Goal: Task Accomplishment & Management: Manage account settings

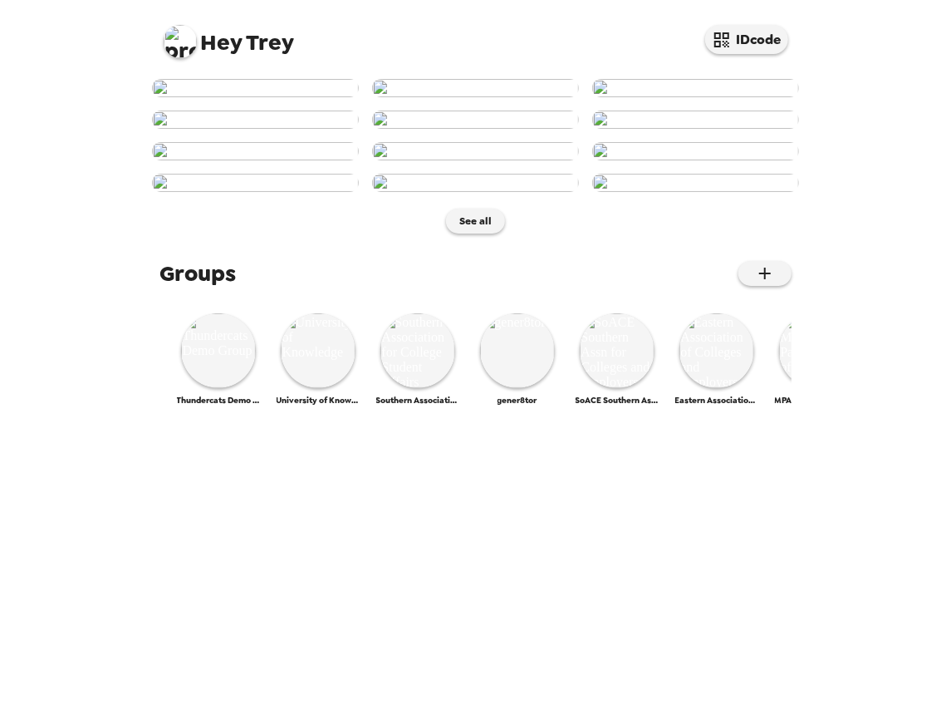
click at [179, 28] on img at bounding box center [180, 41] width 33 height 33
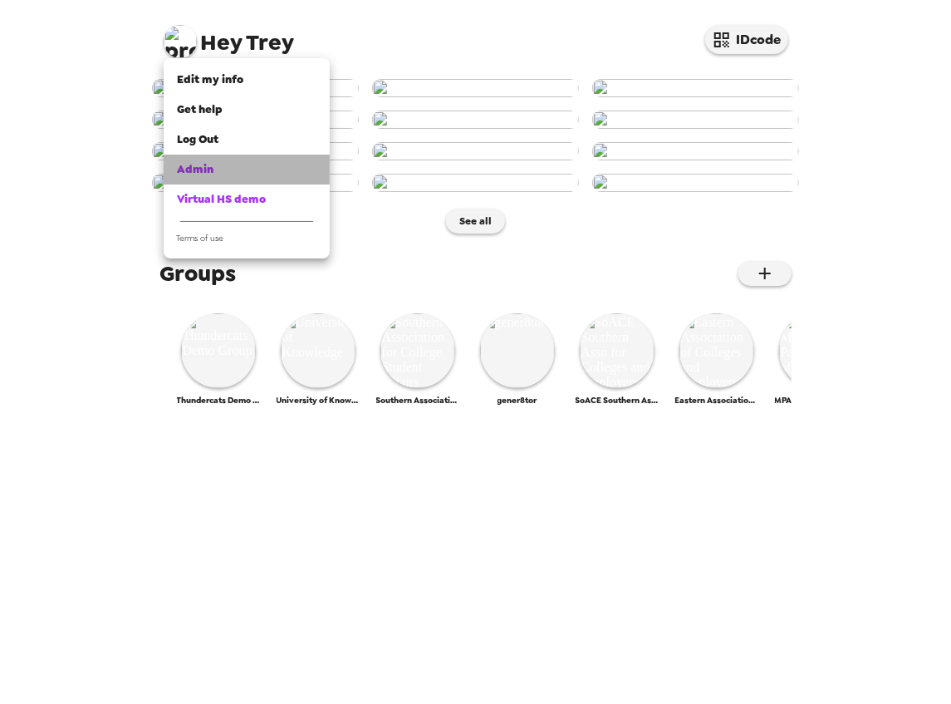
click at [229, 169] on div "Admin" at bounding box center [247, 169] width 140 height 17
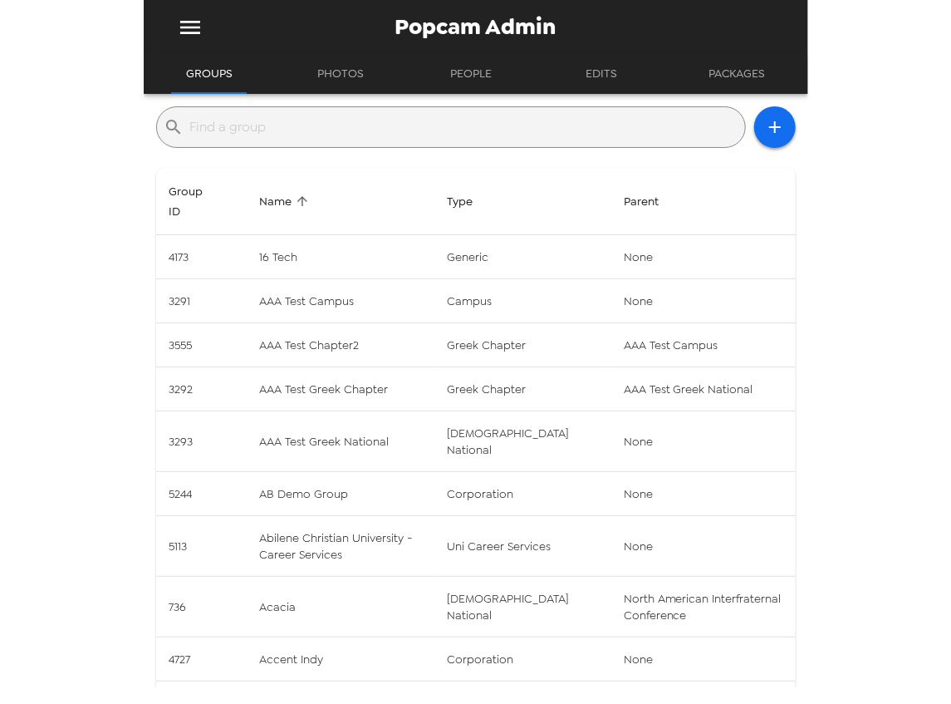
click at [261, 128] on input "text" at bounding box center [464, 127] width 548 height 27
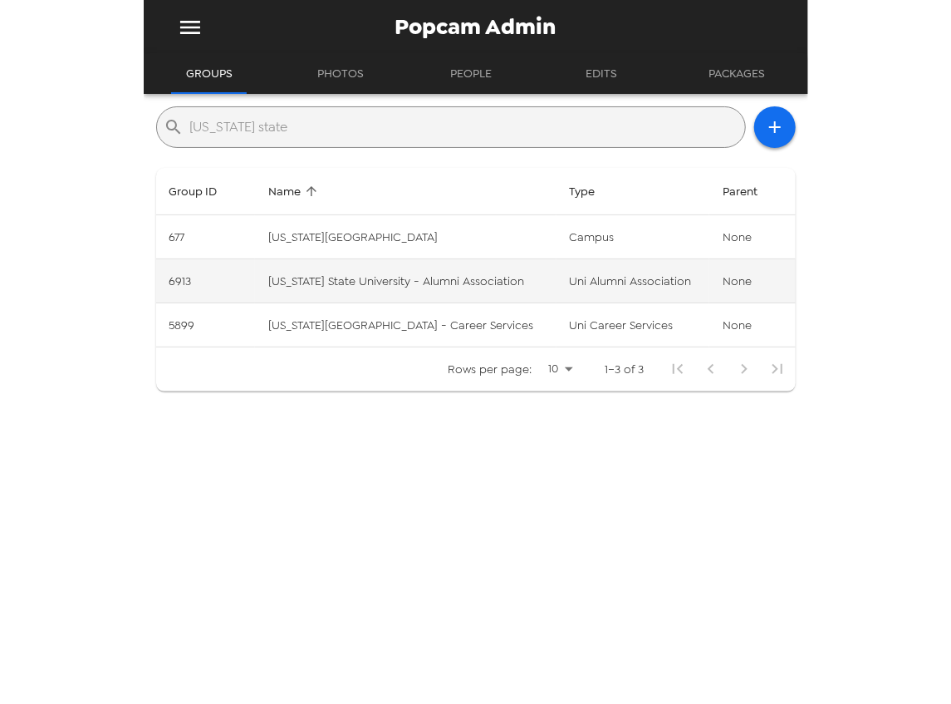
type input "[US_STATE] state"
click at [498, 284] on td "Washington State University - Alumni Association" at bounding box center [405, 281] width 301 height 44
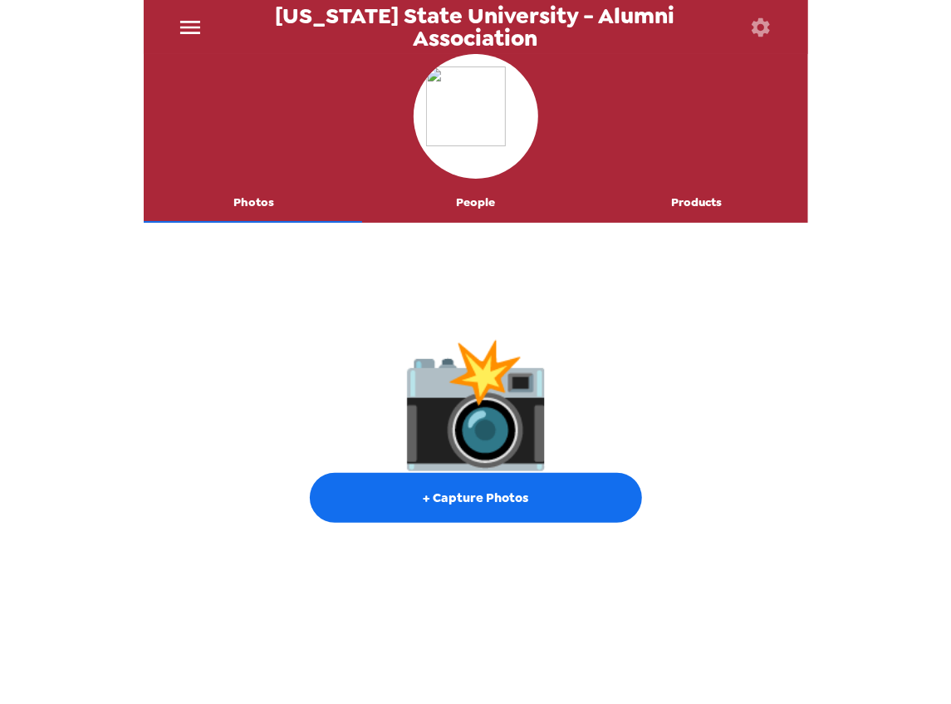
click at [755, 27] on icon "button" at bounding box center [761, 26] width 18 height 18
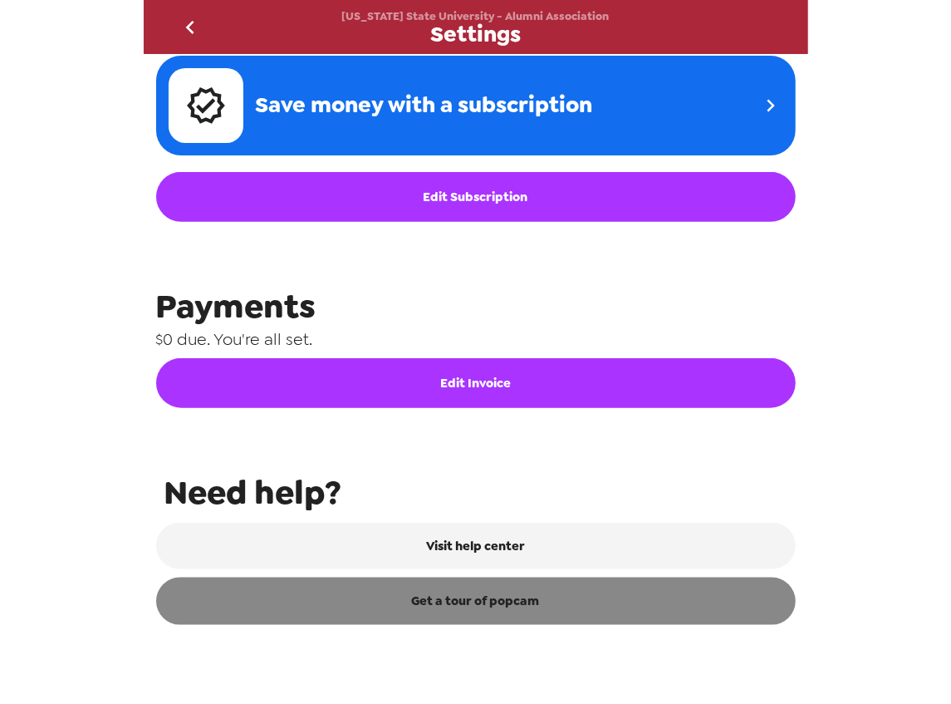
scroll to position [708, 0]
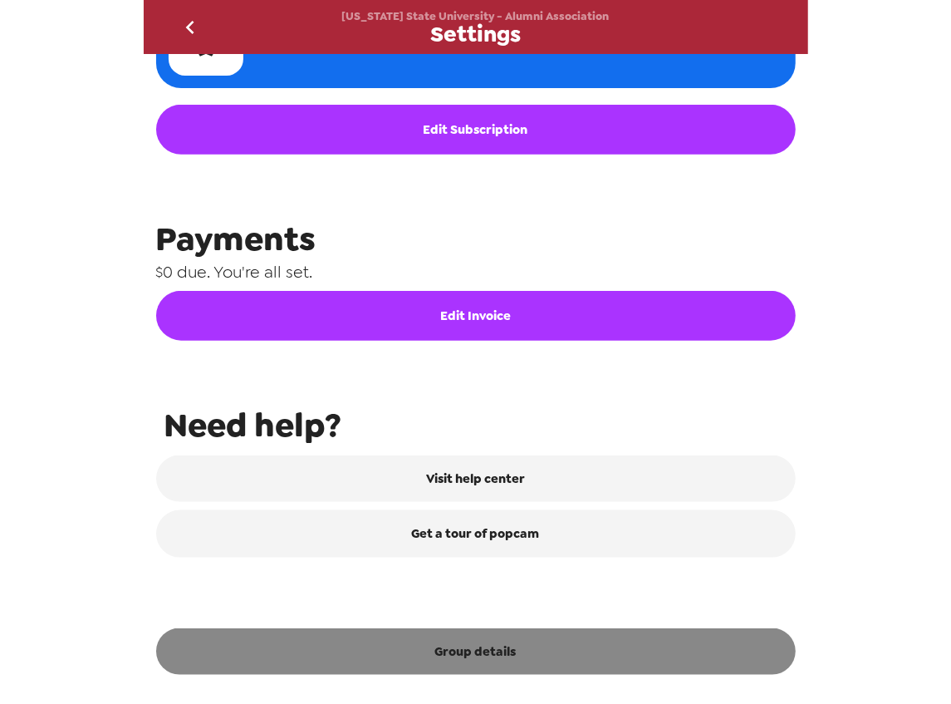
click at [522, 643] on button "Group details" at bounding box center [476, 651] width 640 height 47
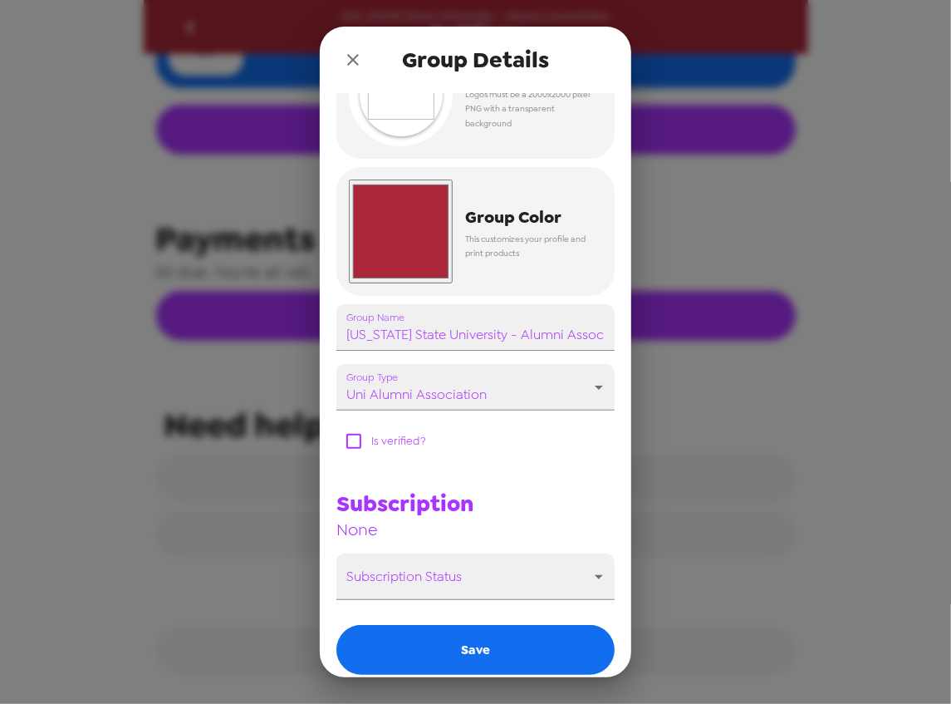
scroll to position [135, 0]
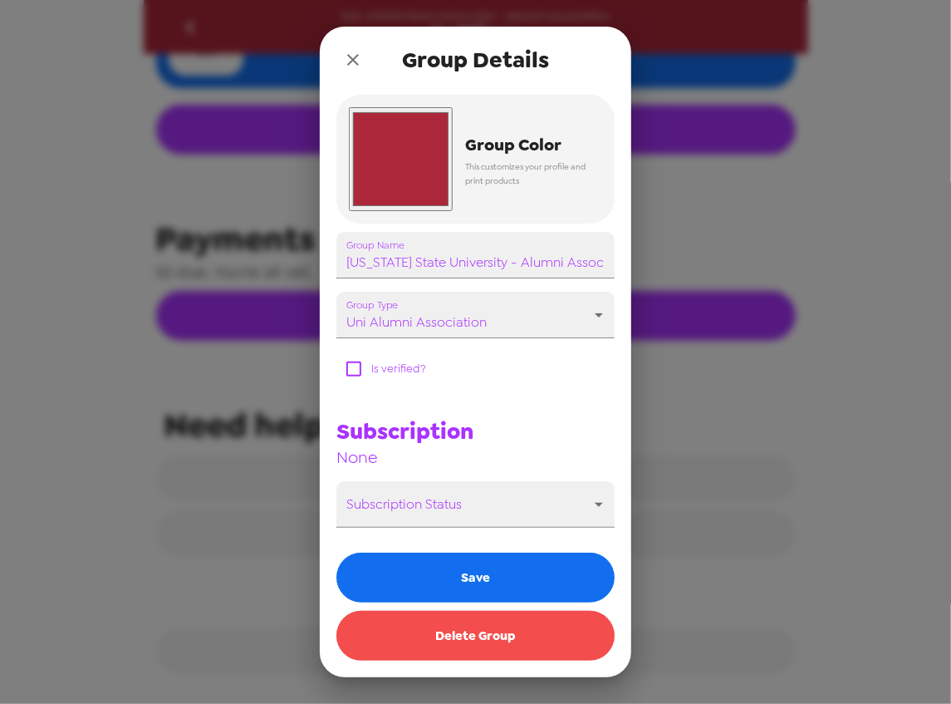
click at [520, 649] on button "Delete Group" at bounding box center [475, 636] width 278 height 50
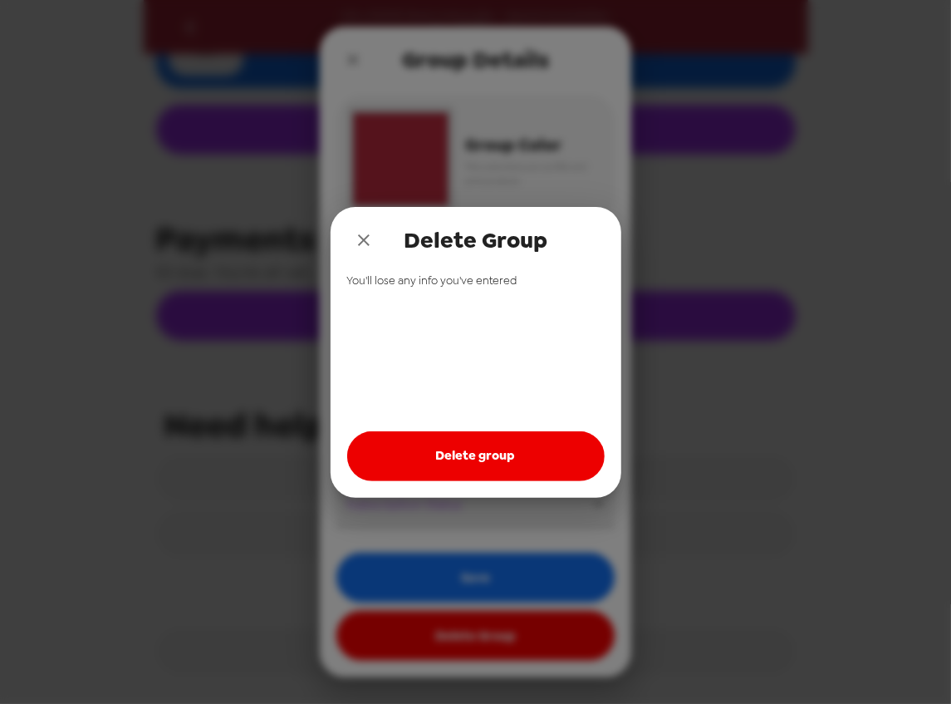
click at [525, 474] on button "Delete group" at bounding box center [476, 456] width 258 height 50
click at [360, 236] on icon "close" at bounding box center [364, 240] width 12 height 12
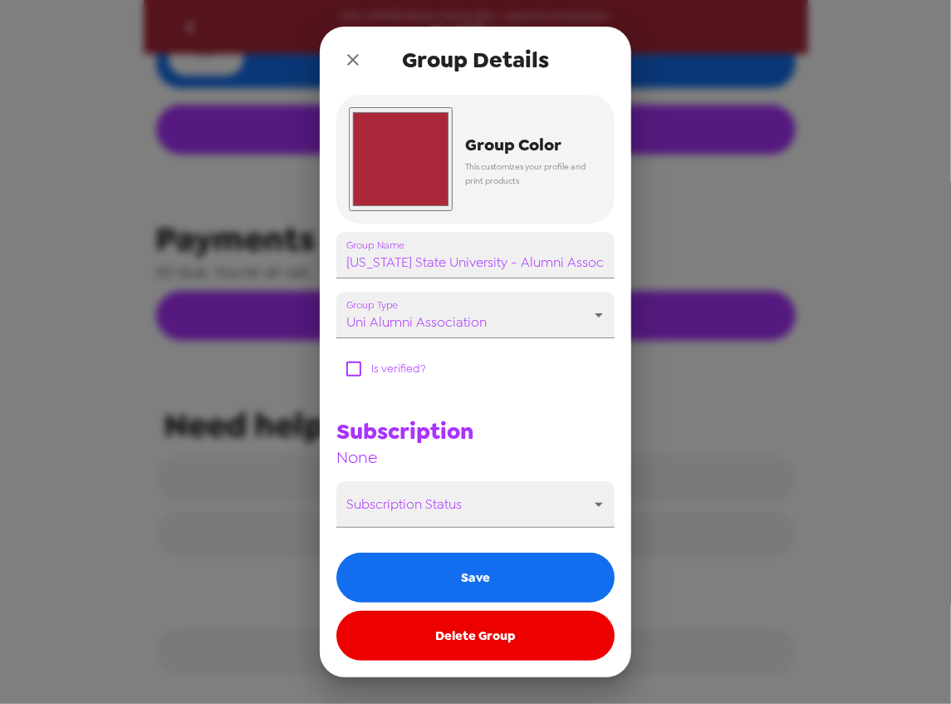
click at [361, 67] on icon "close" at bounding box center [353, 60] width 20 height 20
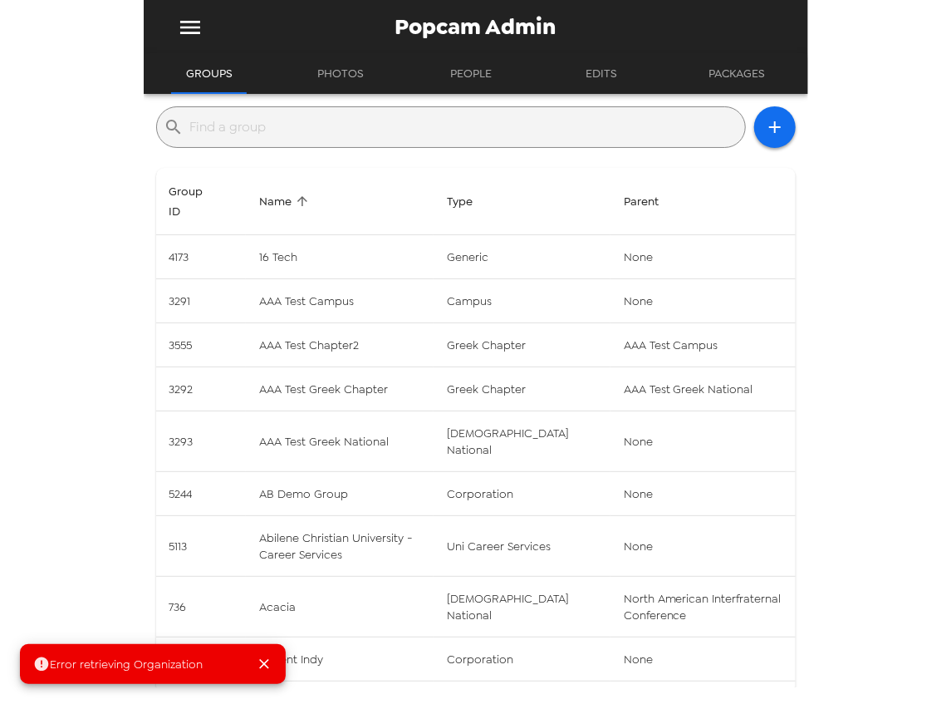
click at [357, 130] on input "text" at bounding box center [464, 127] width 548 height 27
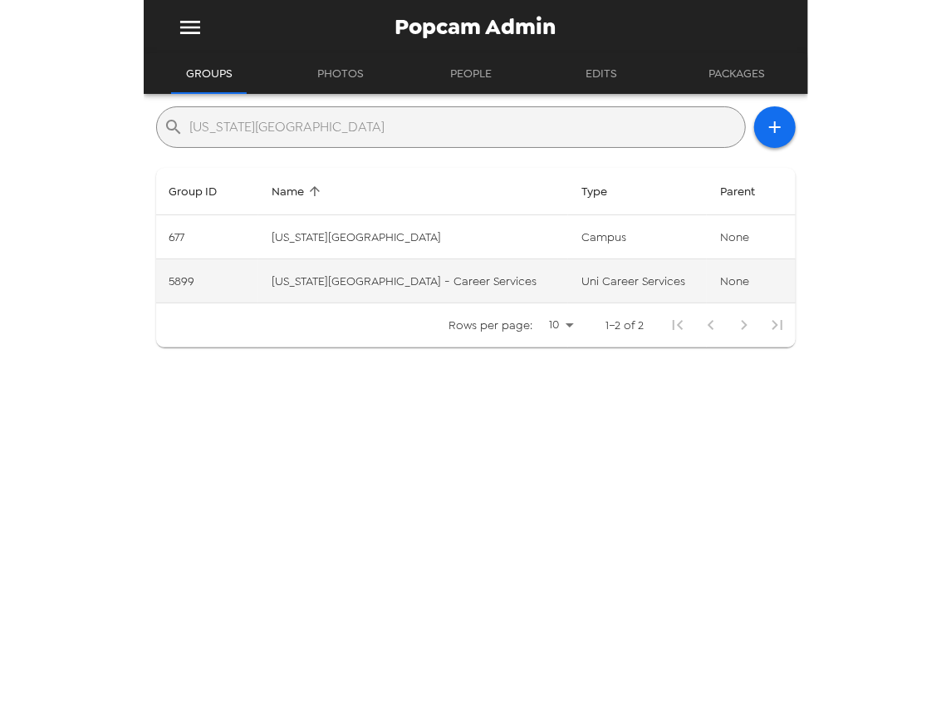
type input "washington state uni"
click at [469, 285] on td "Washington State University - Career Services" at bounding box center [413, 281] width 310 height 44
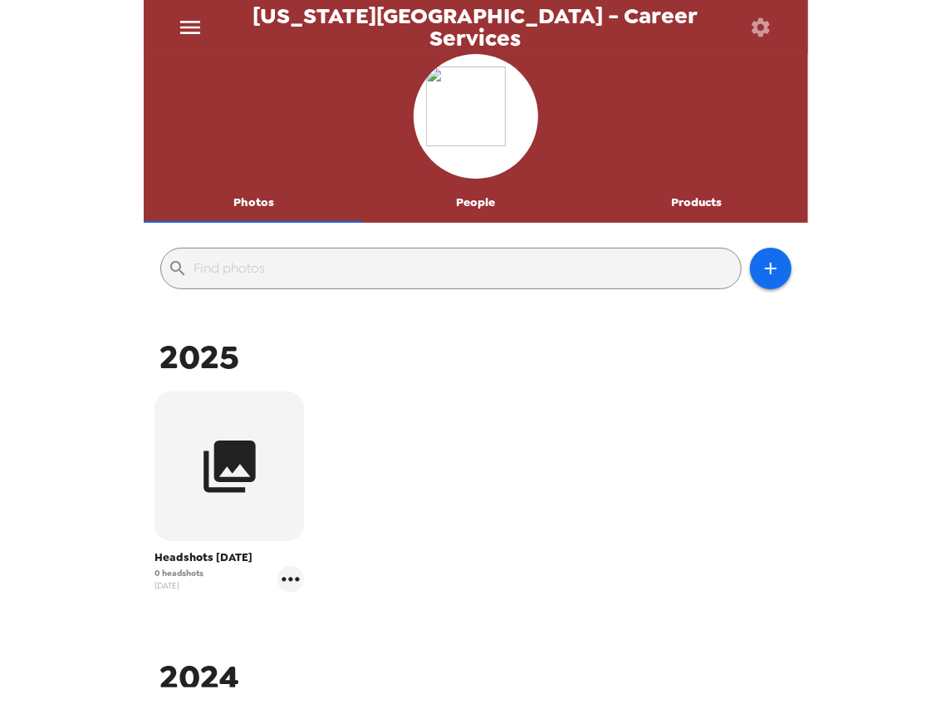
scroll to position [166, 0]
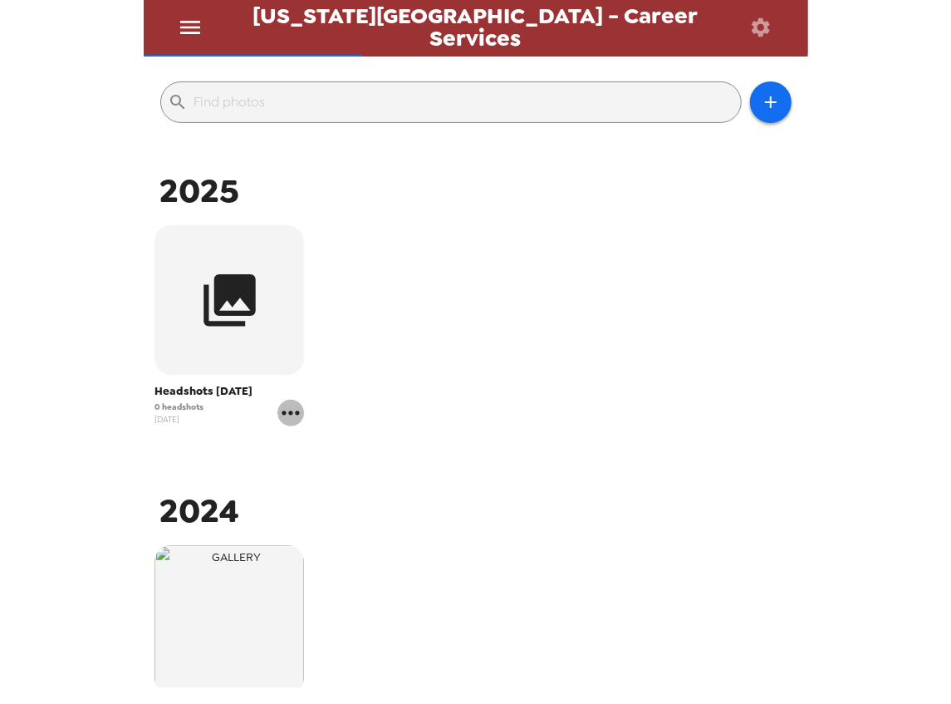
click at [294, 418] on icon "gallery menu" at bounding box center [290, 413] width 27 height 27
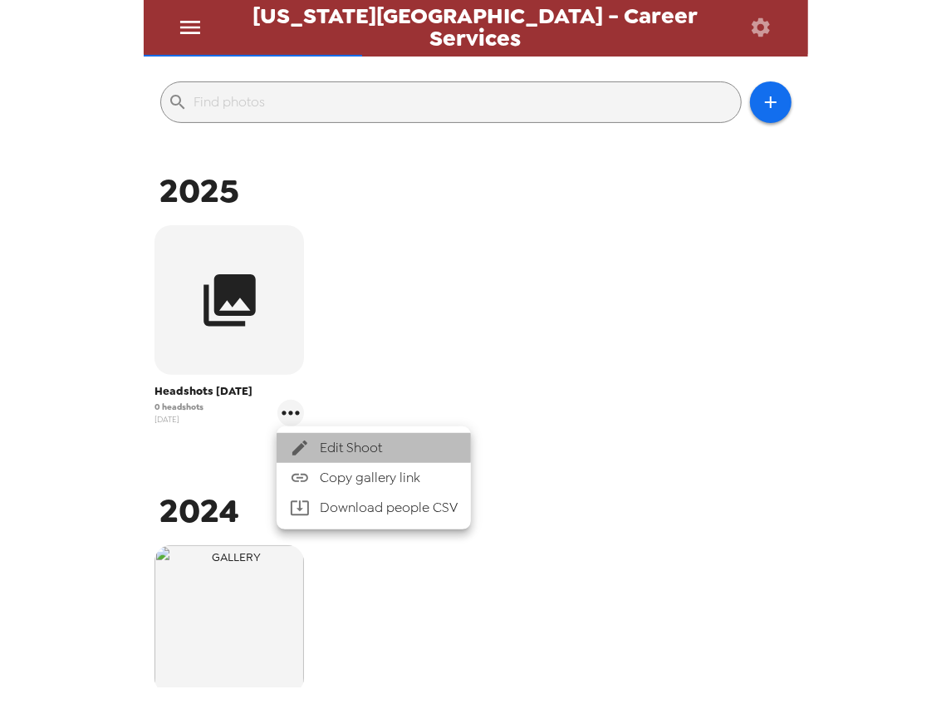
click at [347, 442] on span "Edit Shoot" at bounding box center [389, 448] width 138 height 20
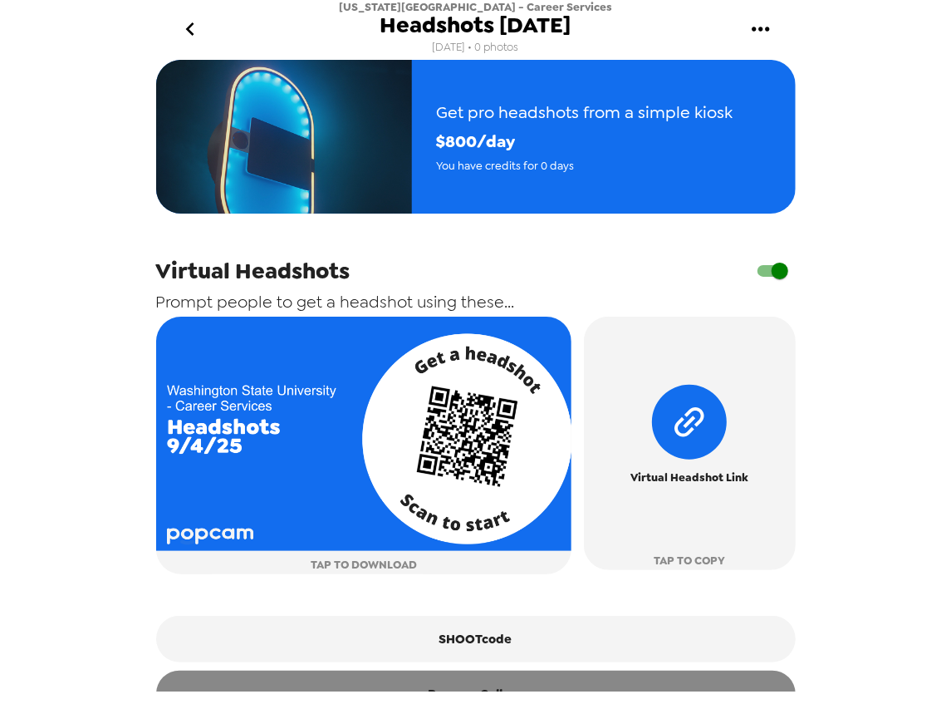
scroll to position [469, 0]
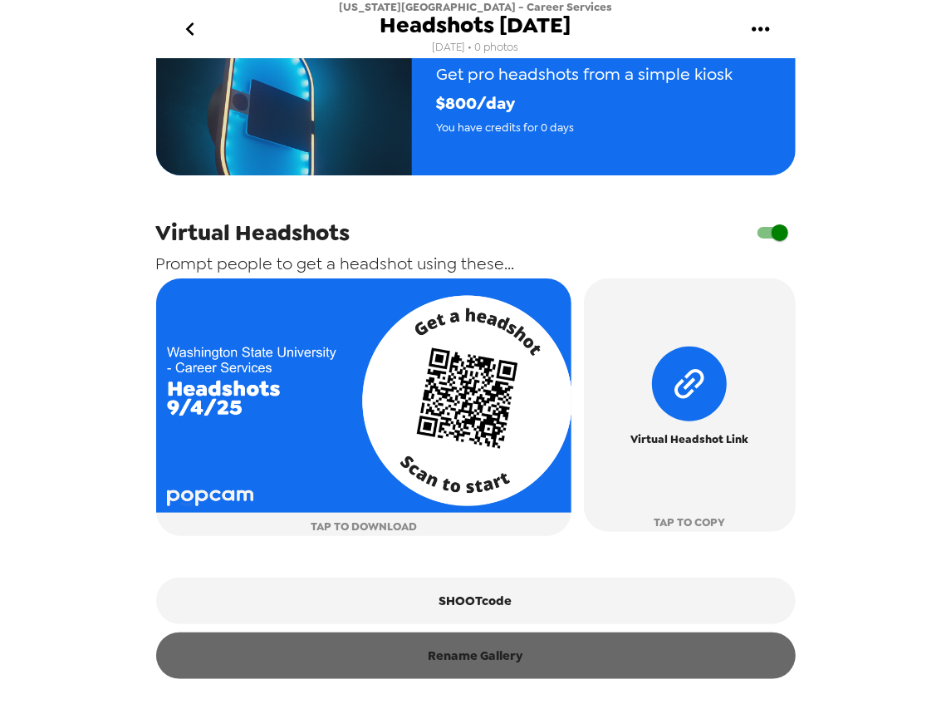
click at [500, 669] on button "Rename Gallery" at bounding box center [476, 655] width 640 height 47
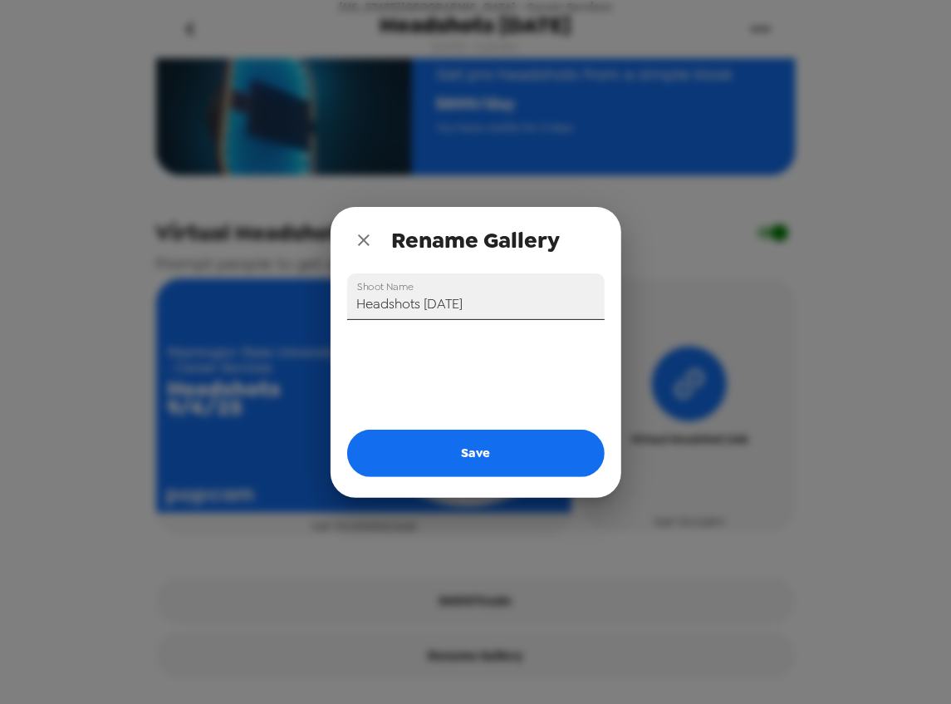
click at [422, 302] on input "Headshots 9/4/25" at bounding box center [476, 296] width 258 height 47
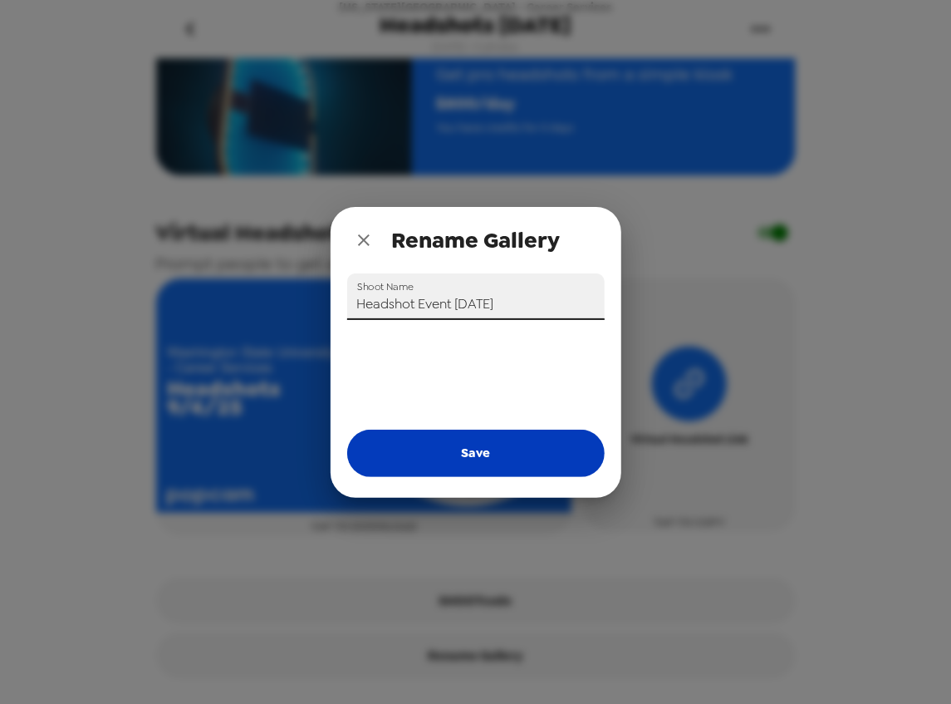
click at [507, 456] on button "Save" at bounding box center [476, 453] width 258 height 47
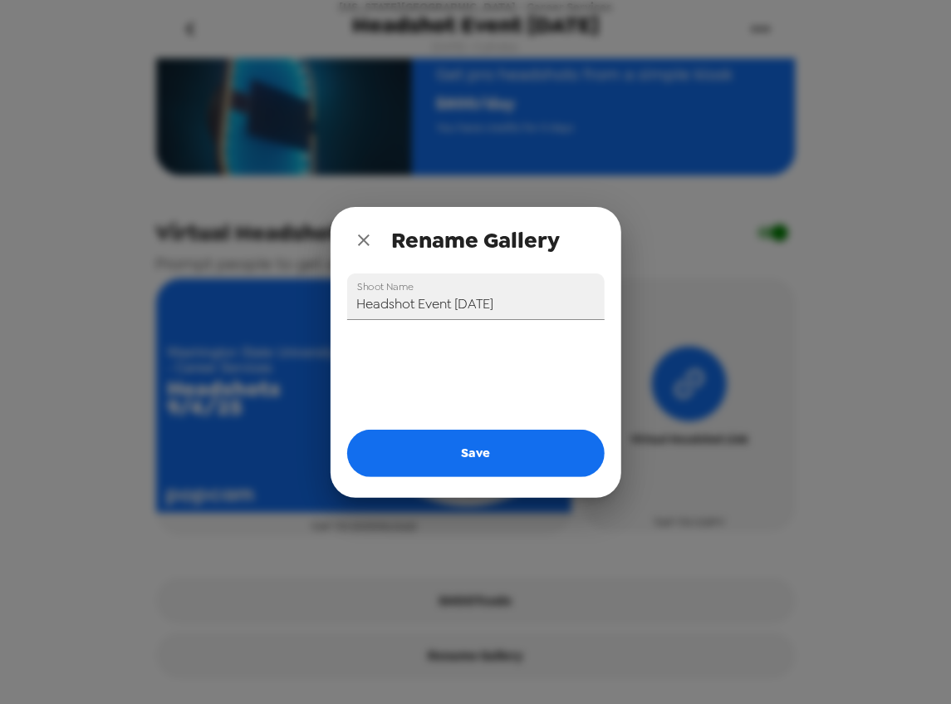
type input "Headshots 9/4/25"
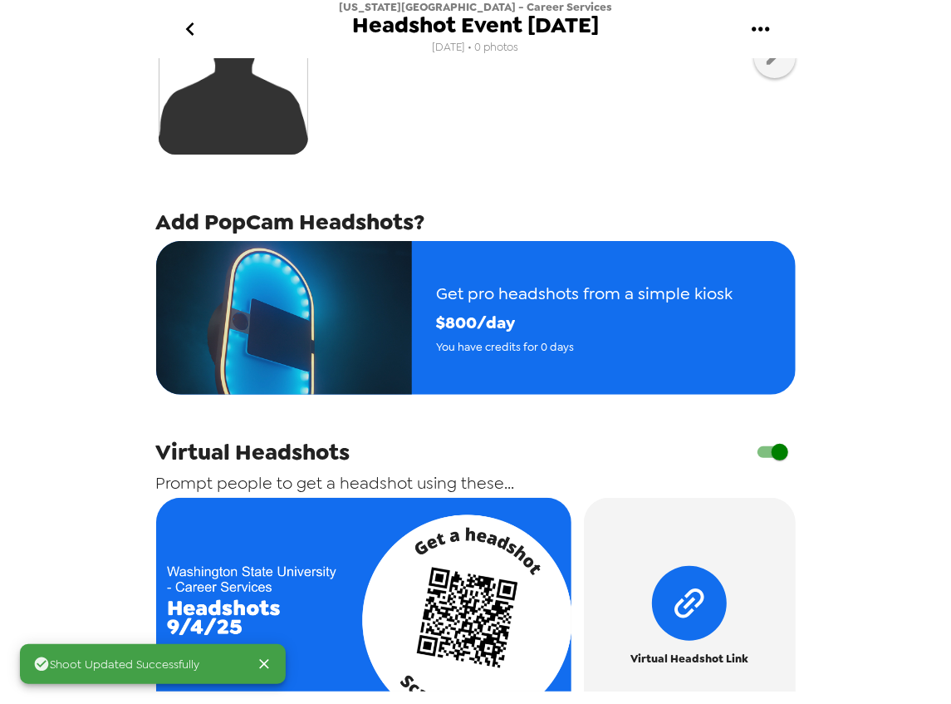
scroll to position [27, 0]
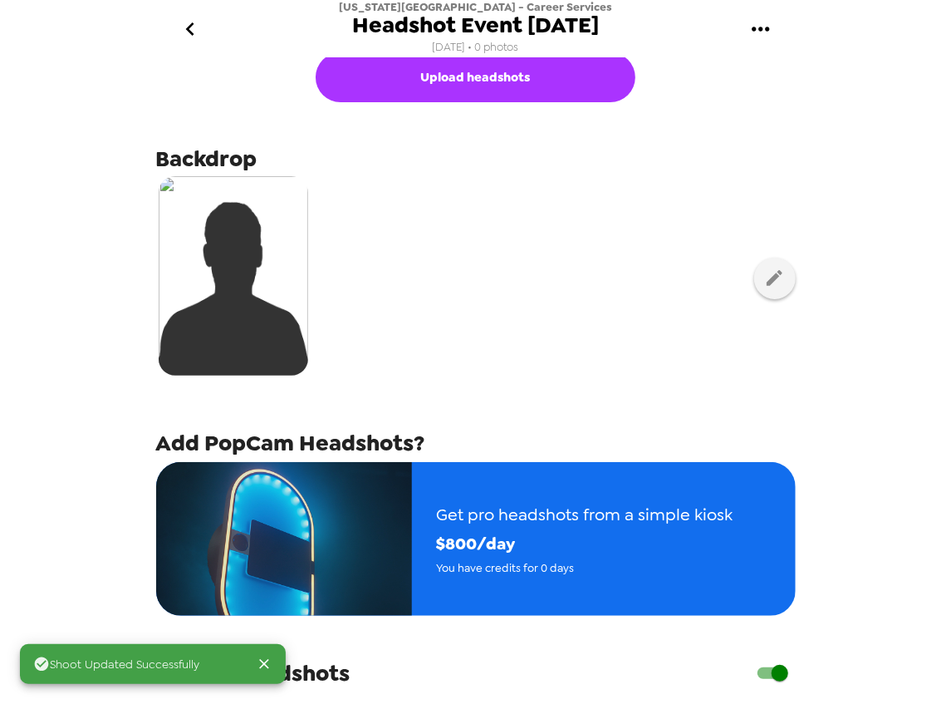
click at [199, 27] on icon "go back" at bounding box center [190, 29] width 27 height 27
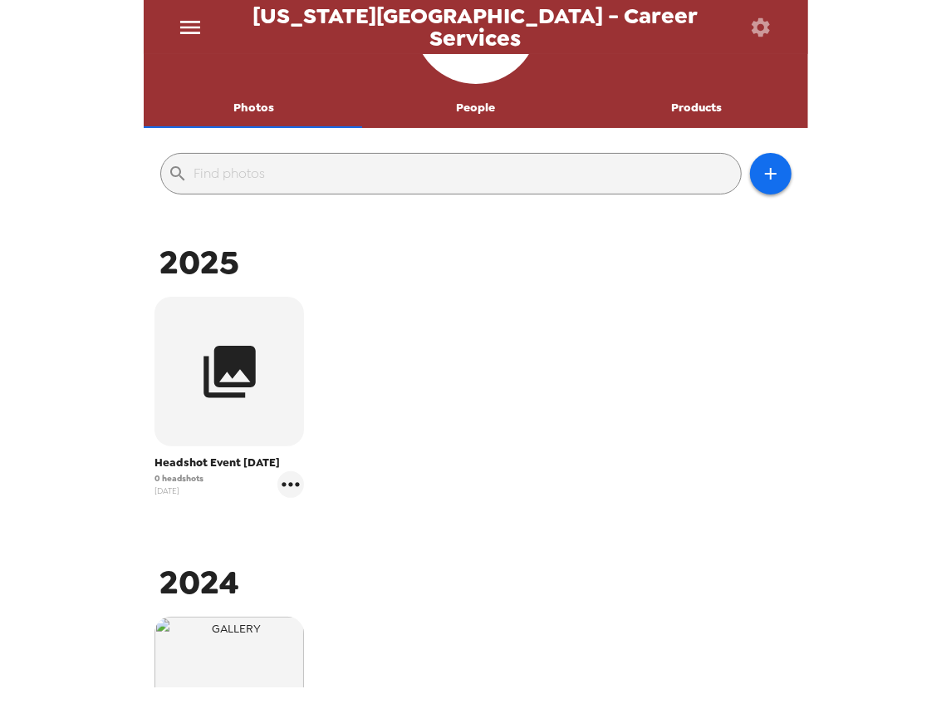
scroll to position [55, 0]
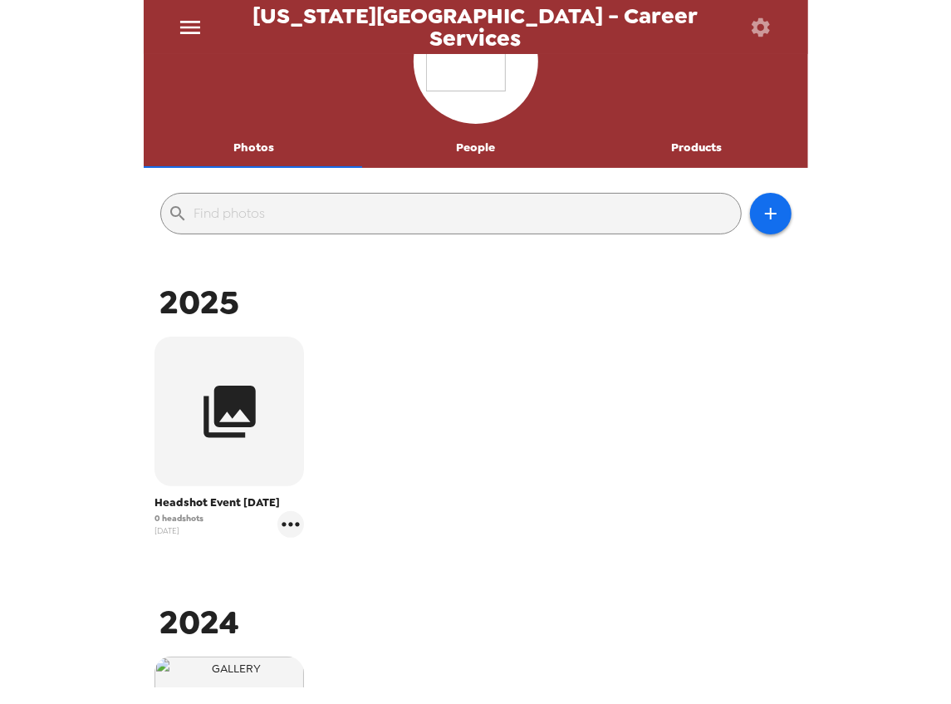
click at [761, 27] on icon "button" at bounding box center [760, 27] width 23 height 23
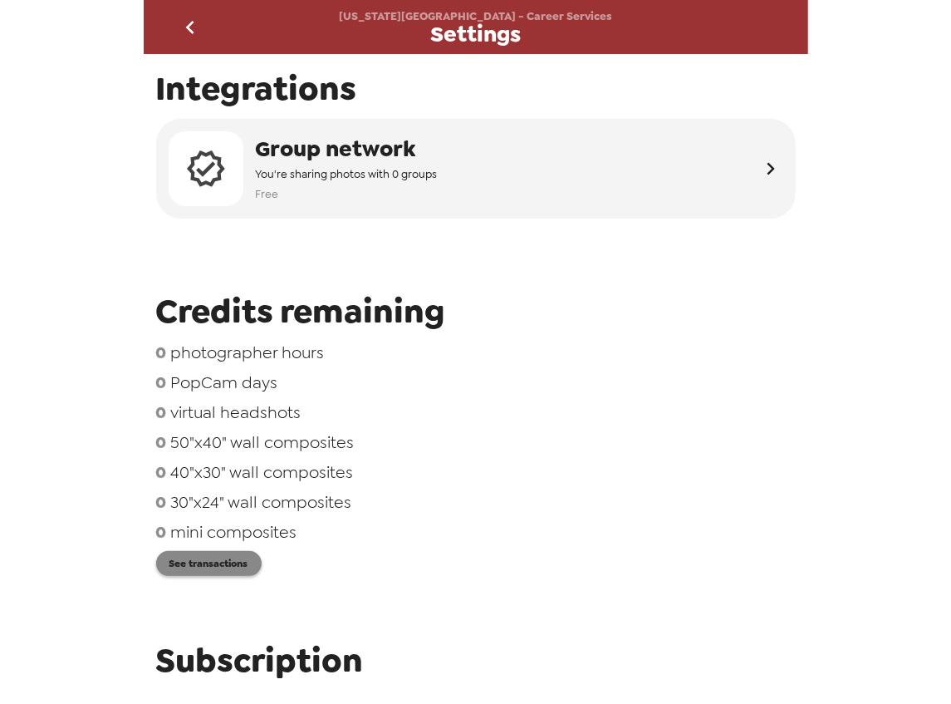
click at [221, 570] on button "See transactions" at bounding box center [209, 563] width 106 height 25
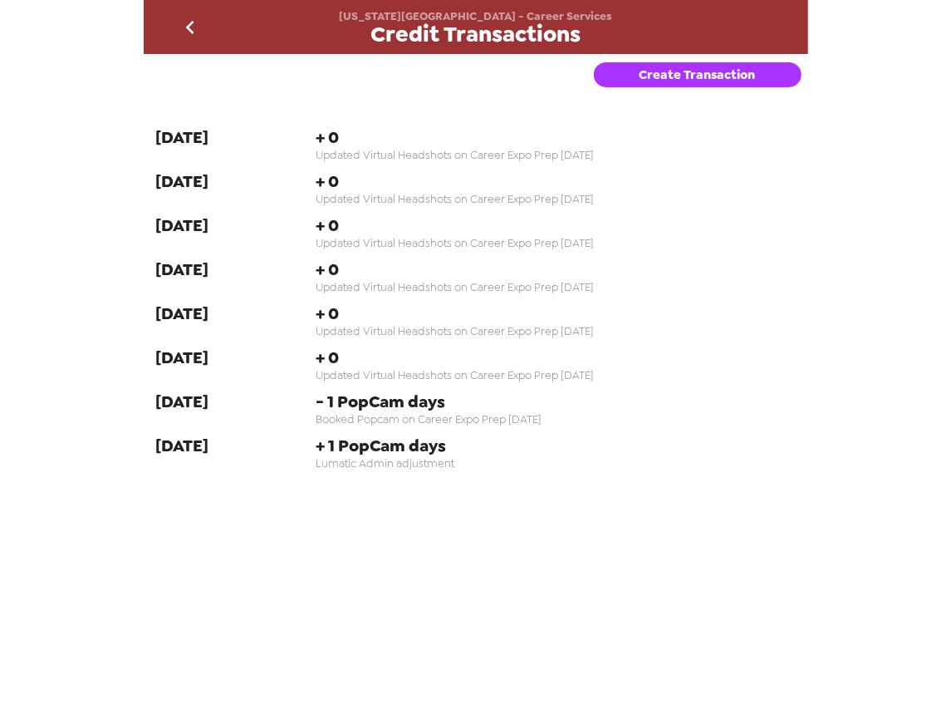
click at [699, 68] on button "Create Transaction" at bounding box center [698, 74] width 208 height 25
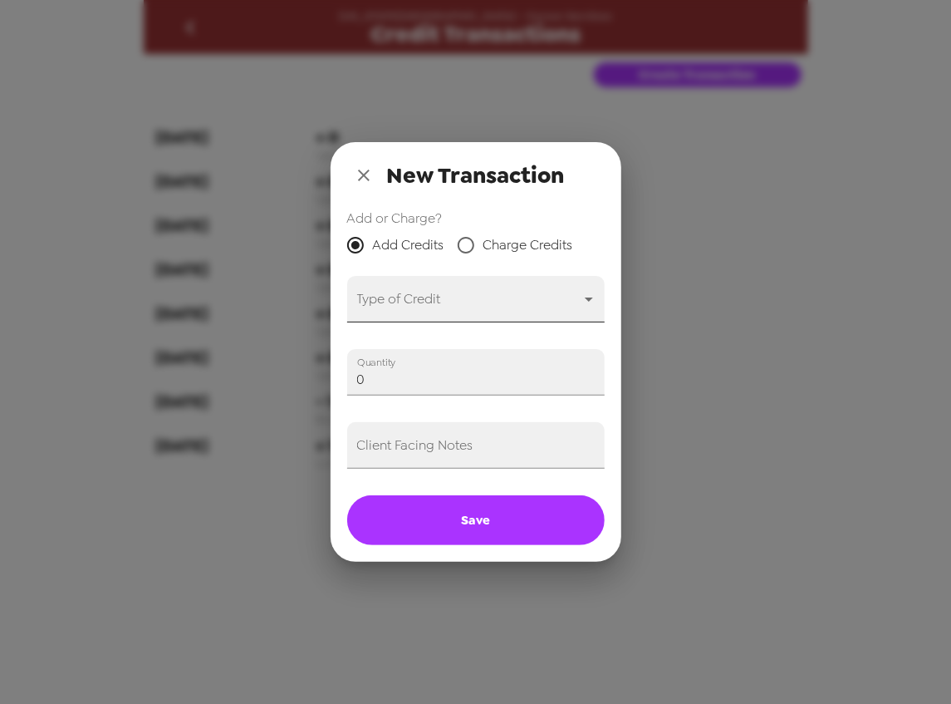
click at [427, 297] on body "Washington State University - Career Services Credit Transactions Create Transa…" at bounding box center [475, 352] width 951 height 704
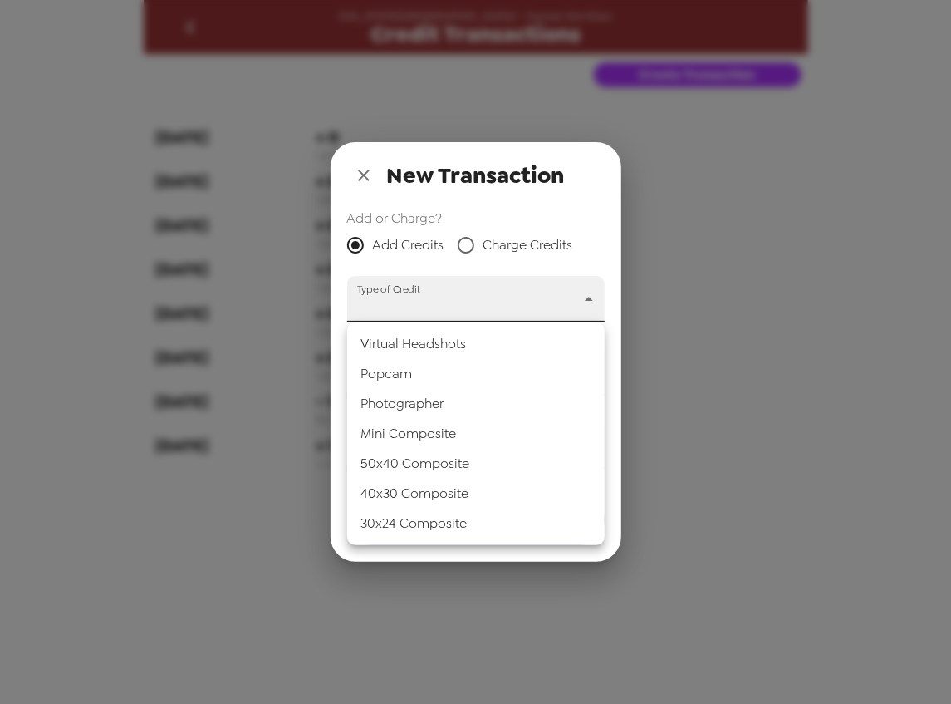
click at [426, 371] on li "Popcam" at bounding box center [476, 374] width 258 height 30
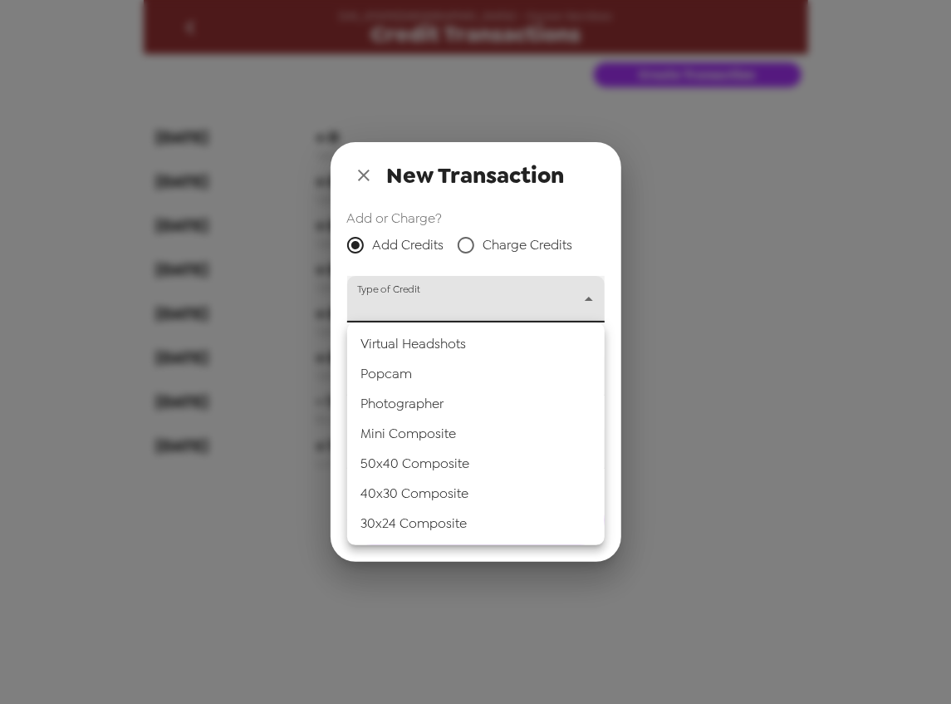
type input "popcam"
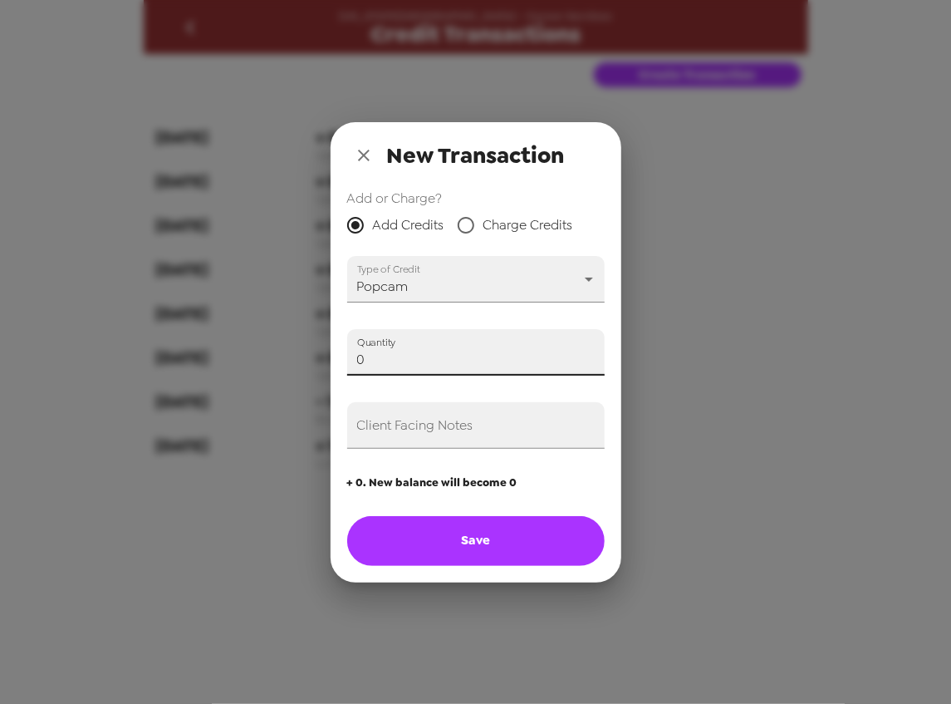
drag, startPoint x: 416, startPoint y: 374, endPoint x: 272, endPoint y: 379, distance: 143.8
click at [233, 353] on div "New Transaction Add or Charge? Add Credits Charge Credits Type of Credit Popcam…" at bounding box center [475, 352] width 951 height 704
type input "1"
click at [409, 442] on input "Client Facing Notes" at bounding box center [476, 425] width 258 height 47
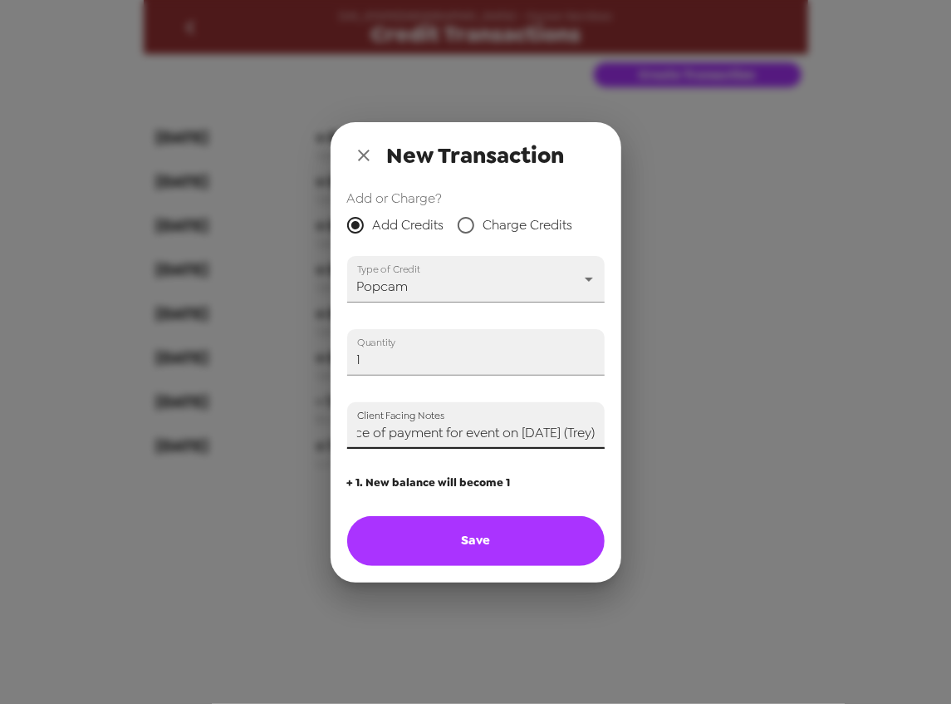
scroll to position [0, 179]
type input "Applying one credit in advance of payment for event on 9/4/25 (Trey)"
click at [460, 563] on button "Save" at bounding box center [476, 541] width 258 height 50
type input "0"
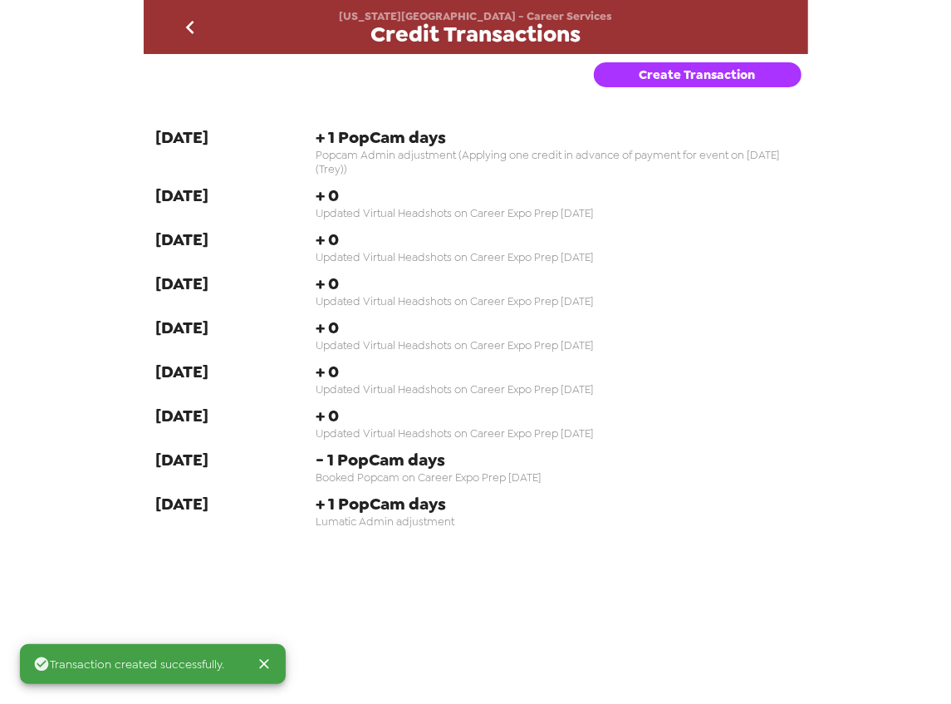
click at [198, 30] on icon "go back" at bounding box center [190, 27] width 27 height 27
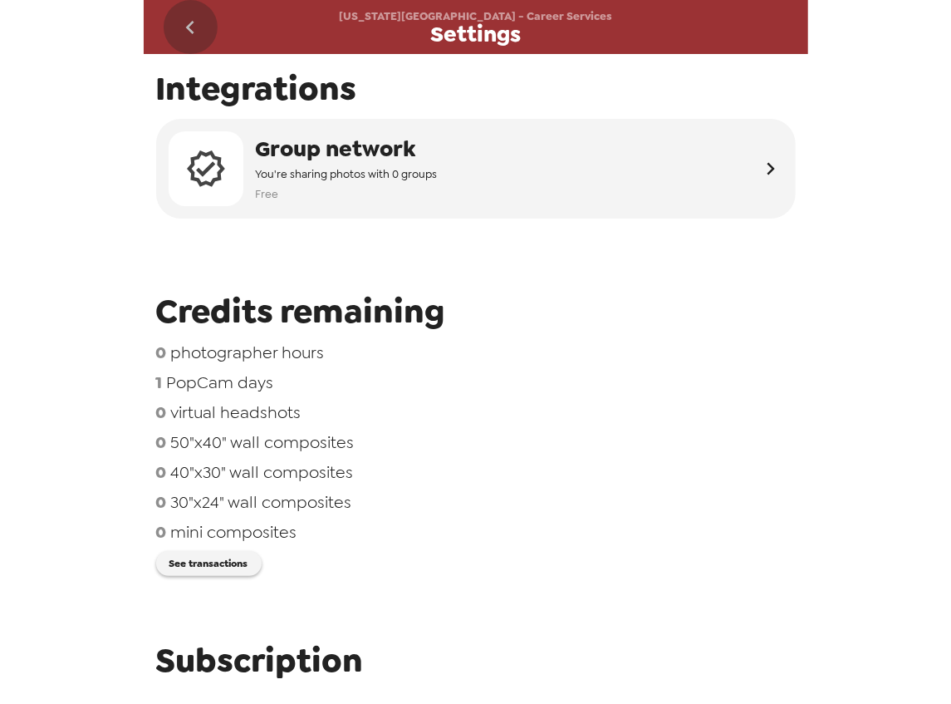
click at [188, 31] on icon "go back" at bounding box center [190, 27] width 27 height 27
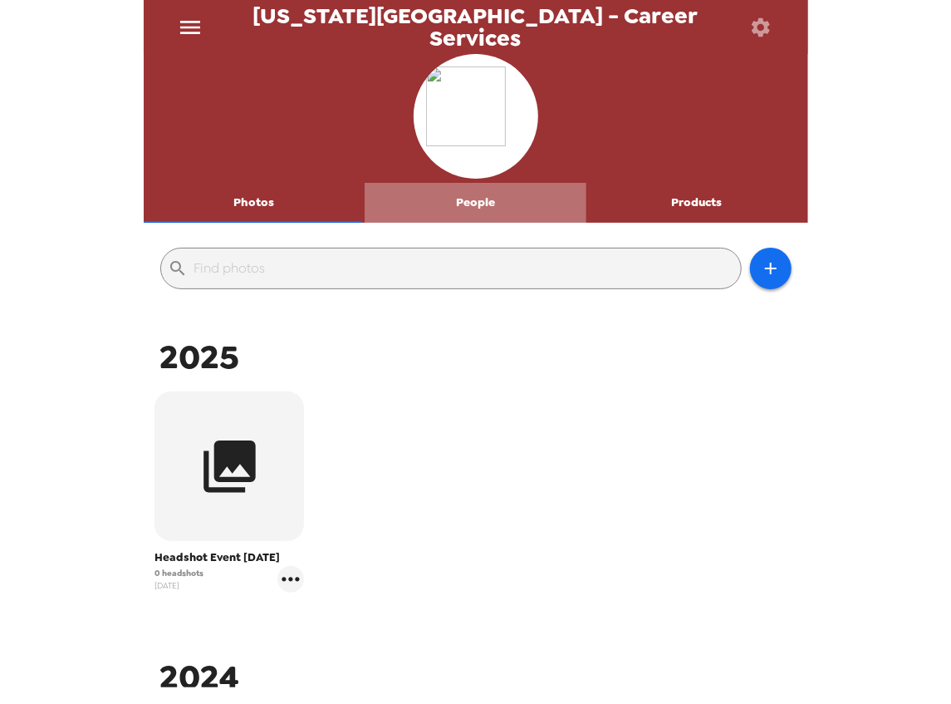
click at [475, 209] on button "People" at bounding box center [476, 203] width 222 height 40
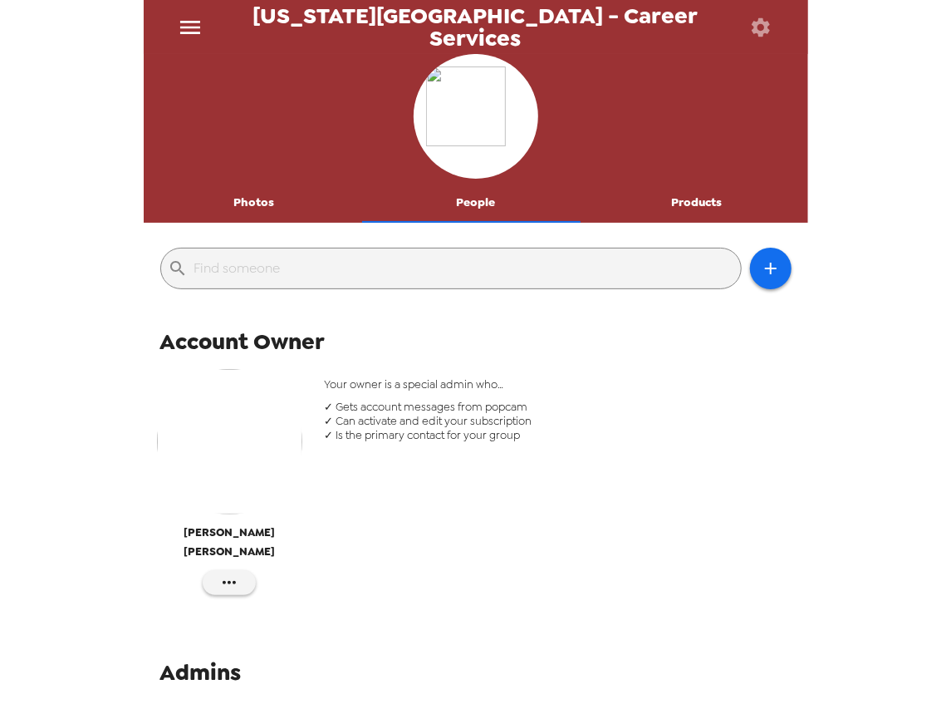
click at [248, 192] on button "Photos" at bounding box center [255, 203] width 222 height 40
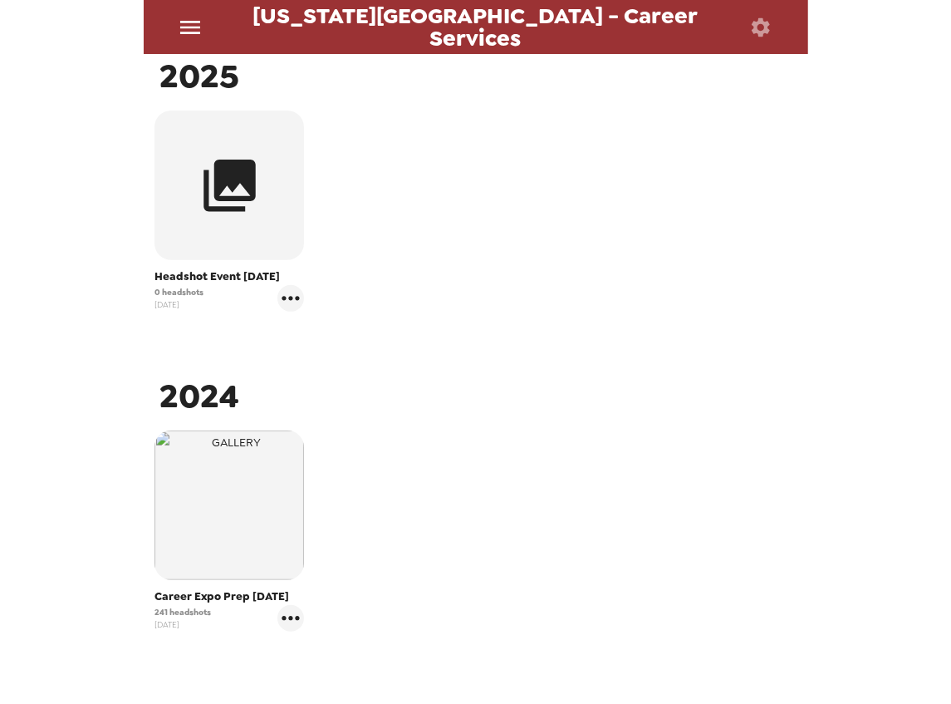
scroll to position [137, 0]
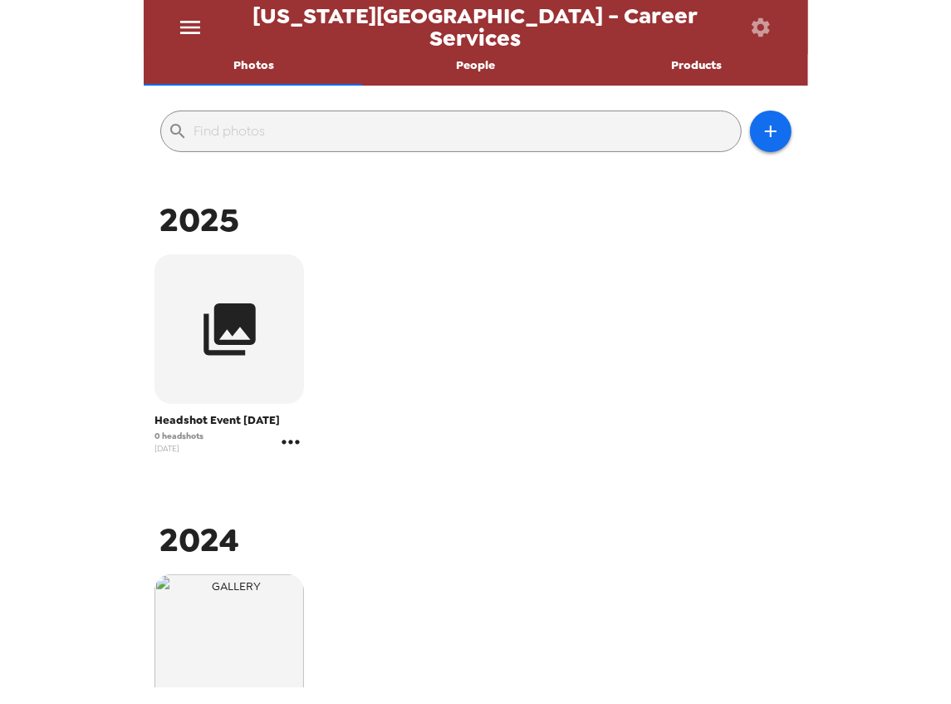
click at [287, 443] on icon "gallery menu" at bounding box center [290, 442] width 27 height 27
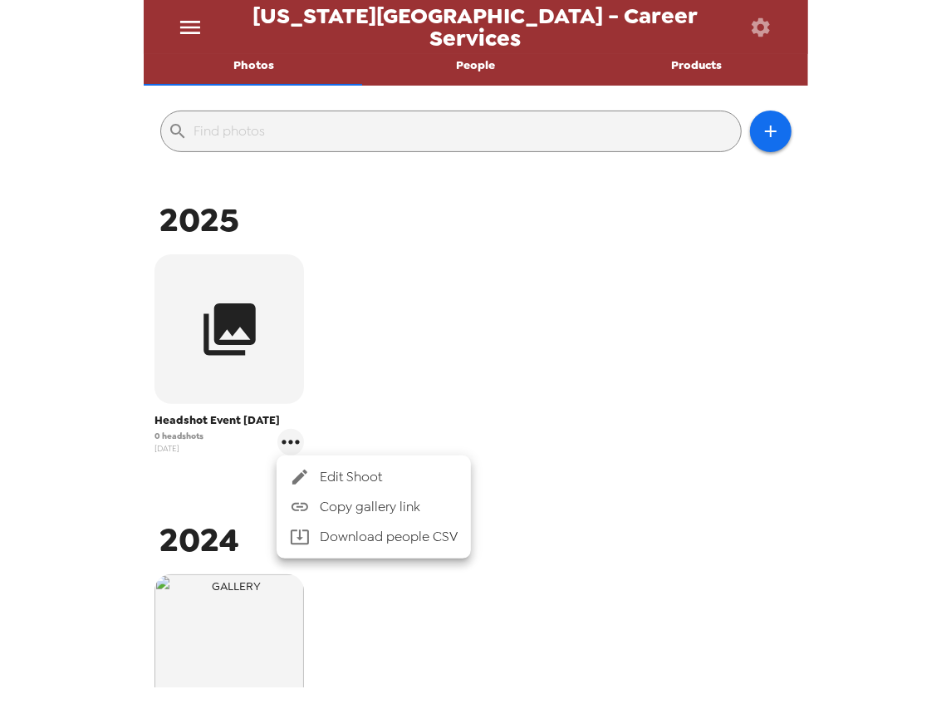
click at [336, 469] on span "Edit Shoot" at bounding box center [389, 477] width 138 height 20
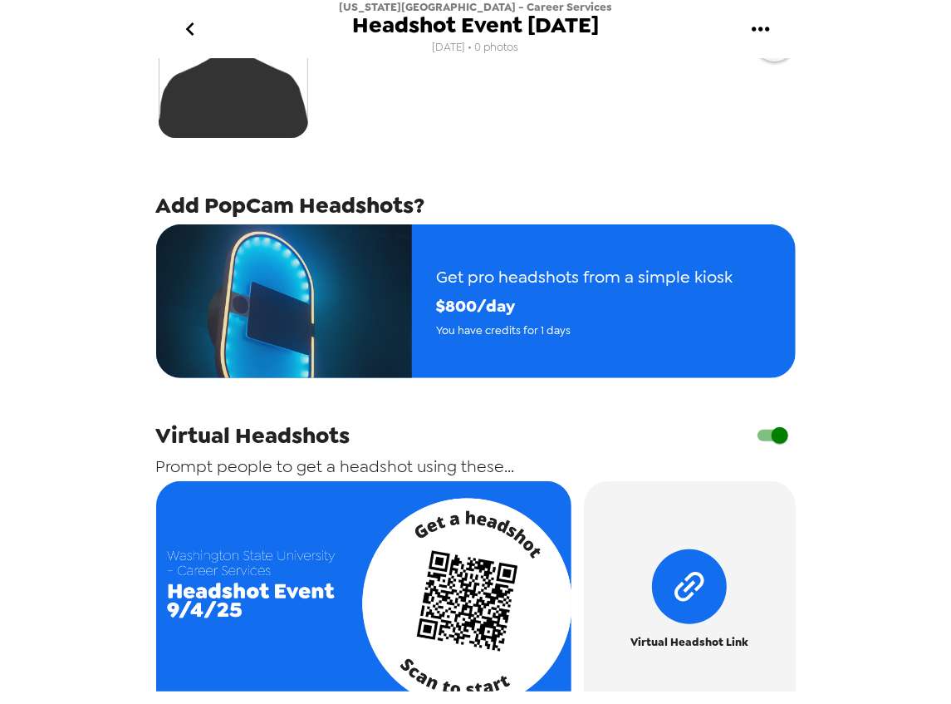
scroll to position [277, 0]
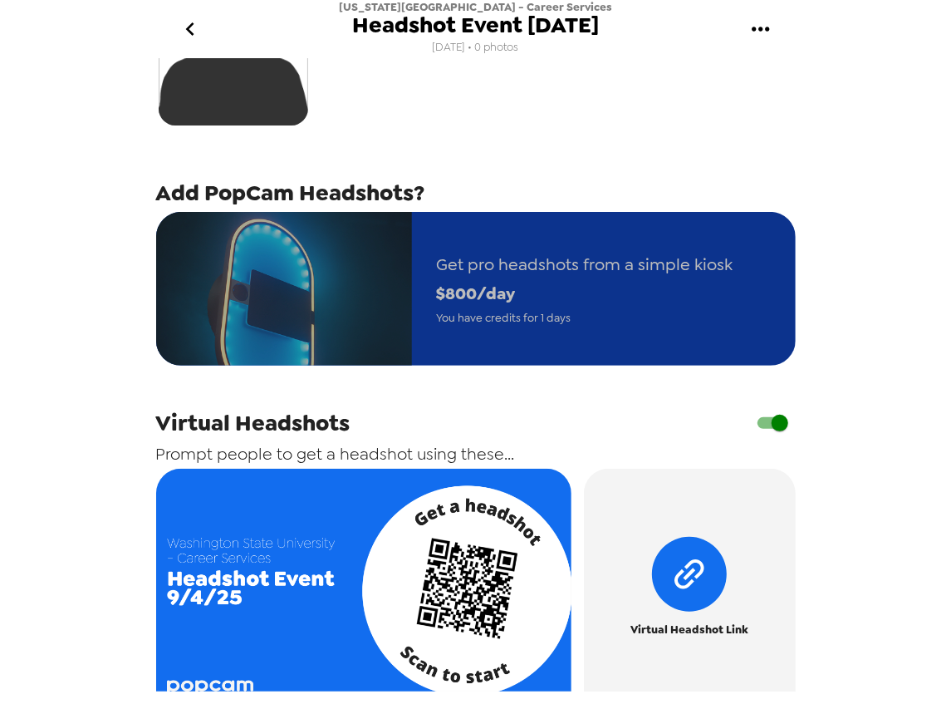
click at [489, 327] on div "Get pro headshots from a simple kiosk $ 800 /day You have credits for 1 days" at bounding box center [585, 288] width 346 height 127
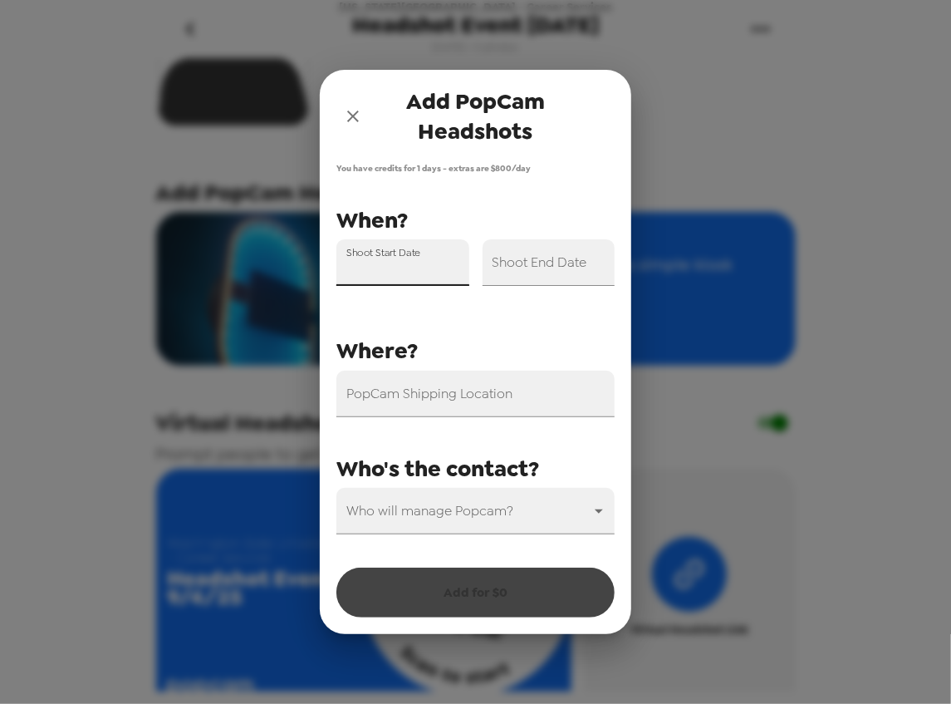
click at [425, 274] on input "Shoot Start Date" at bounding box center [402, 262] width 133 height 47
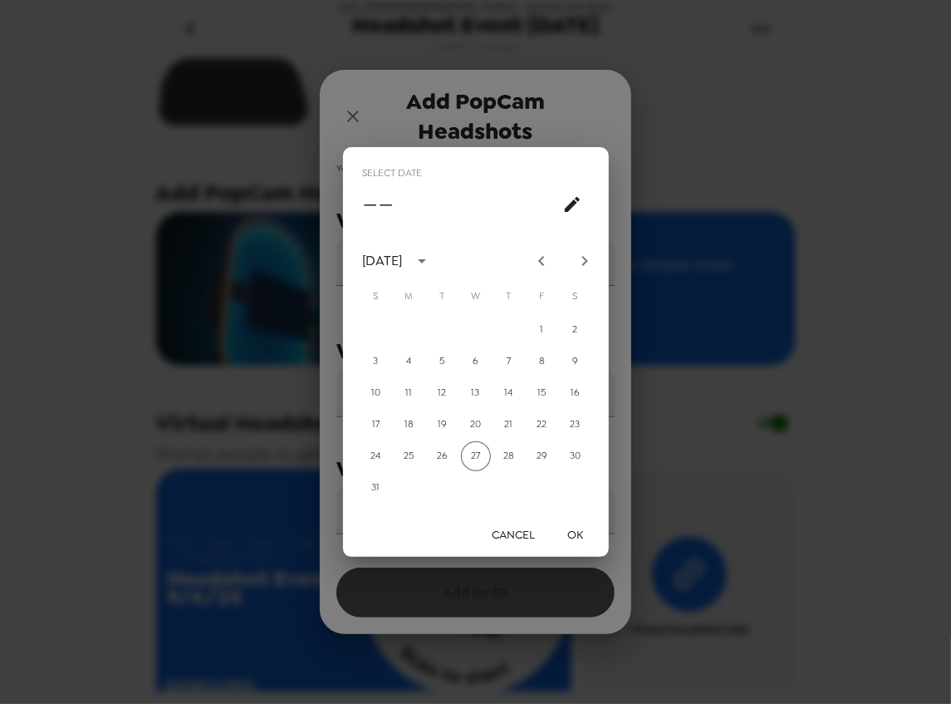
click at [592, 263] on icon "Next month" at bounding box center [585, 261] width 20 height 20
click at [508, 334] on button "4" at bounding box center [509, 330] width 30 height 30
type input "09/04/2025"
drag, startPoint x: 572, startPoint y: 532, endPoint x: 562, endPoint y: 390, distance: 141.6
click at [572, 527] on button "OK" at bounding box center [575, 534] width 53 height 31
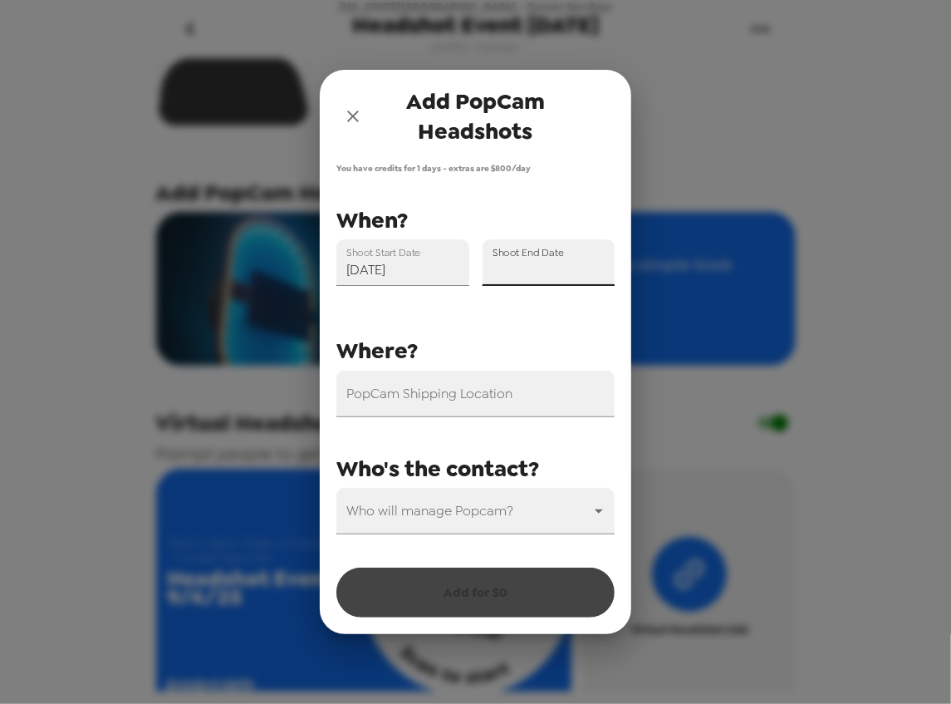
click at [566, 265] on input "Shoot End Date" at bounding box center [549, 262] width 133 height 47
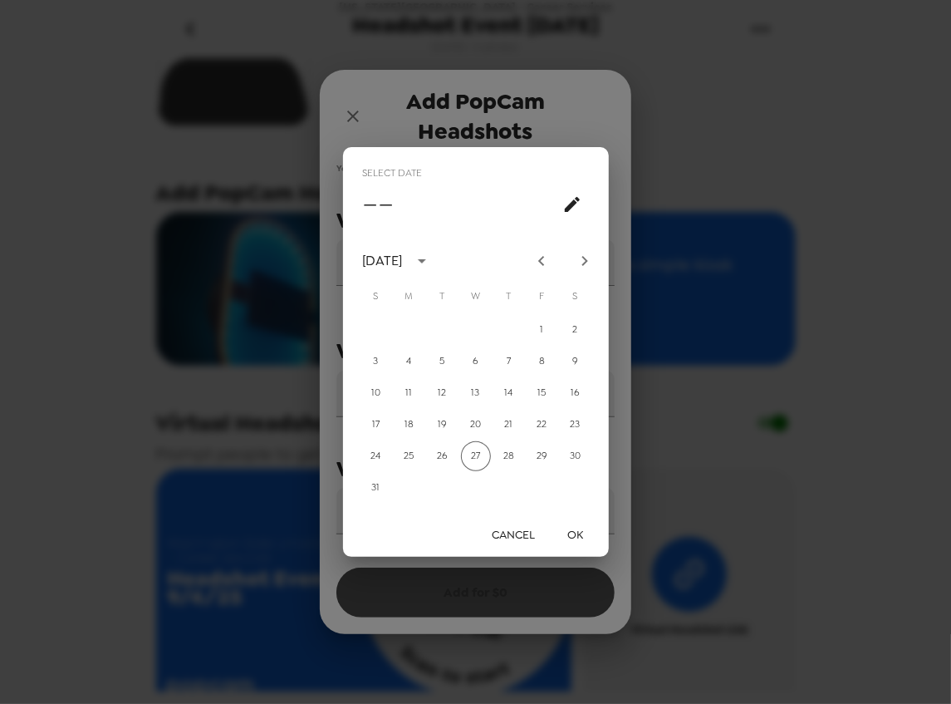
click at [589, 258] on icon "Next month" at bounding box center [585, 261] width 20 height 20
drag, startPoint x: 510, startPoint y: 330, endPoint x: 561, endPoint y: 474, distance: 153.2
click at [511, 331] on button "4" at bounding box center [509, 330] width 30 height 30
type input "09/04/2025"
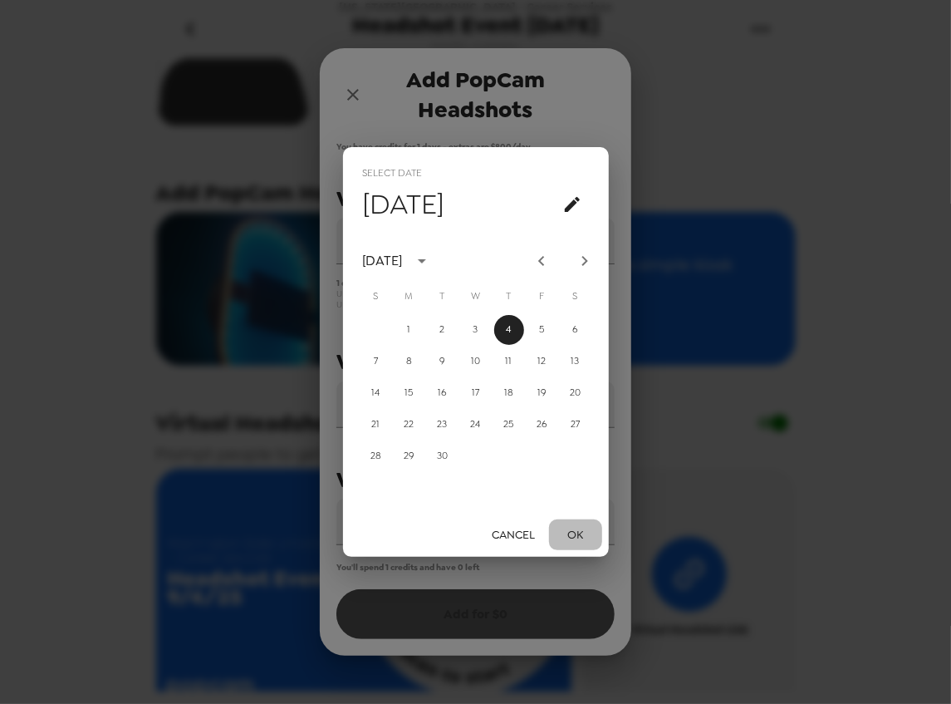
click at [572, 532] on button "OK" at bounding box center [575, 534] width 53 height 31
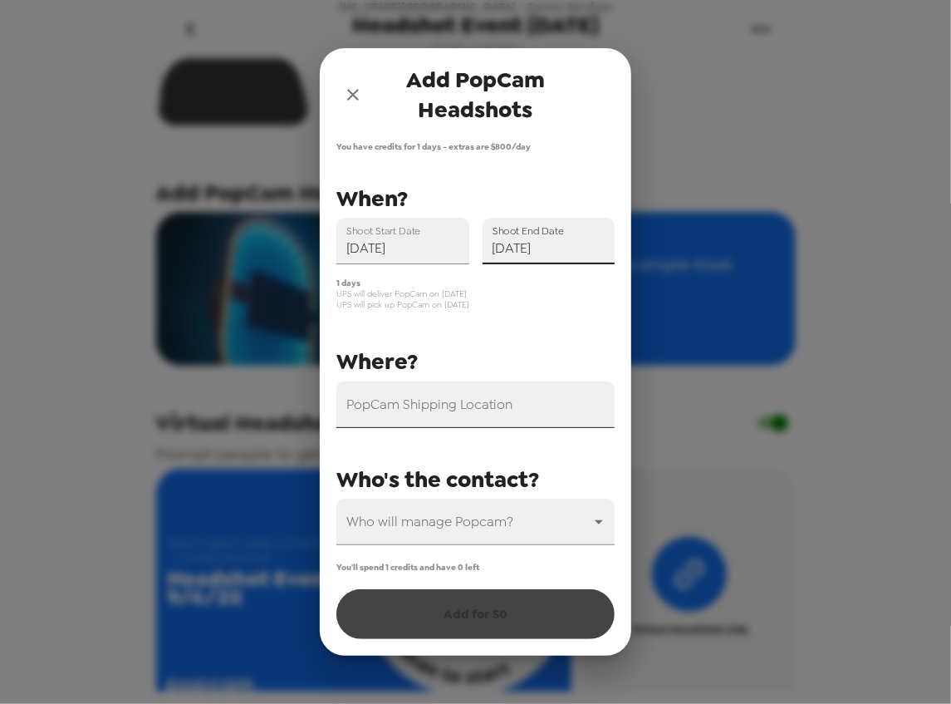
click at [477, 414] on input "PopCam Shipping Location" at bounding box center [475, 404] width 278 height 47
paste input "Lewis Alumni Centre 230 SE Dairy Road Pullman, WA 99164-6150"
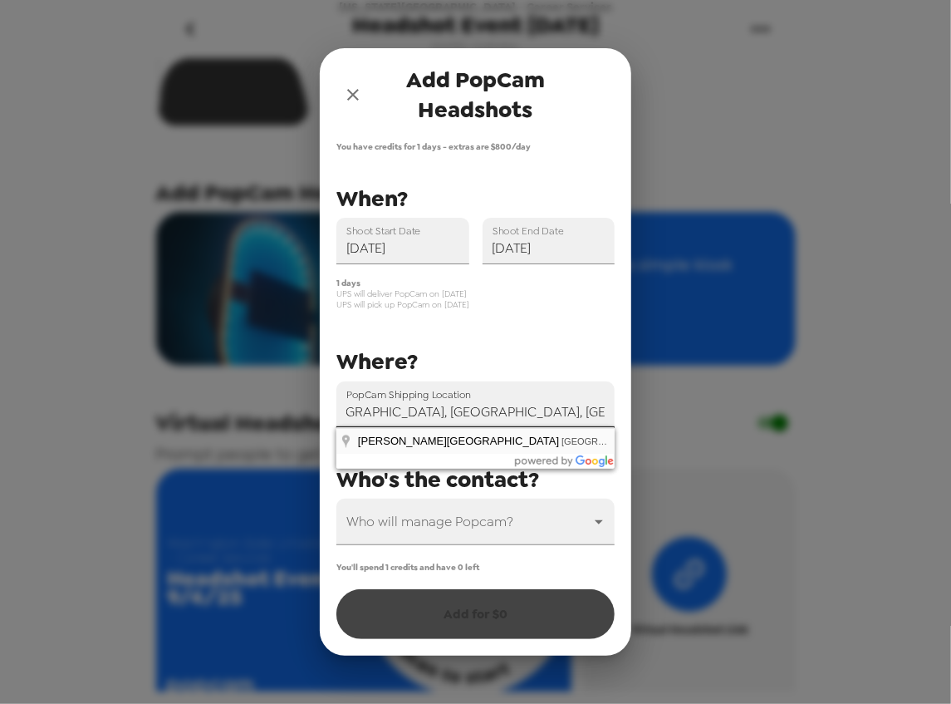
scroll to position [0, 0]
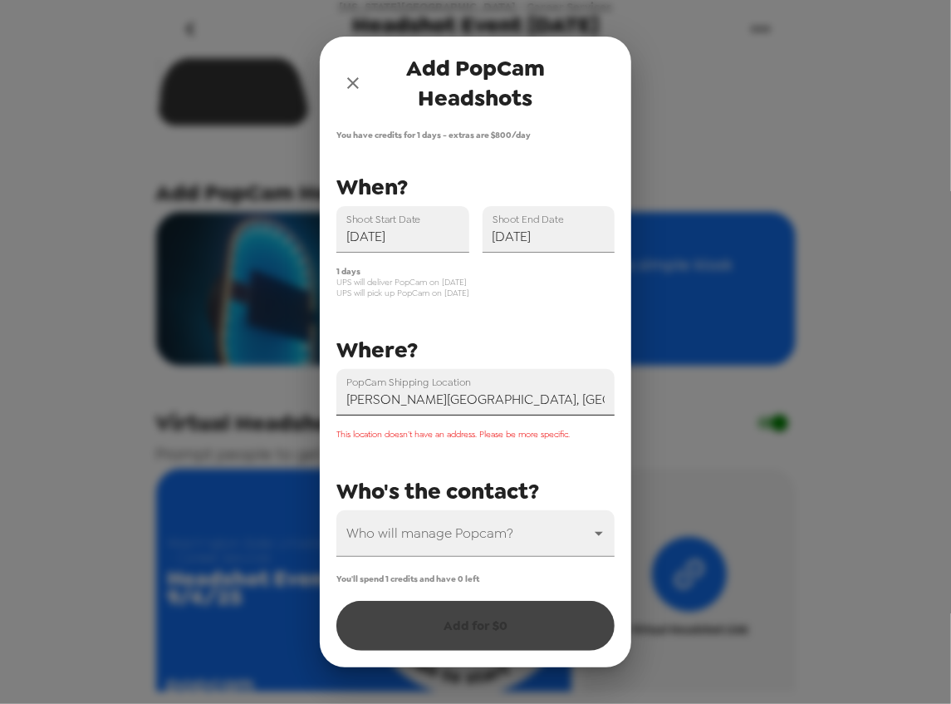
click at [474, 395] on input "Lewis Alumni Centre, Pullman, WA, USA" at bounding box center [475, 392] width 278 height 47
click at [477, 400] on input "Lewis Alumni Centre, Pullman, WA, USA" at bounding box center [475, 392] width 278 height 47
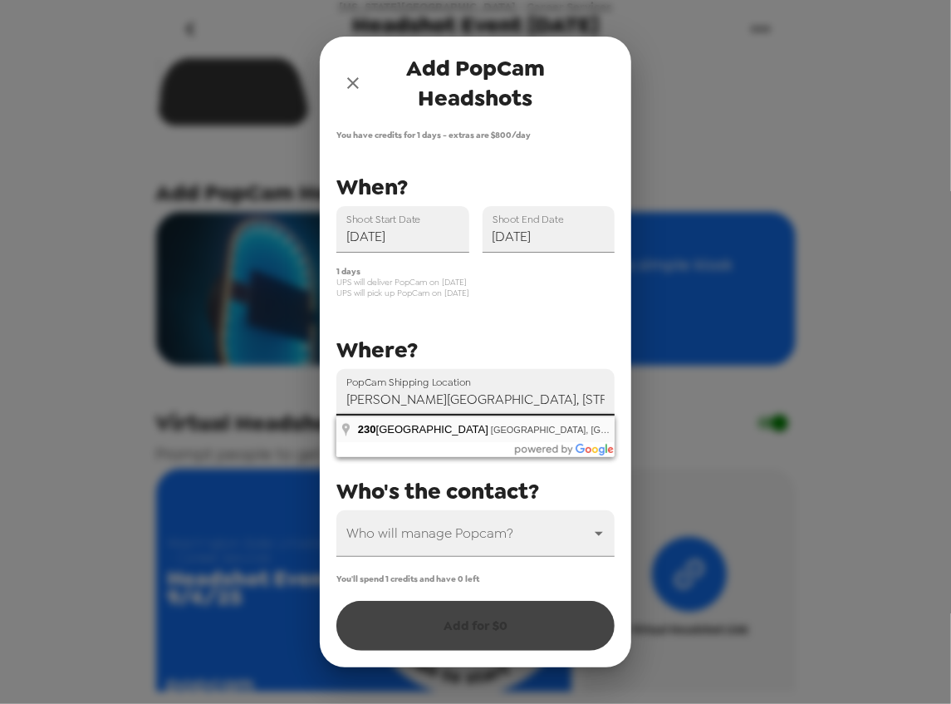
type input "230 Dairy Road, Pullman, WA, USA"
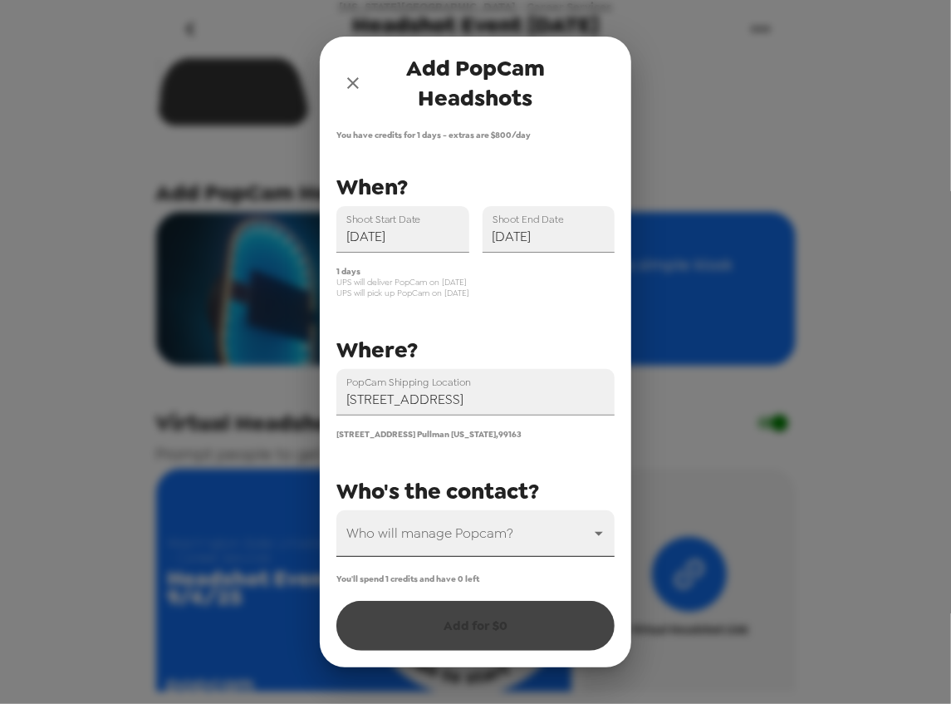
click at [452, 540] on body "Washington State University - Career Services Headshot Event 9/4/25 8/20/25 • 0…" at bounding box center [475, 352] width 951 height 704
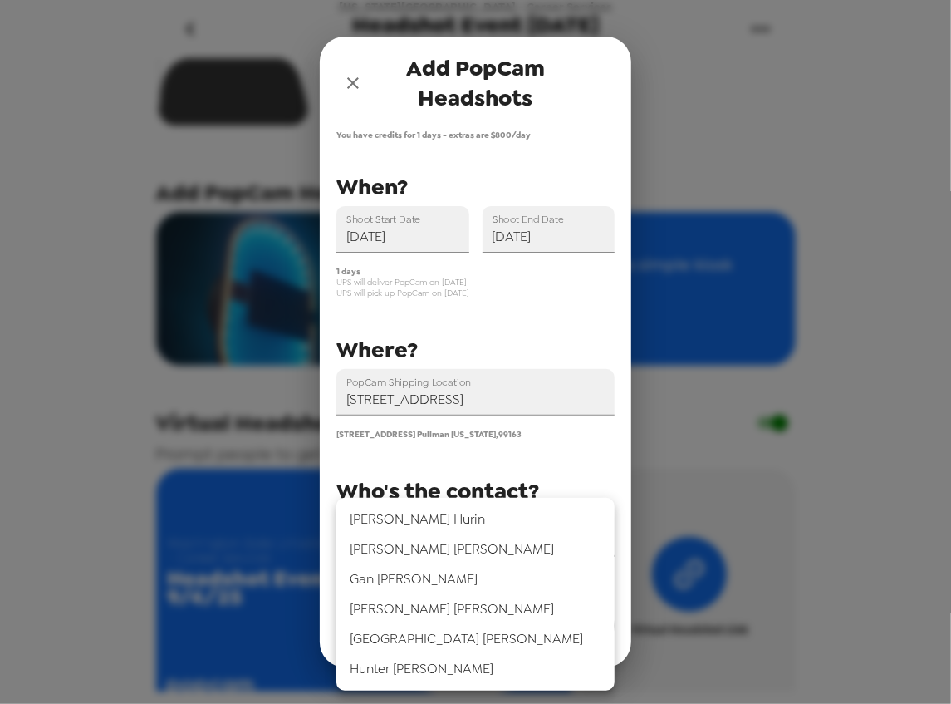
click at [452, 636] on li "Jamaica Vandolah" at bounding box center [475, 639] width 278 height 30
type input "70438"
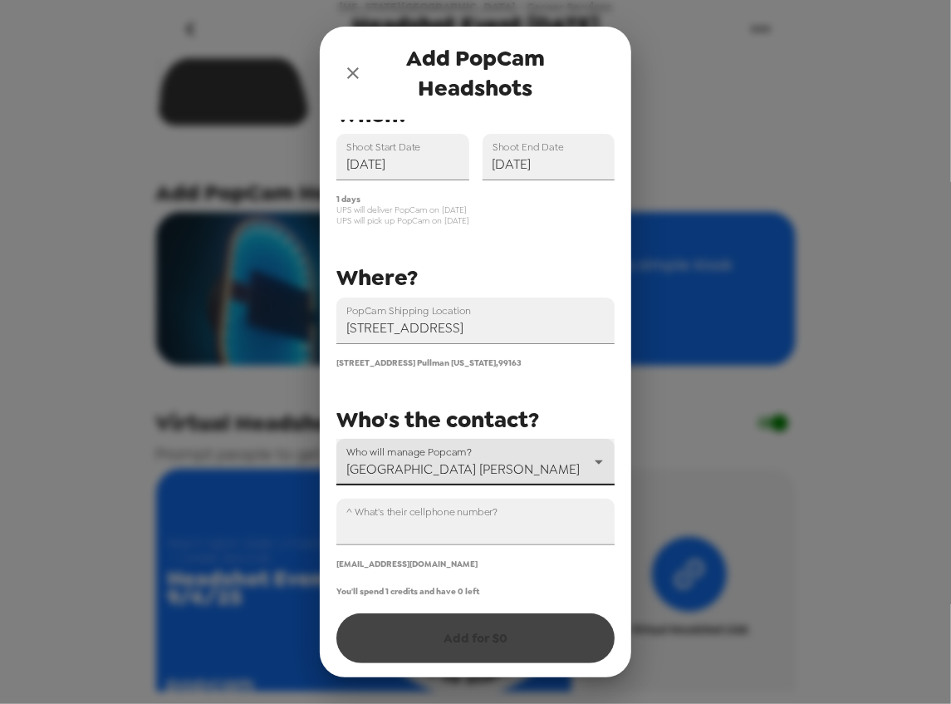
scroll to position [66, 0]
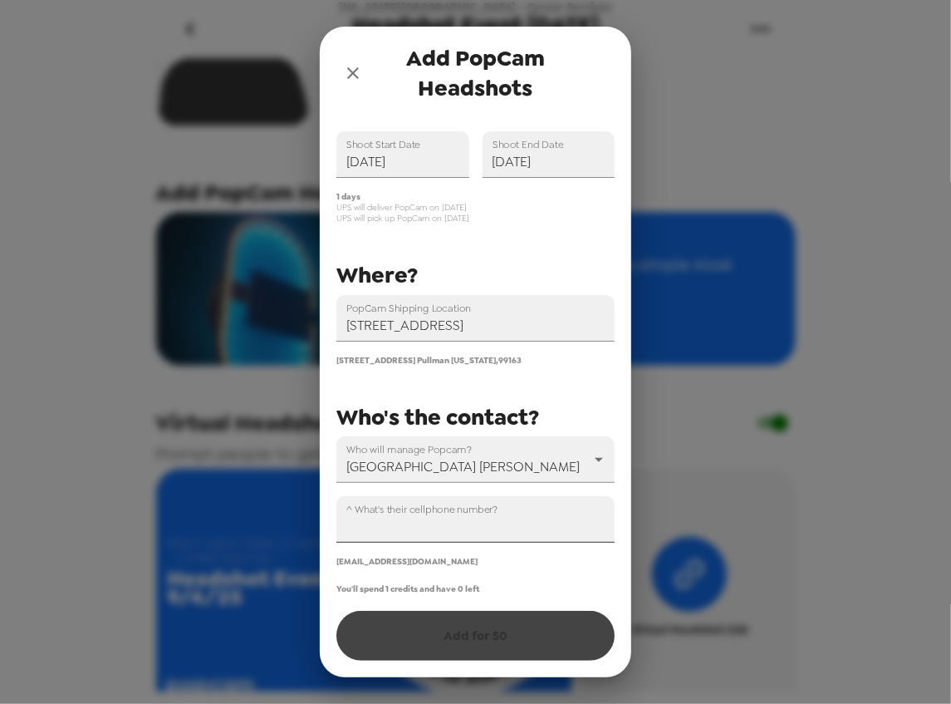
click at [372, 526] on input "^ What's their cellphone number?" at bounding box center [475, 519] width 278 height 47
paste input "+1 (702) 232-0503"
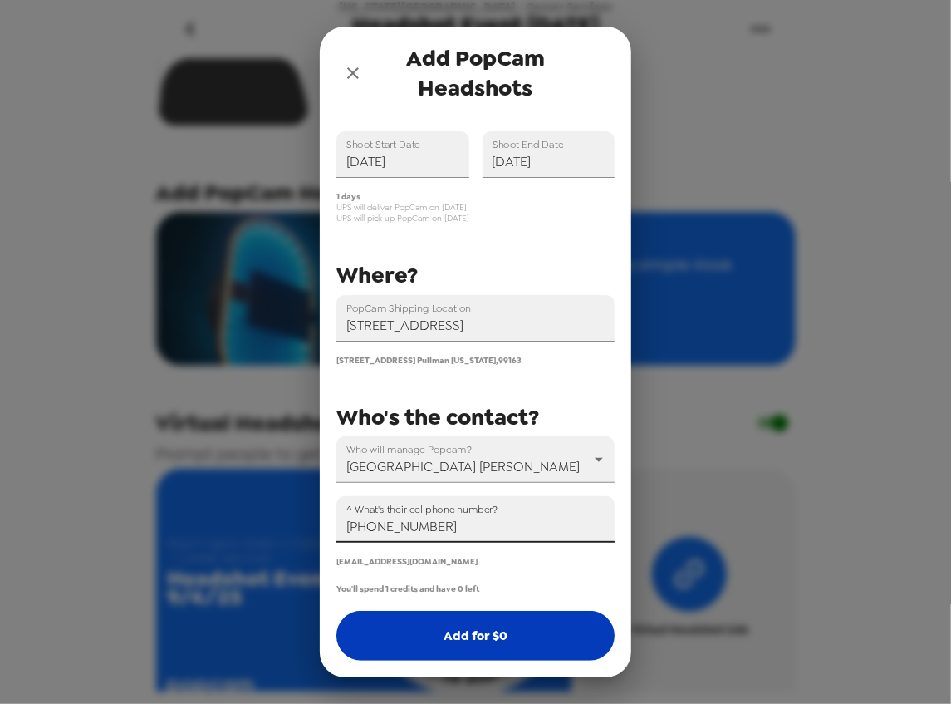
type input "+1 (702) 232-0503"
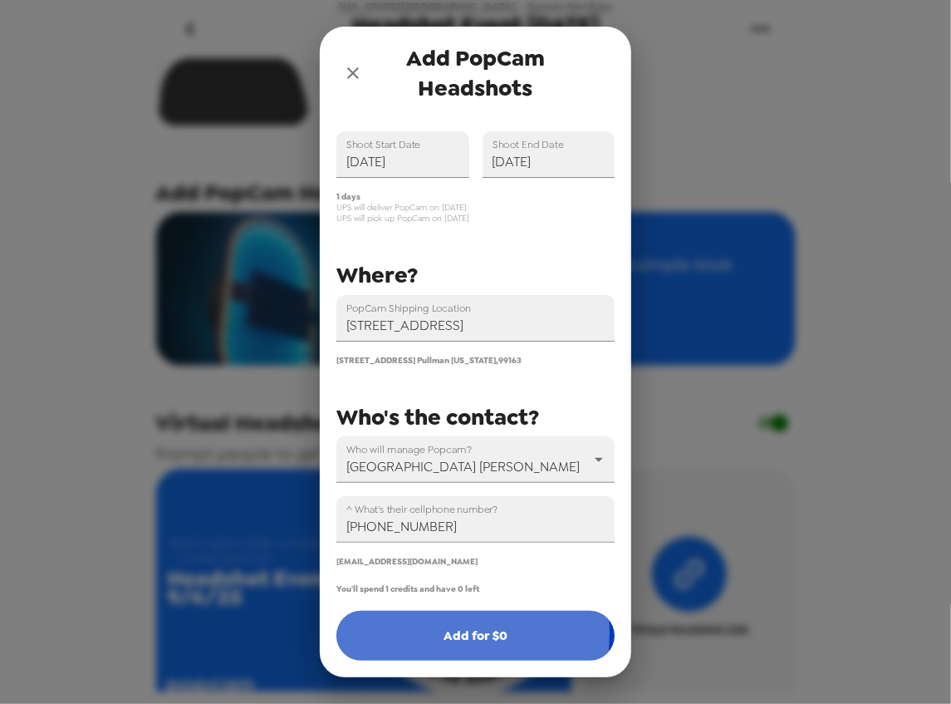
click at [438, 633] on button "Add for $ 0" at bounding box center [475, 636] width 278 height 50
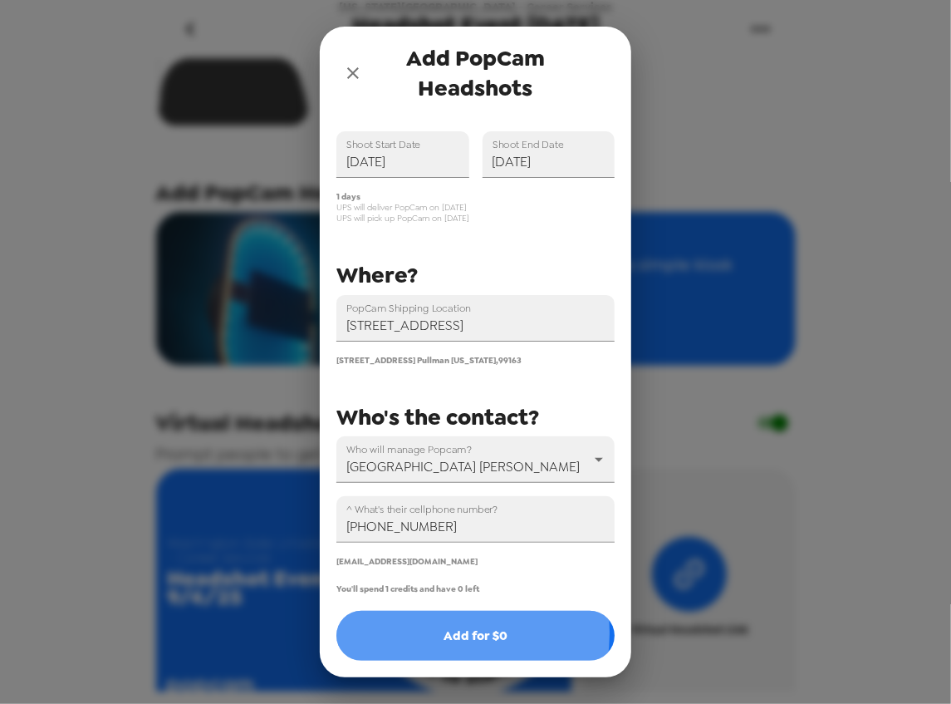
scroll to position [0, 0]
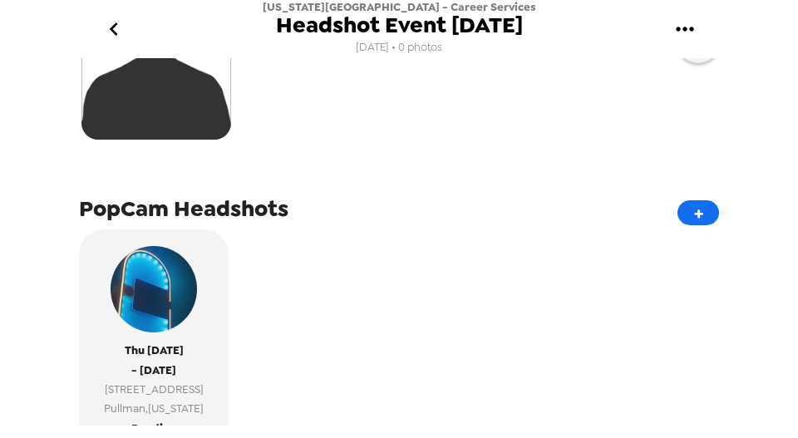
scroll to position [166, 0]
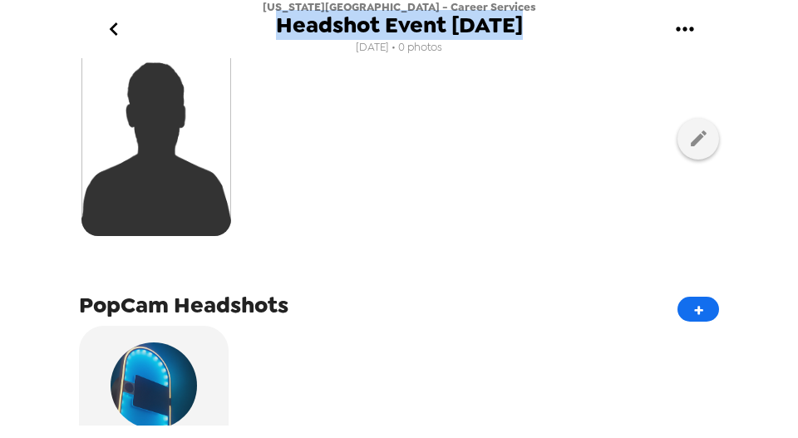
drag, startPoint x: 524, startPoint y: 25, endPoint x: 266, endPoint y: 23, distance: 258.4
click at [266, 23] on div "[US_STATE][GEOGRAPHIC_DATA] - Career Services Headshot Event [DATE] [DATE] • 0 …" at bounding box center [398, 29] width 665 height 58
drag, startPoint x: 480, startPoint y: 159, endPoint x: 198, endPoint y: 73, distance: 295.1
click at [459, 155] on div at bounding box center [399, 138] width 640 height 209
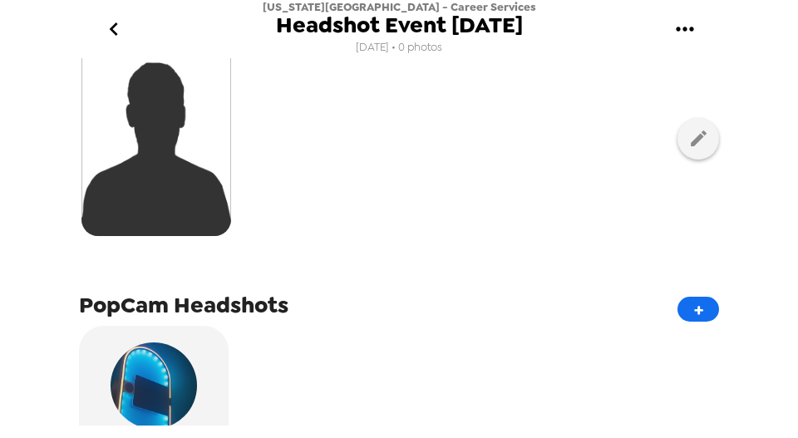
click at [114, 31] on icon "go back" at bounding box center [113, 28] width 8 height 13
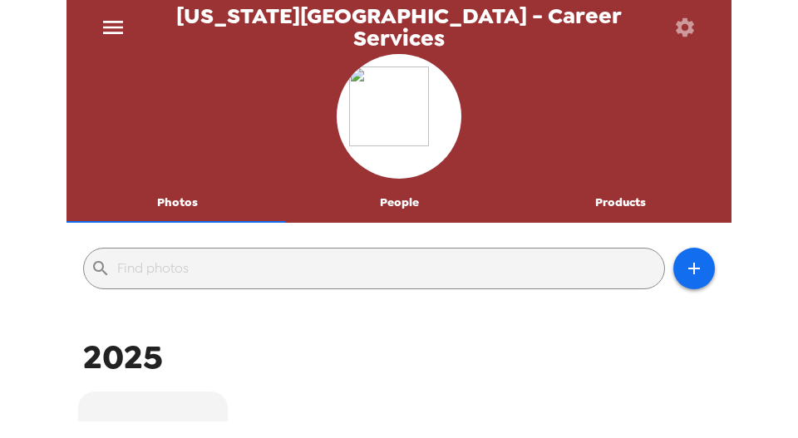
click at [395, 217] on button "People" at bounding box center [399, 203] width 222 height 40
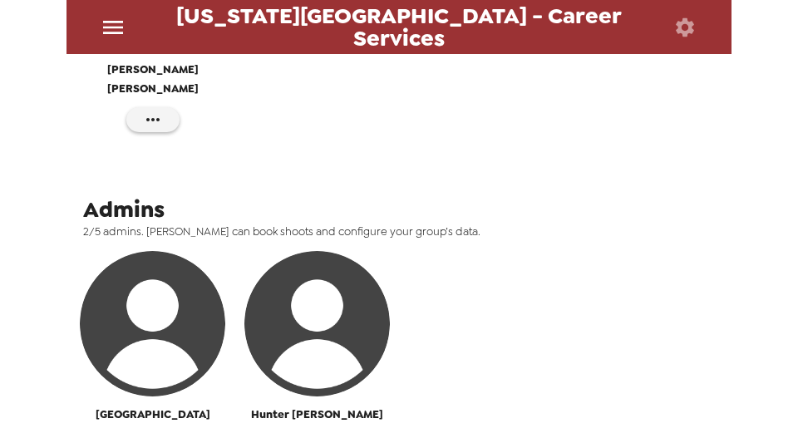
scroll to position [553, 0]
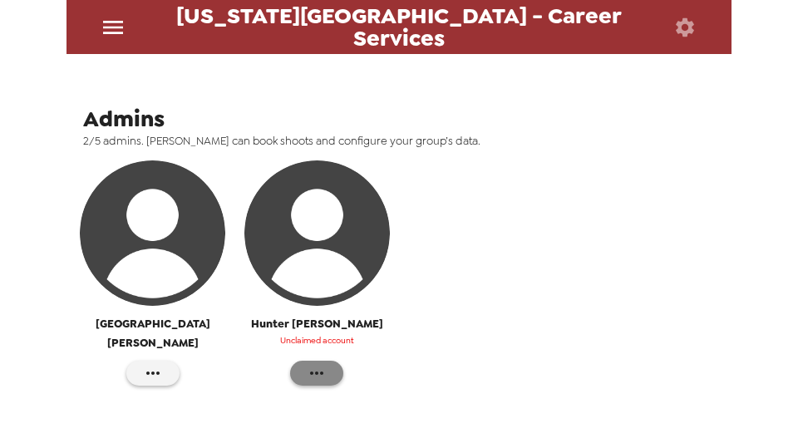
click at [319, 363] on icon "button" at bounding box center [317, 373] width 20 height 20
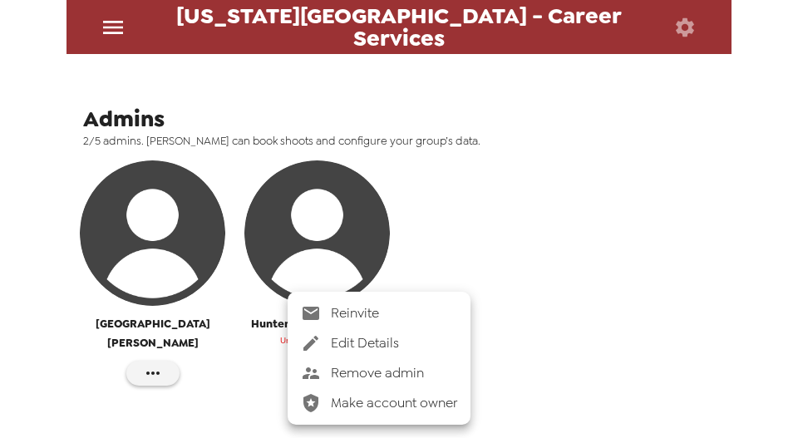
click at [380, 317] on span "Reinvite" at bounding box center [394, 313] width 126 height 20
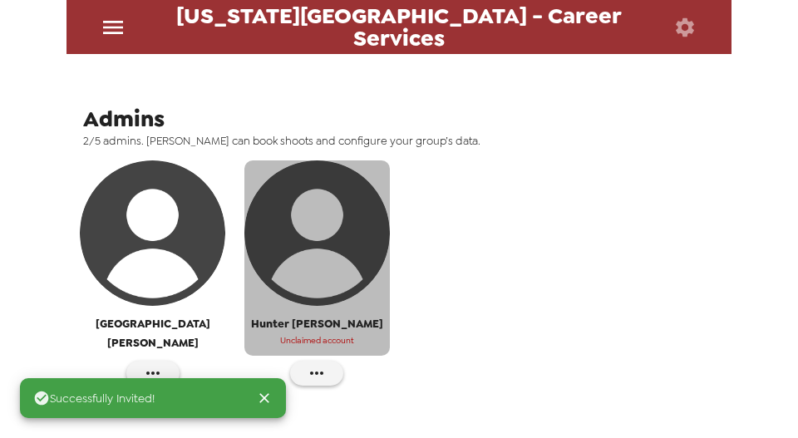
click at [332, 225] on img "button" at bounding box center [316, 232] width 145 height 145
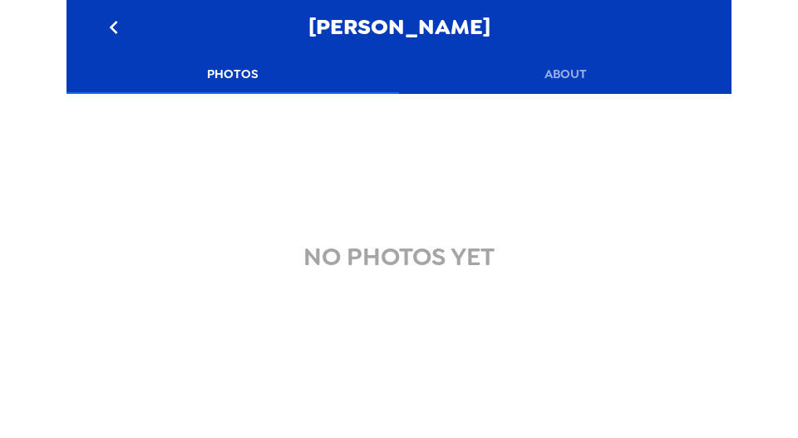
drag, startPoint x: 620, startPoint y: 55, endPoint x: 605, endPoint y: 66, distance: 18.4
click at [618, 57] on button "About" at bounding box center [565, 74] width 332 height 40
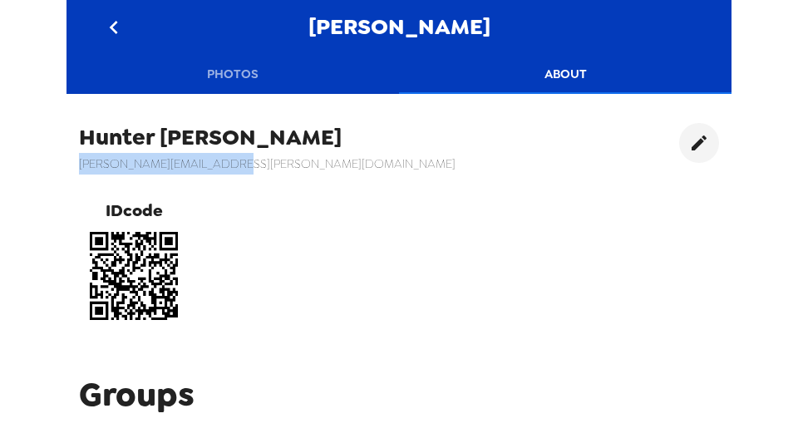
drag, startPoint x: 236, startPoint y: 162, endPoint x: 80, endPoint y: 171, distance: 156.4
click at [80, 171] on h6 "william.woltering@wsu.edu" at bounding box center [267, 164] width 376 height 22
copy h6 "william.woltering@wsu.edu"
click at [106, 21] on icon "go back" at bounding box center [114, 27] width 27 height 27
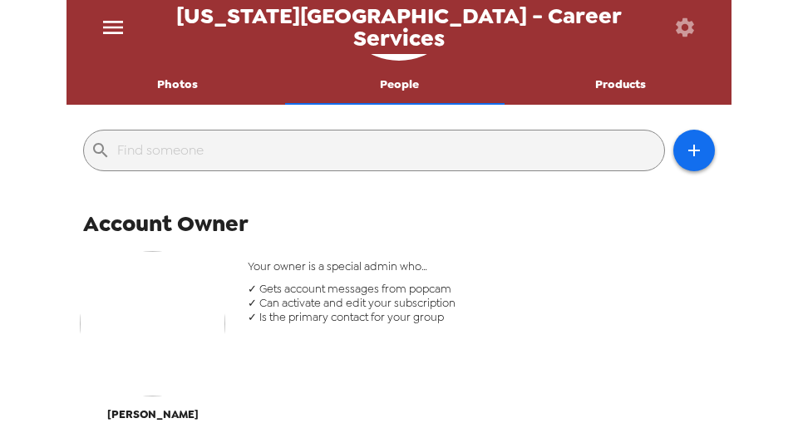
scroll to position [110, 0]
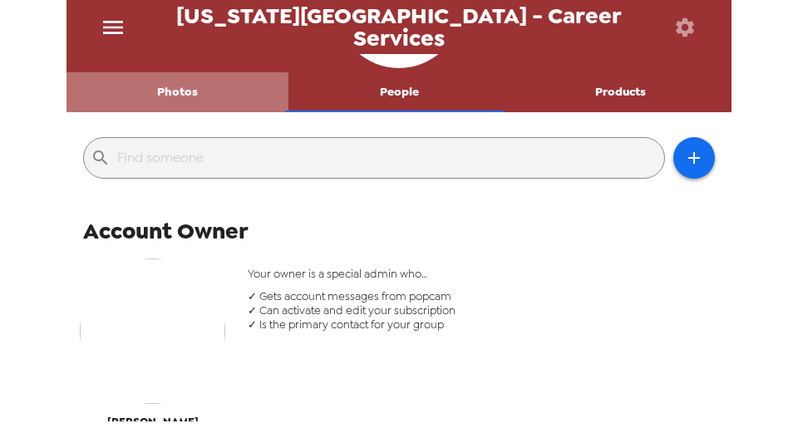
drag, startPoint x: 187, startPoint y: 92, endPoint x: 203, endPoint y: 123, distance: 34.6
click at [187, 92] on button "Photos" at bounding box center [177, 92] width 222 height 40
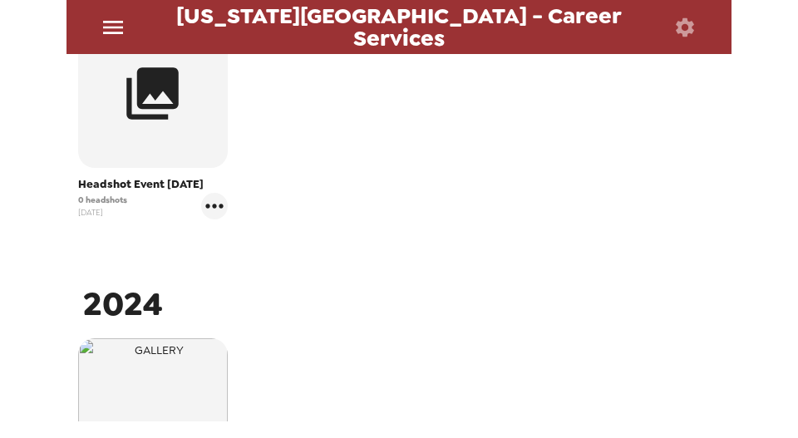
scroll to position [387, 0]
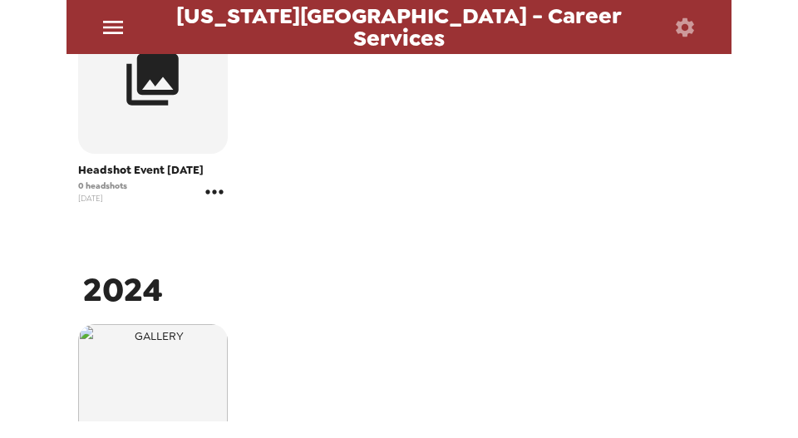
click at [217, 198] on icon "gallery menu" at bounding box center [214, 192] width 27 height 27
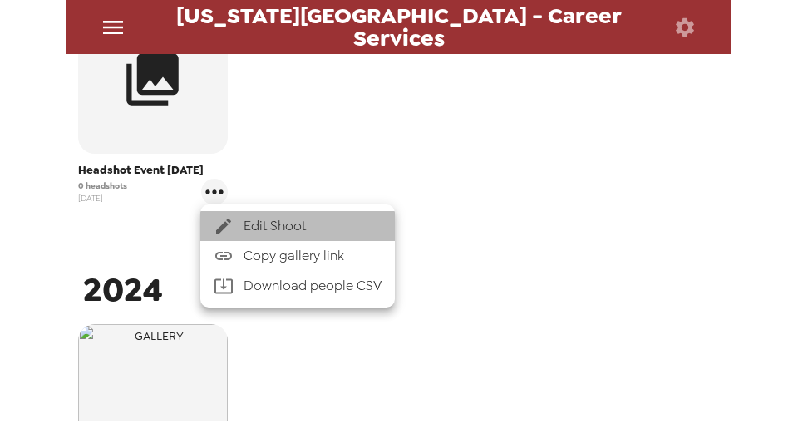
click at [300, 221] on span "Edit Shoot" at bounding box center [312, 226] width 138 height 20
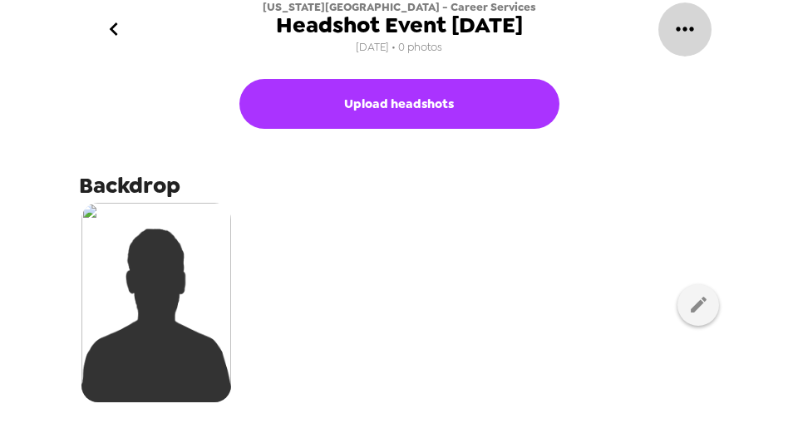
click at [696, 40] on button "gallery menu" at bounding box center [684, 29] width 54 height 54
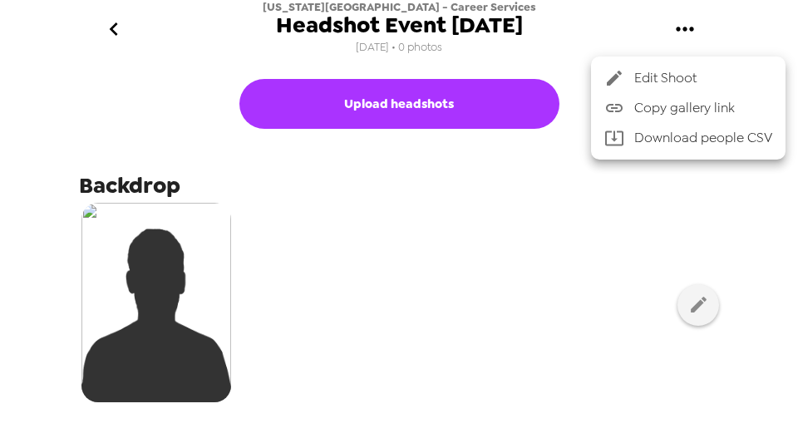
click at [699, 105] on span "Copy gallery link" at bounding box center [703, 108] width 138 height 20
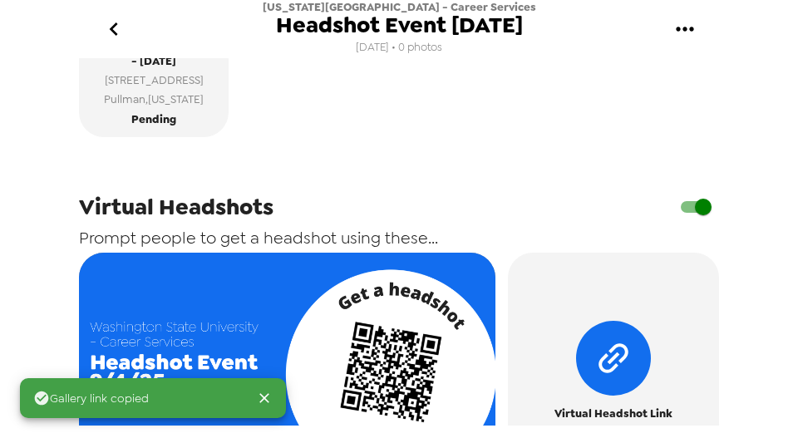
scroll to position [775, 0]
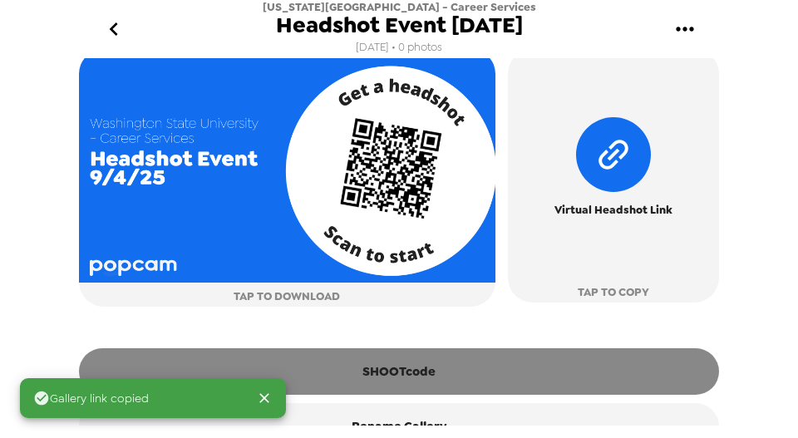
click at [450, 372] on button "SHOOTcode" at bounding box center [399, 371] width 640 height 47
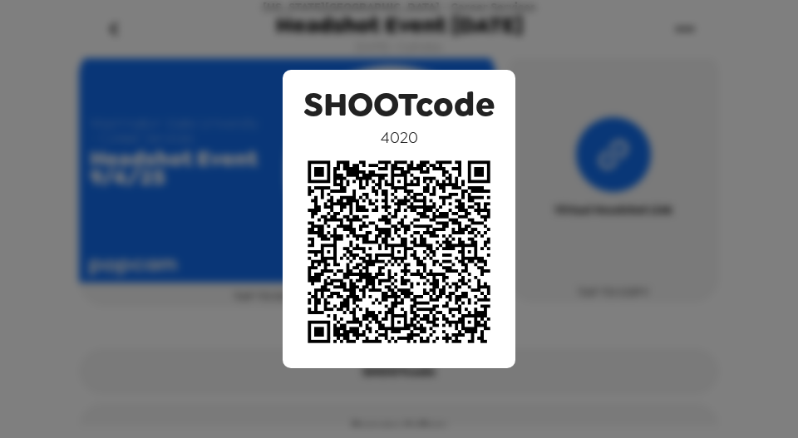
drag, startPoint x: 565, startPoint y: 162, endPoint x: 554, endPoint y: 168, distance: 12.3
click at [566, 162] on div "SHOOTcode 4020" at bounding box center [399, 219] width 798 height 438
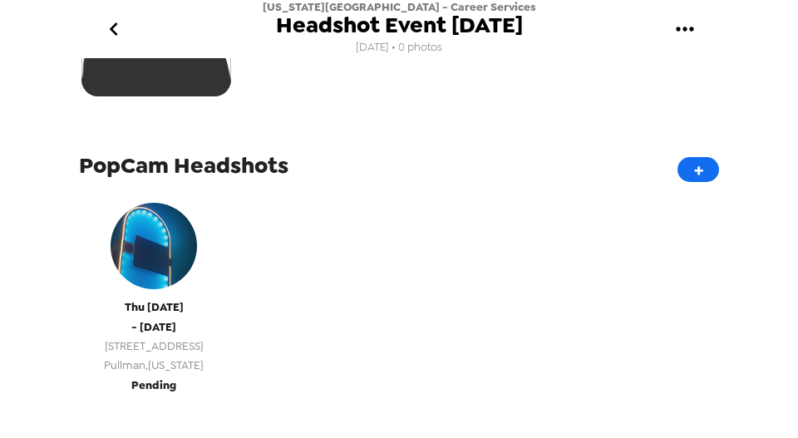
scroll to position [318, 0]
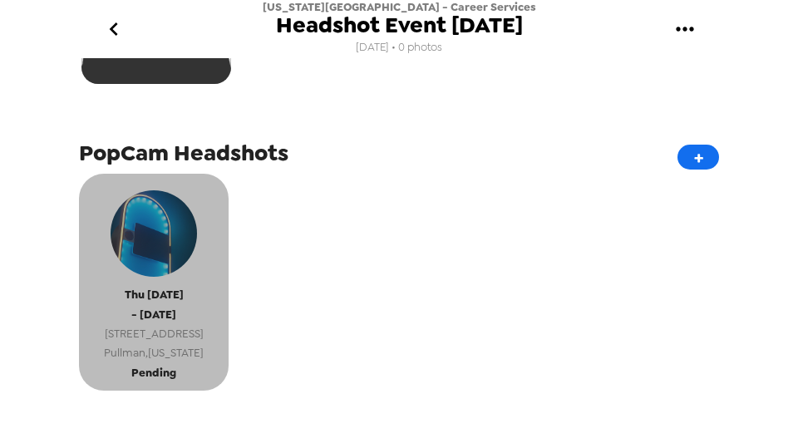
click at [169, 300] on span "Thu 9/4/25" at bounding box center [154, 294] width 59 height 19
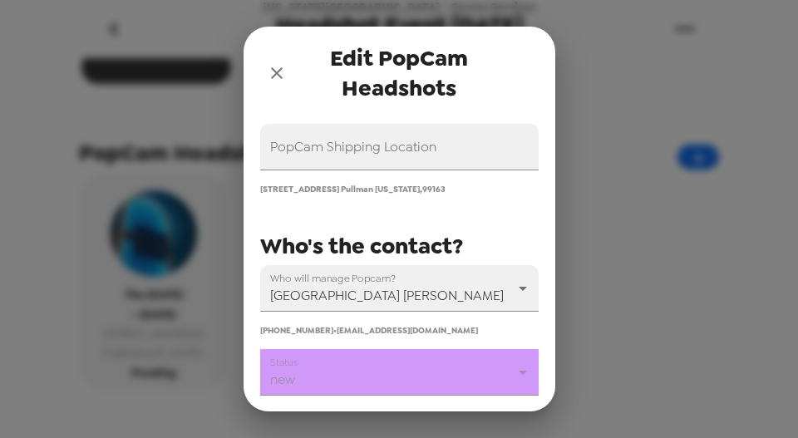
scroll to position [332, 0]
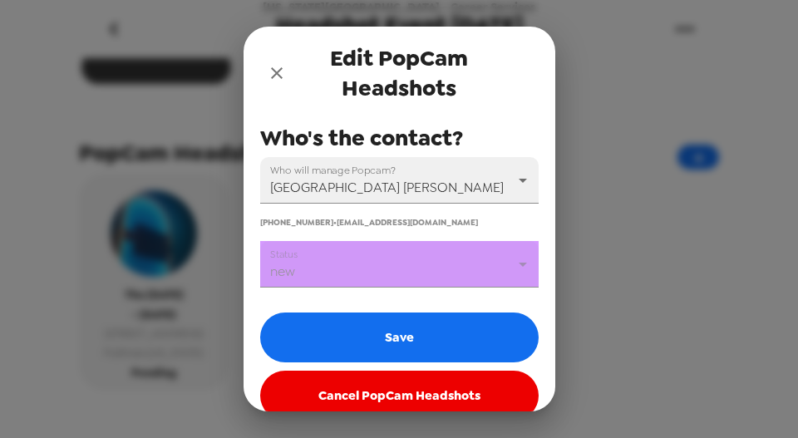
click at [353, 279] on body "Washington State University - Career Services Headshot Event 9/4/25 8/20/25 • 0…" at bounding box center [399, 219] width 798 height 438
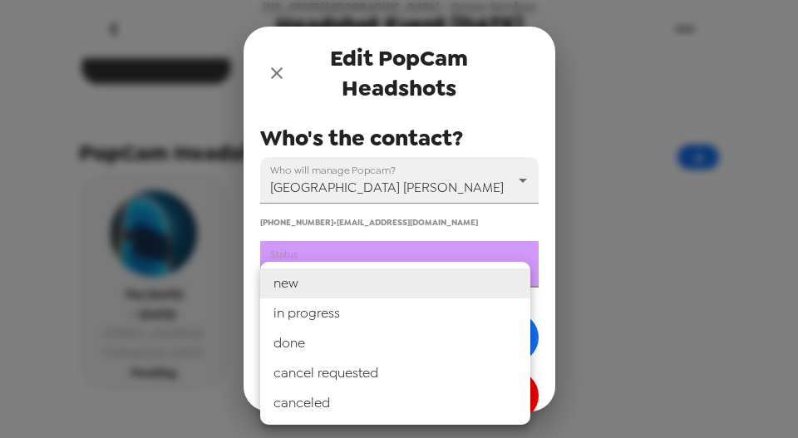
click at [347, 311] on li "in progress" at bounding box center [395, 313] width 270 height 30
type input "in progress"
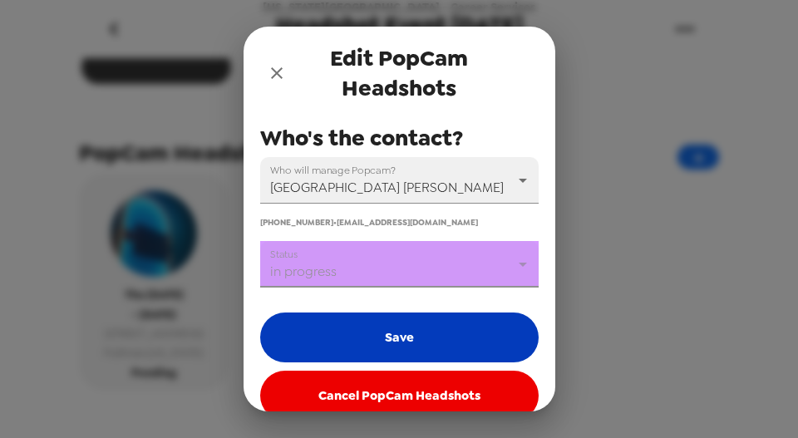
click at [366, 349] on button "Save" at bounding box center [399, 337] width 278 height 50
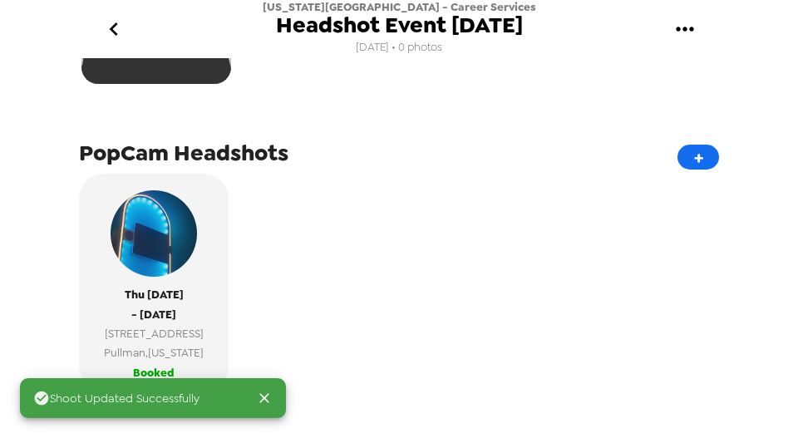
click at [371, 325] on div "Thu 9/4/25 - Thu 9/4/25 230 Dairy Rd Pullman , Washington Booked" at bounding box center [399, 288] width 640 height 229
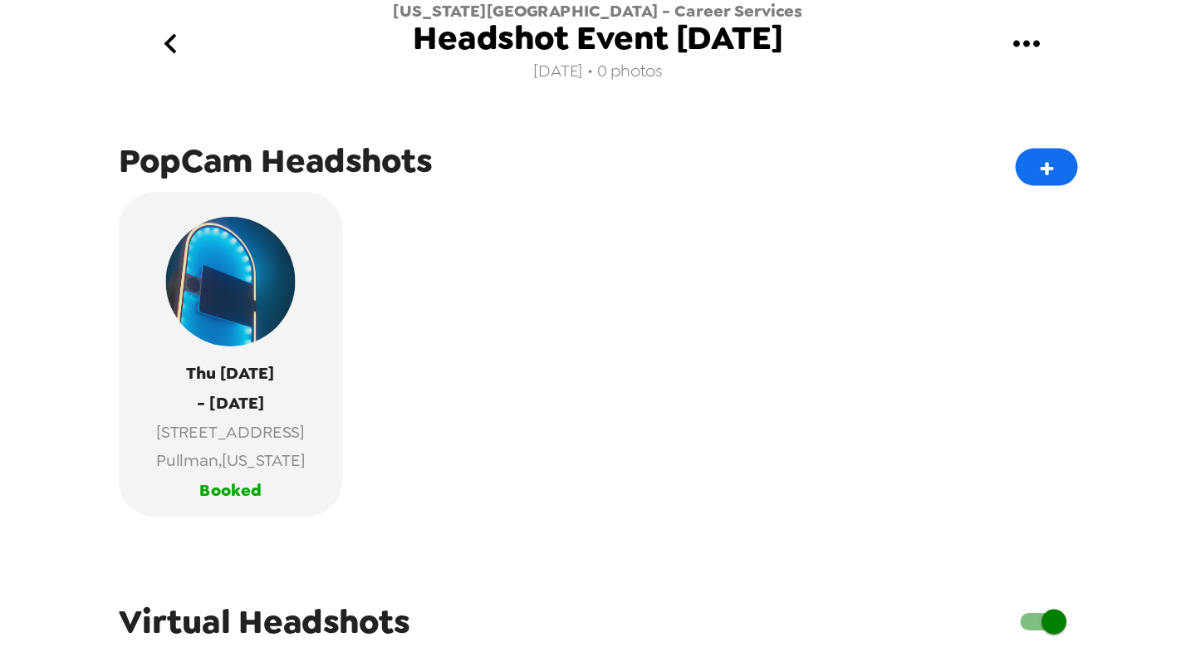
scroll to position [443, 0]
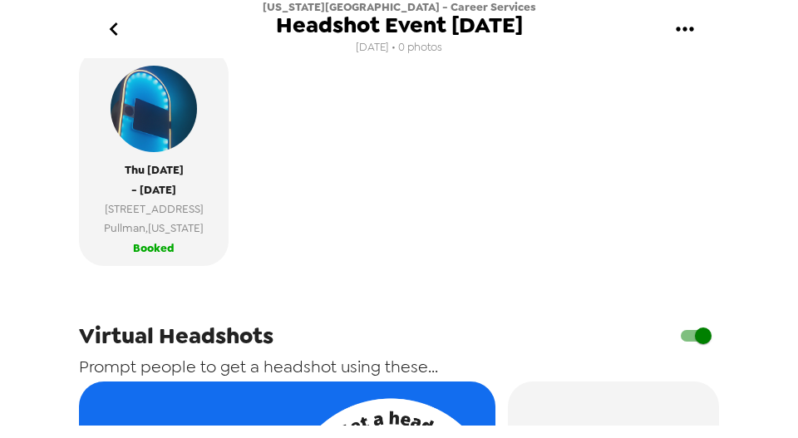
click at [115, 32] on icon "go back" at bounding box center [114, 29] width 27 height 27
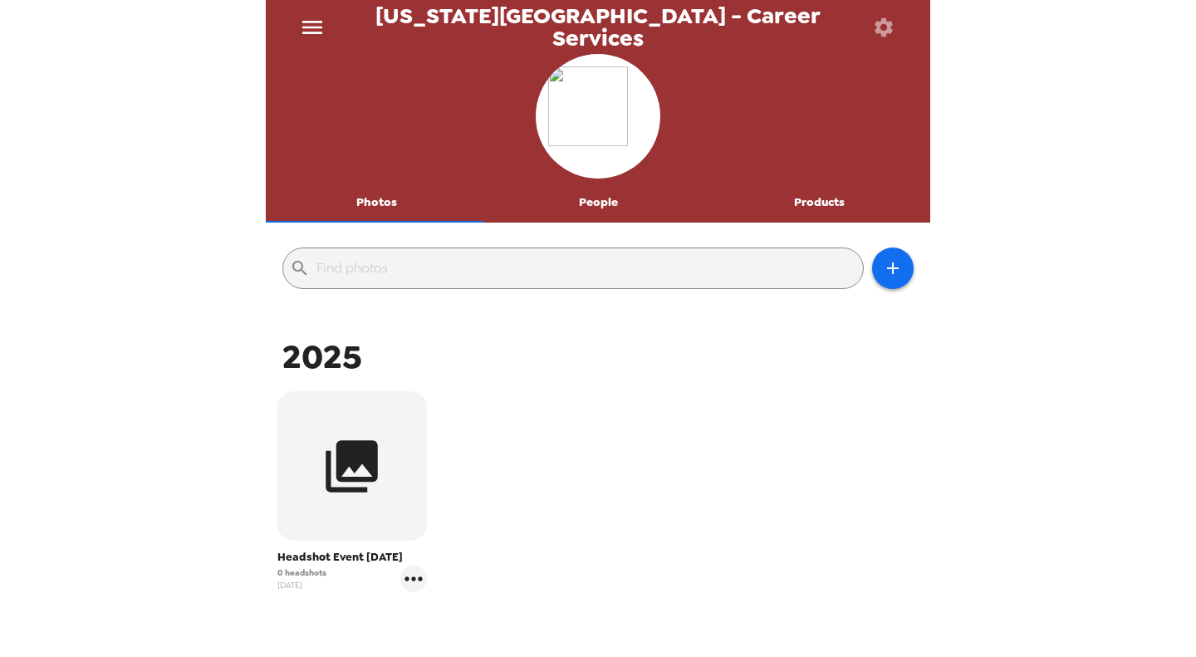
click at [316, 32] on icon "menu" at bounding box center [312, 27] width 20 height 13
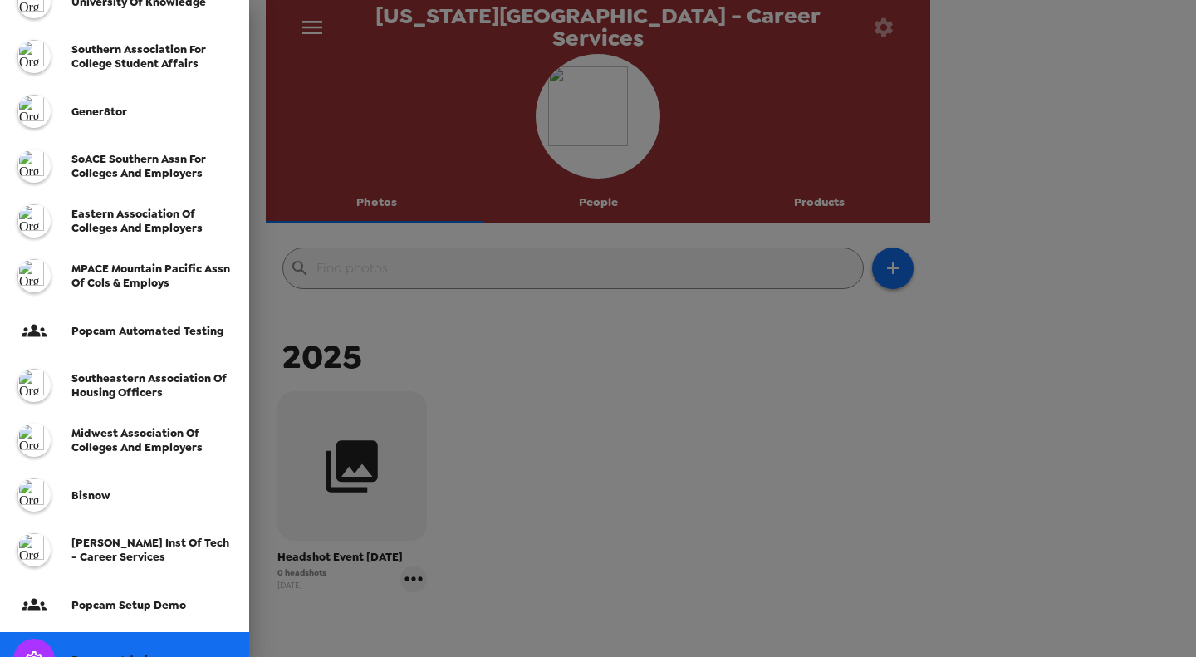
scroll to position [404, 0]
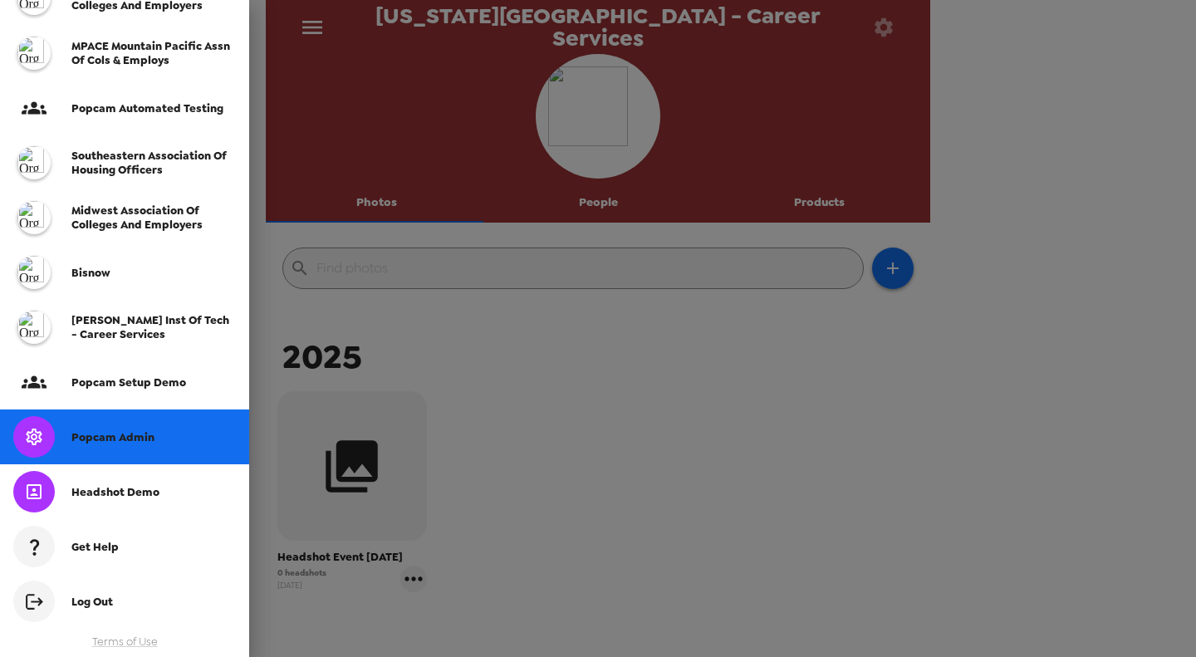
click at [138, 437] on div "Popcam Admin" at bounding box center [124, 437] width 249 height 55
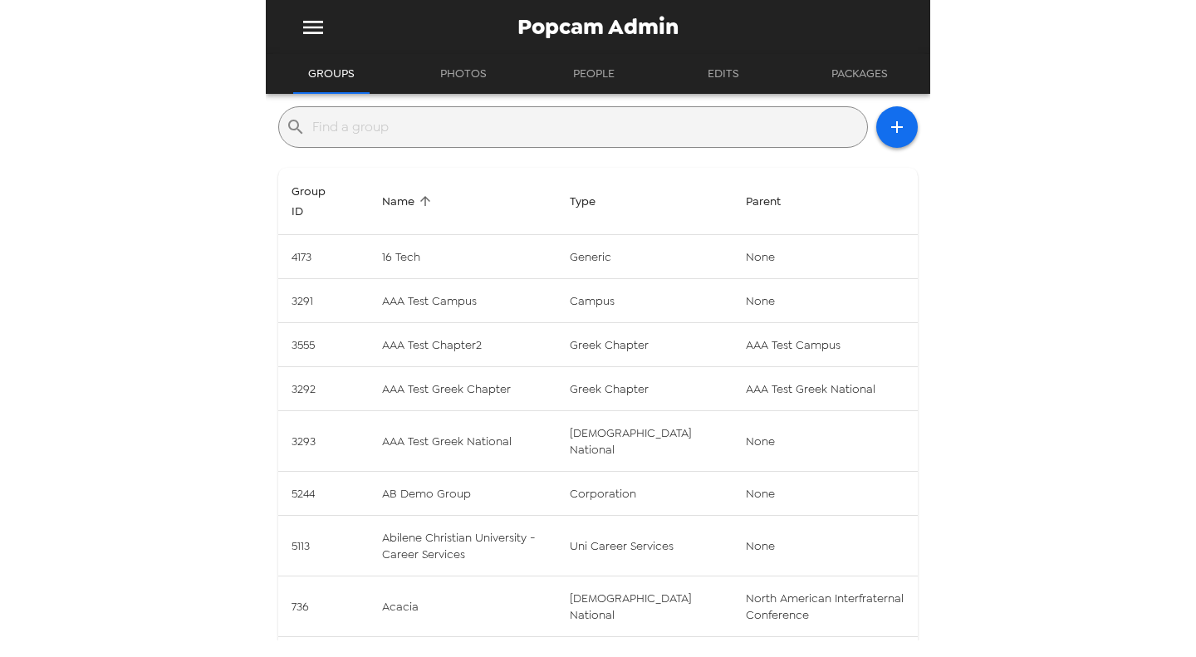
click at [392, 135] on input "text" at bounding box center [586, 127] width 548 height 27
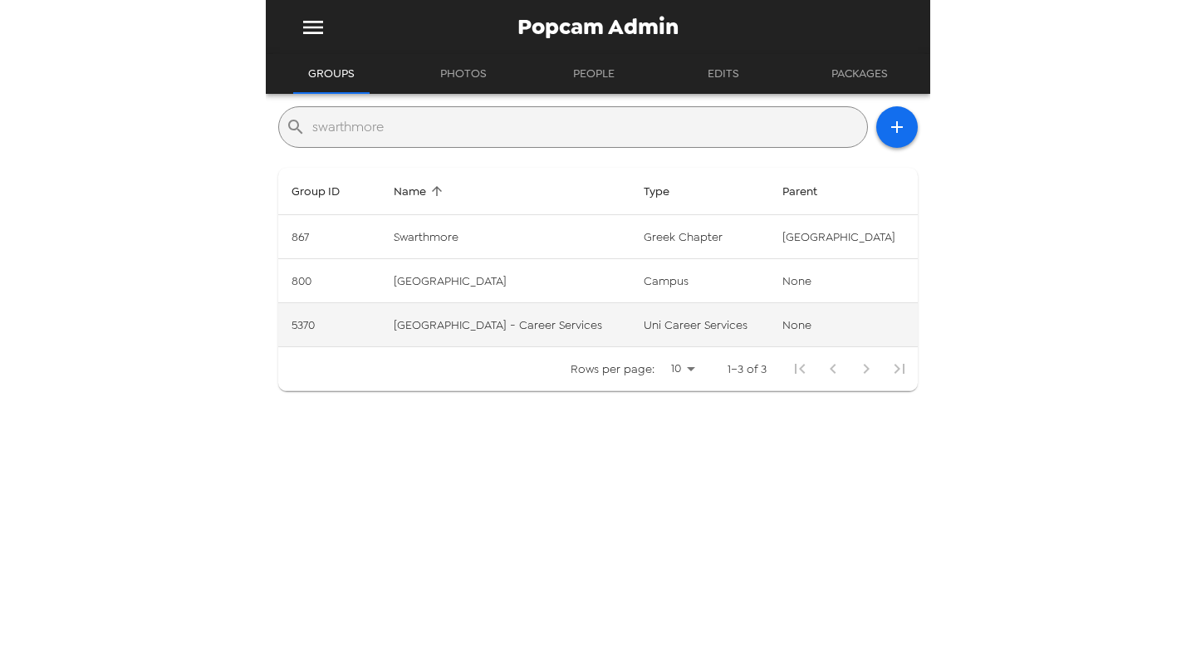
type input "swarthmore"
click at [524, 331] on td "Swarthmore College - Career Services" at bounding box center [505, 325] width 250 height 44
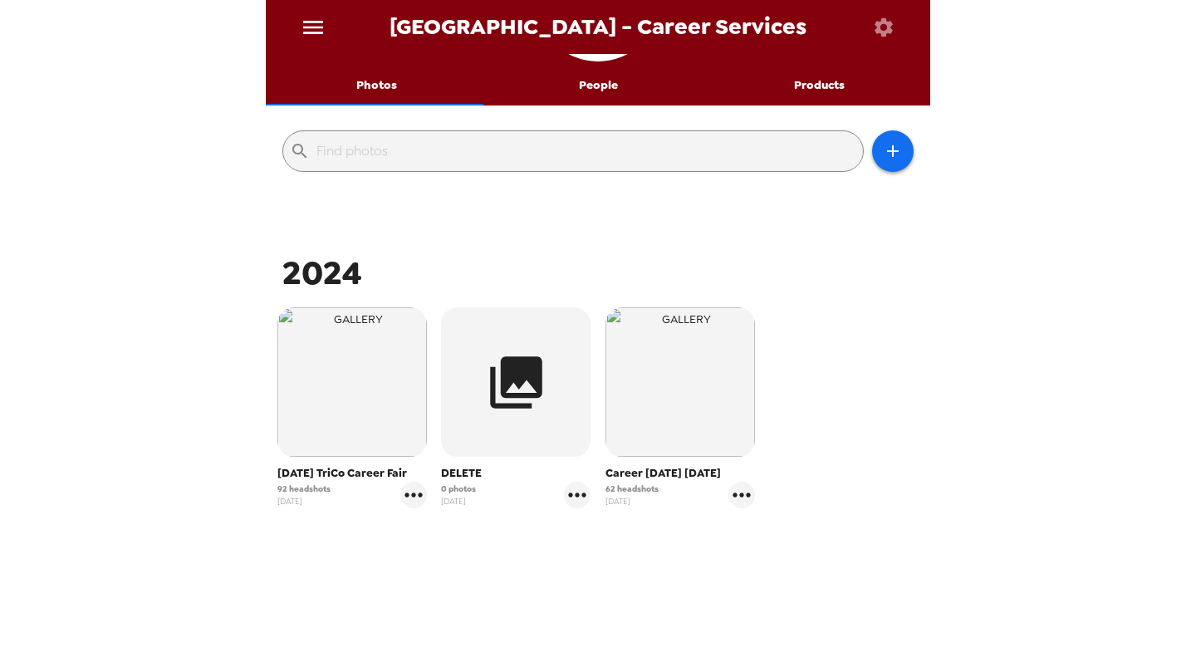
scroll to position [118, 0]
click at [797, 150] on icon "button" at bounding box center [893, 150] width 20 height 20
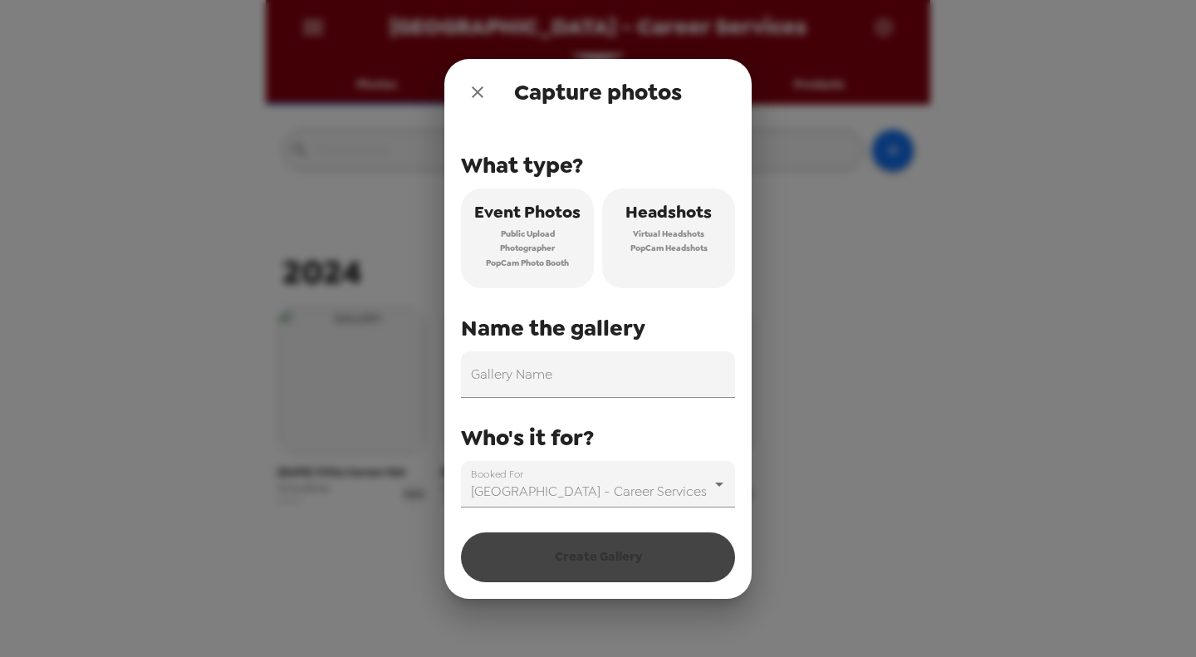
click at [721, 247] on button "Headshots Virtual Headshots PopCam Headshots" at bounding box center [668, 239] width 133 height 100
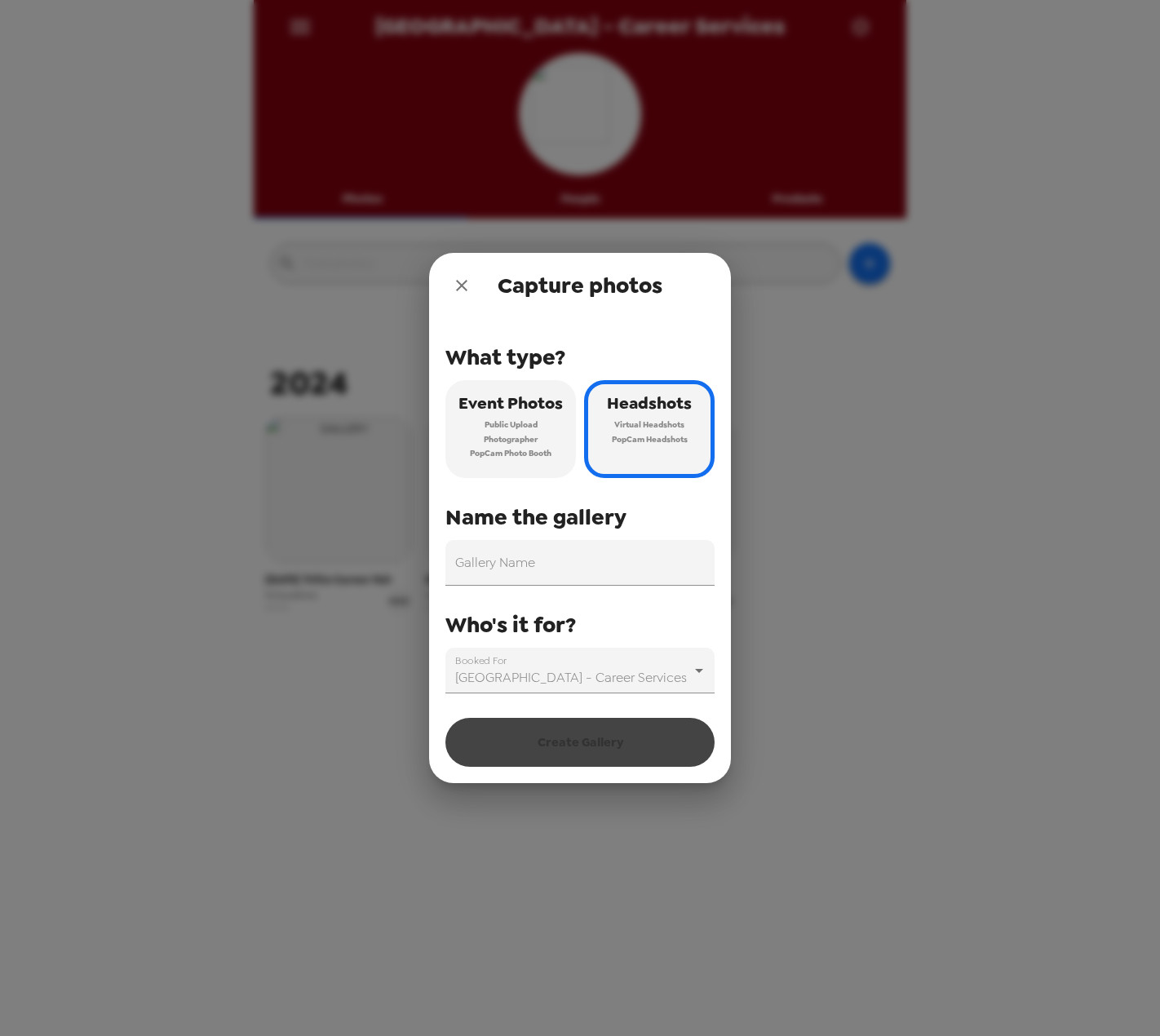
scroll to position [0, 0]
click at [601, 429] on input "Gallery Name" at bounding box center [580, 563] width 269 height 46
click at [559, 429] on input "Gallery Name" at bounding box center [580, 563] width 269 height 46
paste input "TriCo Career Fair Fall '25"
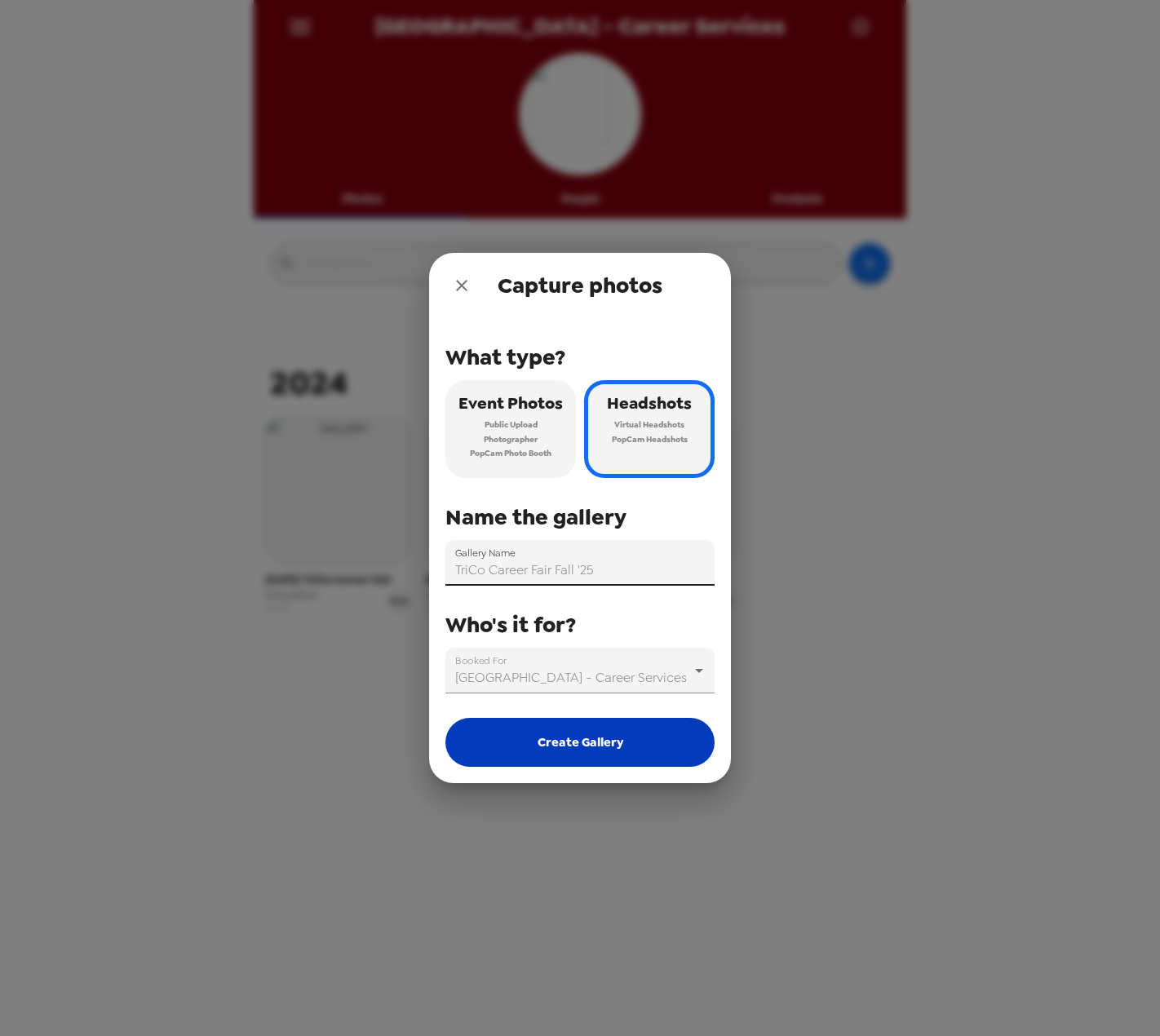
type input "TriCo Career Fair Fall '25"
click at [585, 429] on button "Create Gallery" at bounding box center [580, 742] width 269 height 49
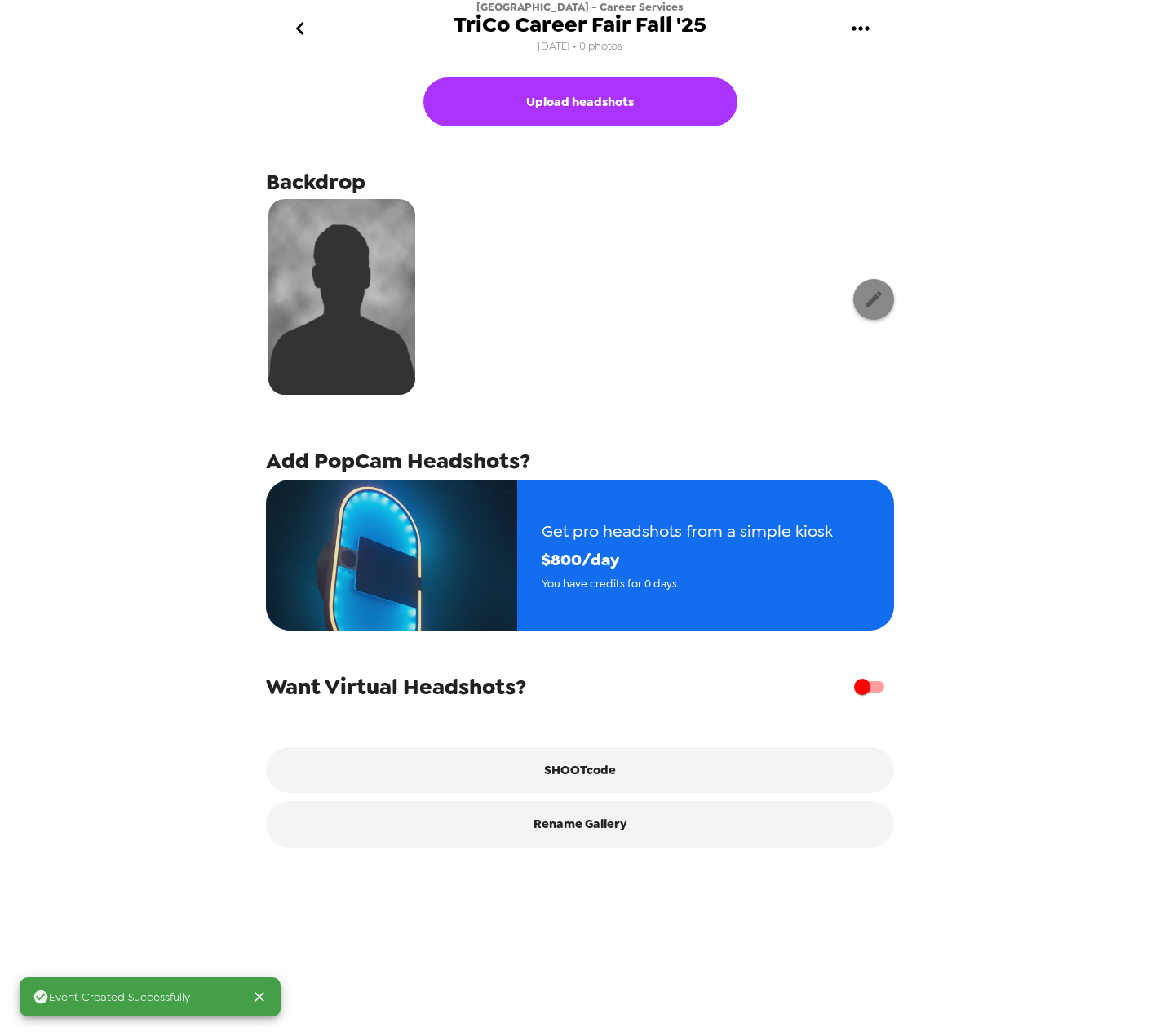
click at [783, 311] on button "button" at bounding box center [874, 300] width 41 height 41
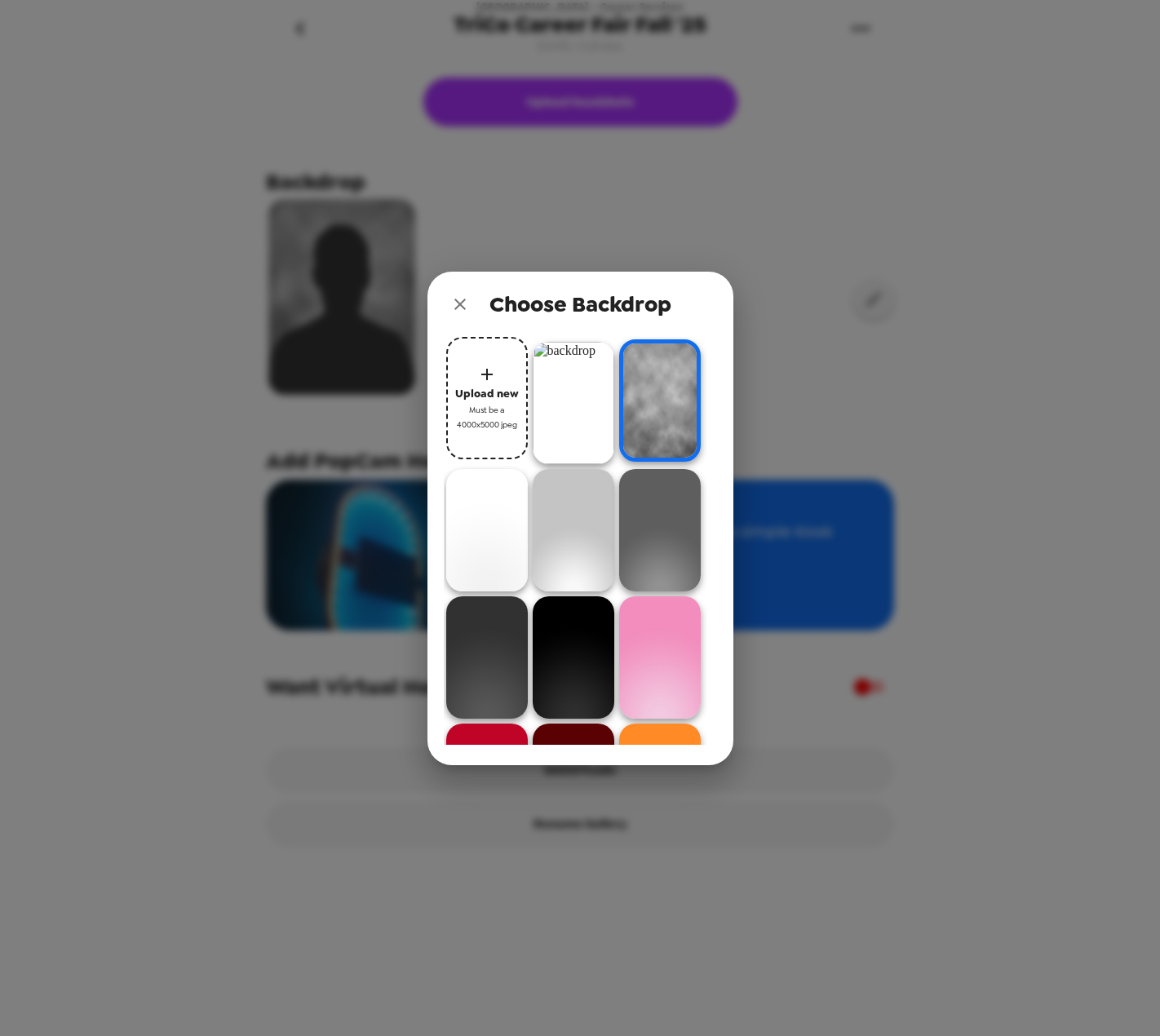
click at [552, 392] on img at bounding box center [573, 403] width 82 height 123
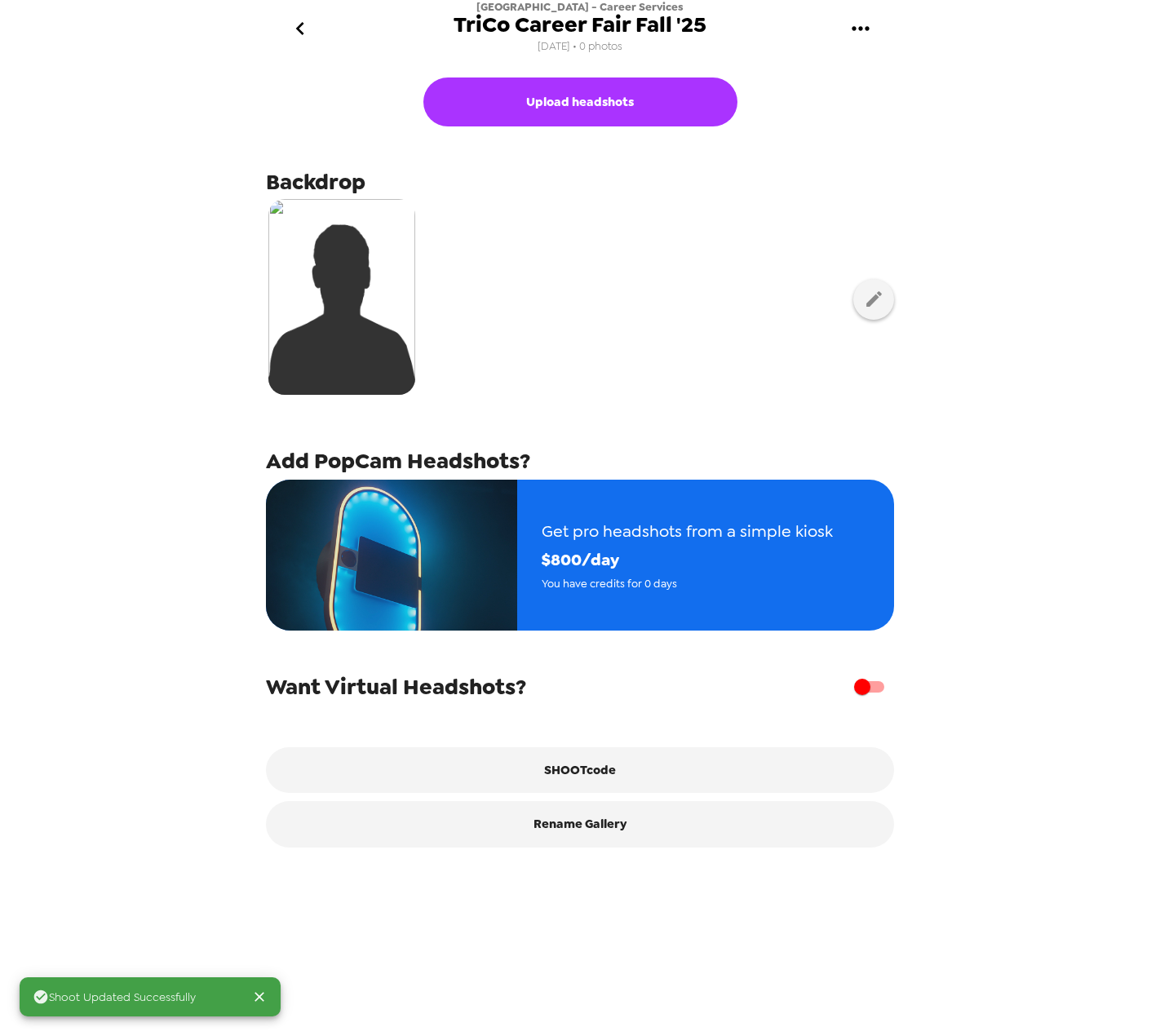
drag, startPoint x: 288, startPoint y: 16, endPoint x: 300, endPoint y: 21, distance: 13.0
click at [300, 21] on icon "go back" at bounding box center [300, 28] width 27 height 27
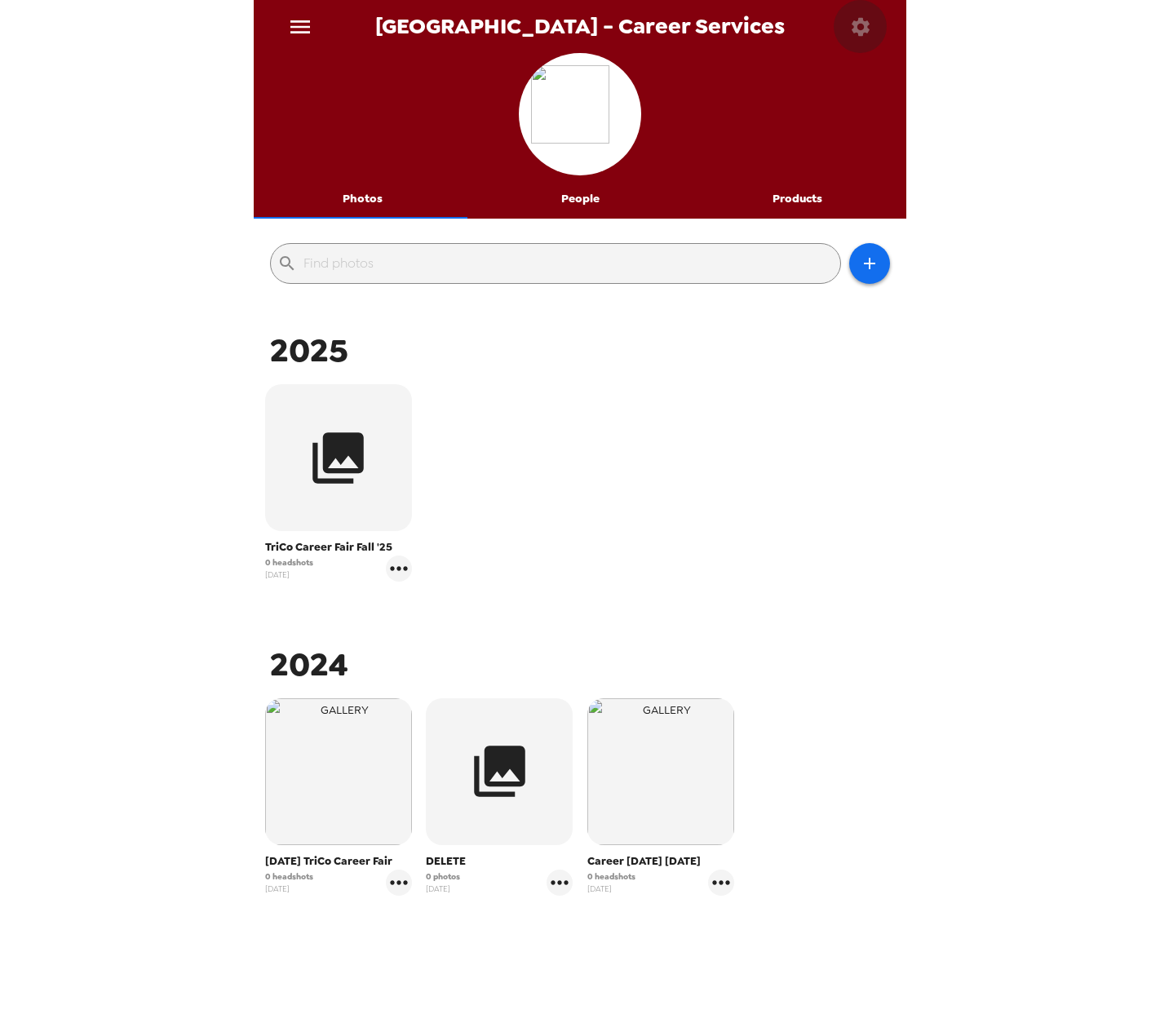
click at [783, 27] on icon "button" at bounding box center [860, 27] width 23 height 23
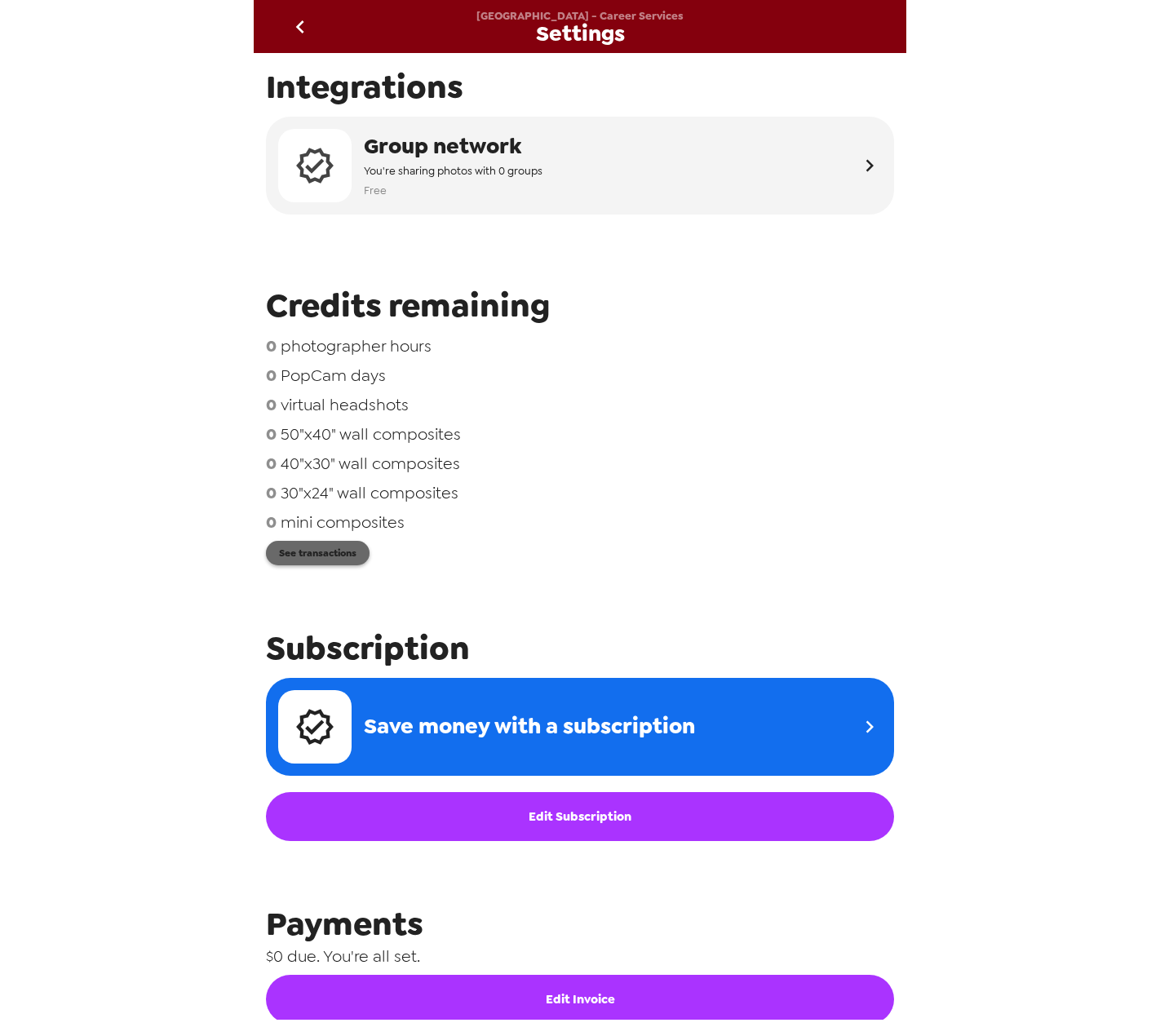
click at [305, 429] on button "See transactions" at bounding box center [318, 553] width 104 height 25
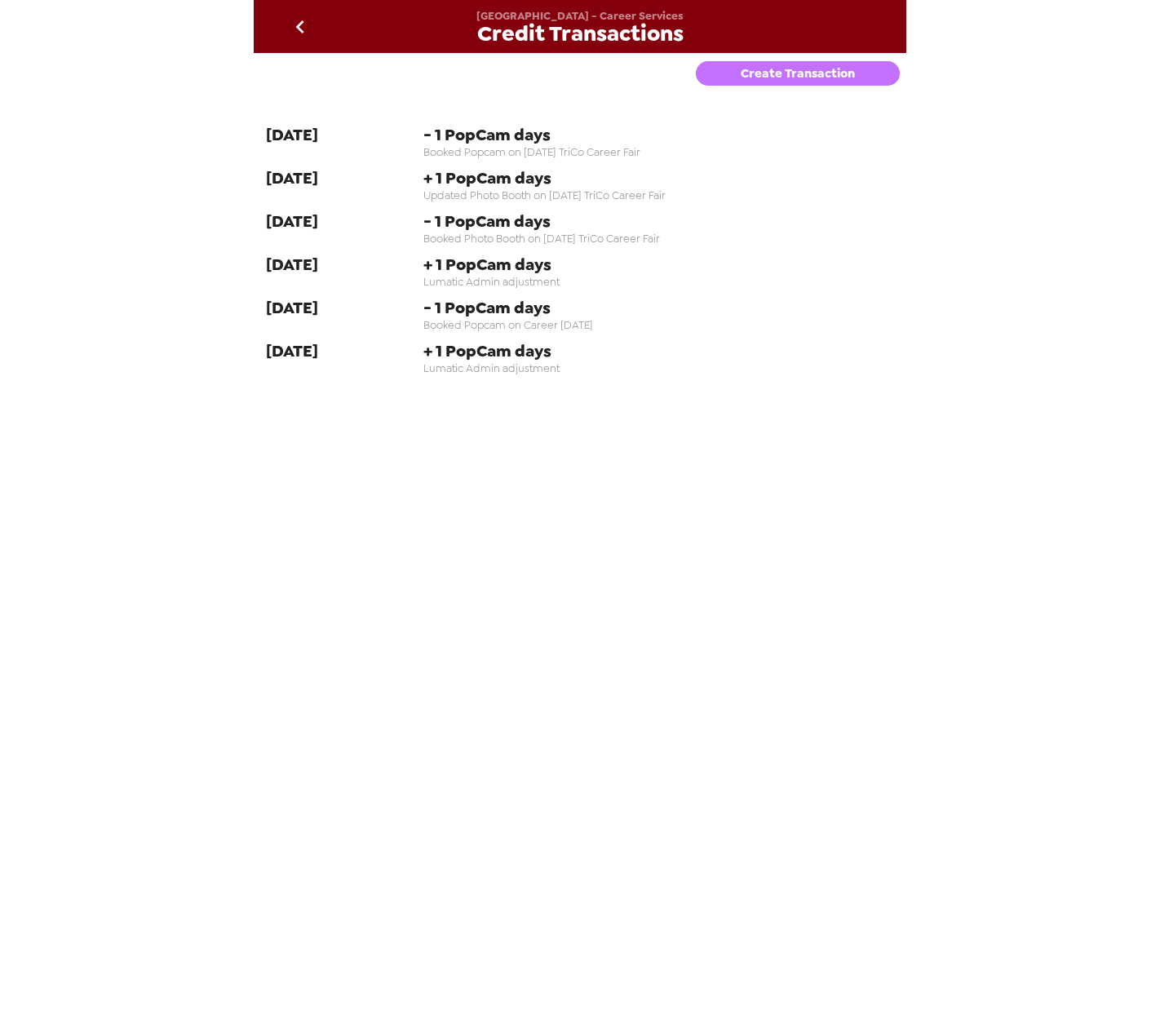
click at [741, 84] on button "Create Transaction" at bounding box center [799, 73] width 204 height 25
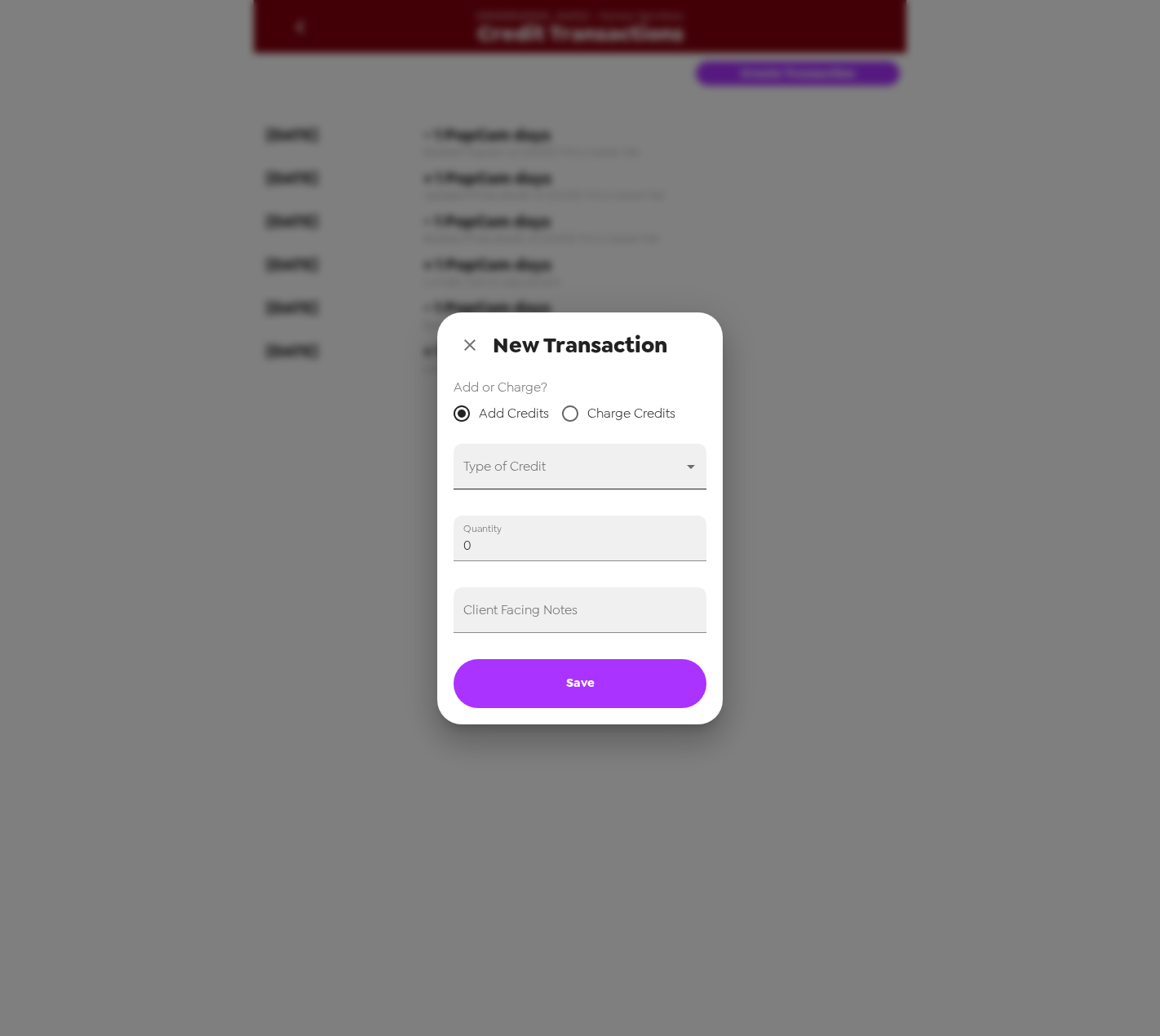
click at [552, 429] on body "Swarthmore College - Career Services Credit Transactions Create Transaction 11-…" at bounding box center [580, 518] width 1160 height 1036
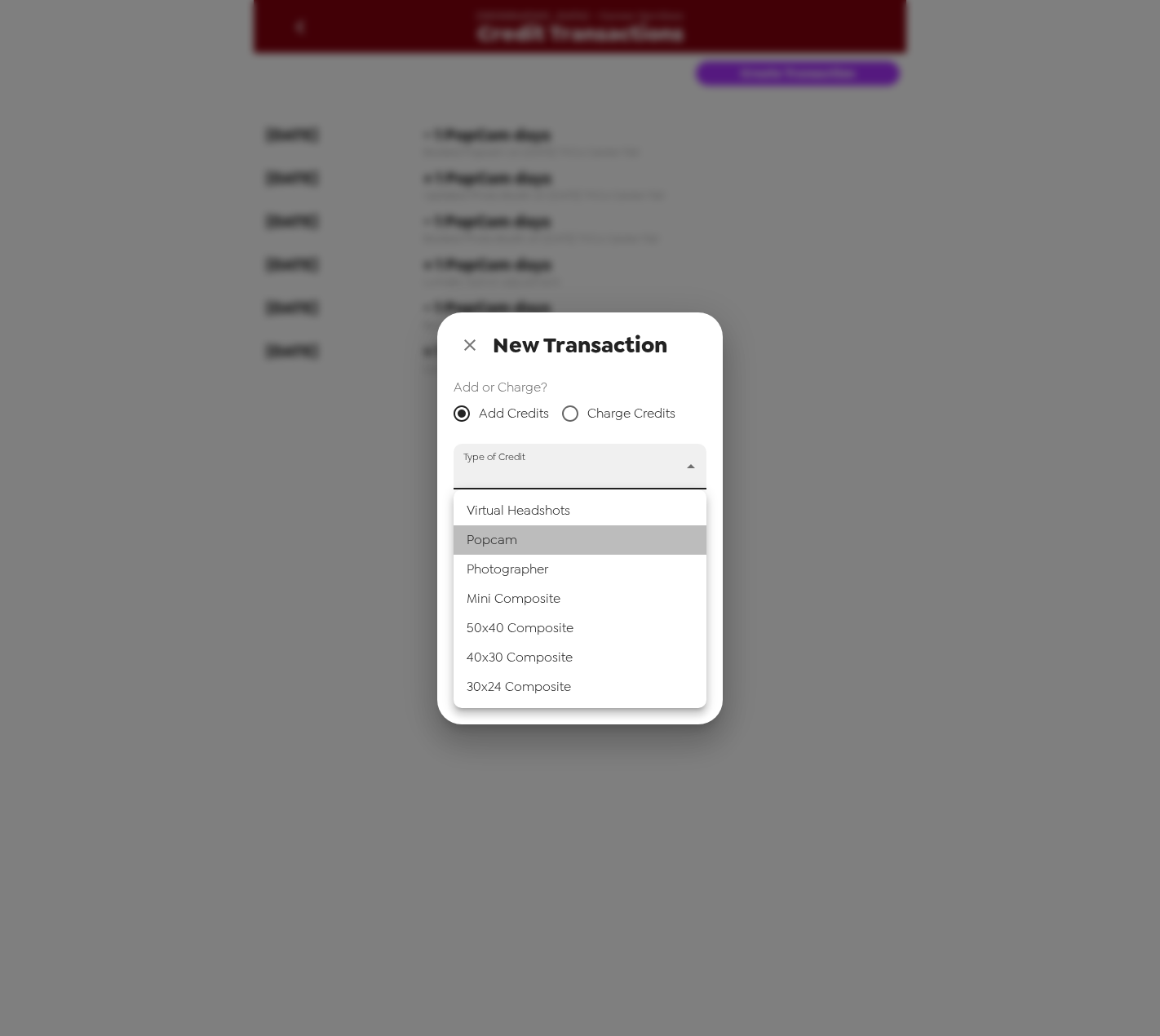
click at [532, 429] on li "Popcam" at bounding box center [580, 540] width 253 height 29
type input "popcam"
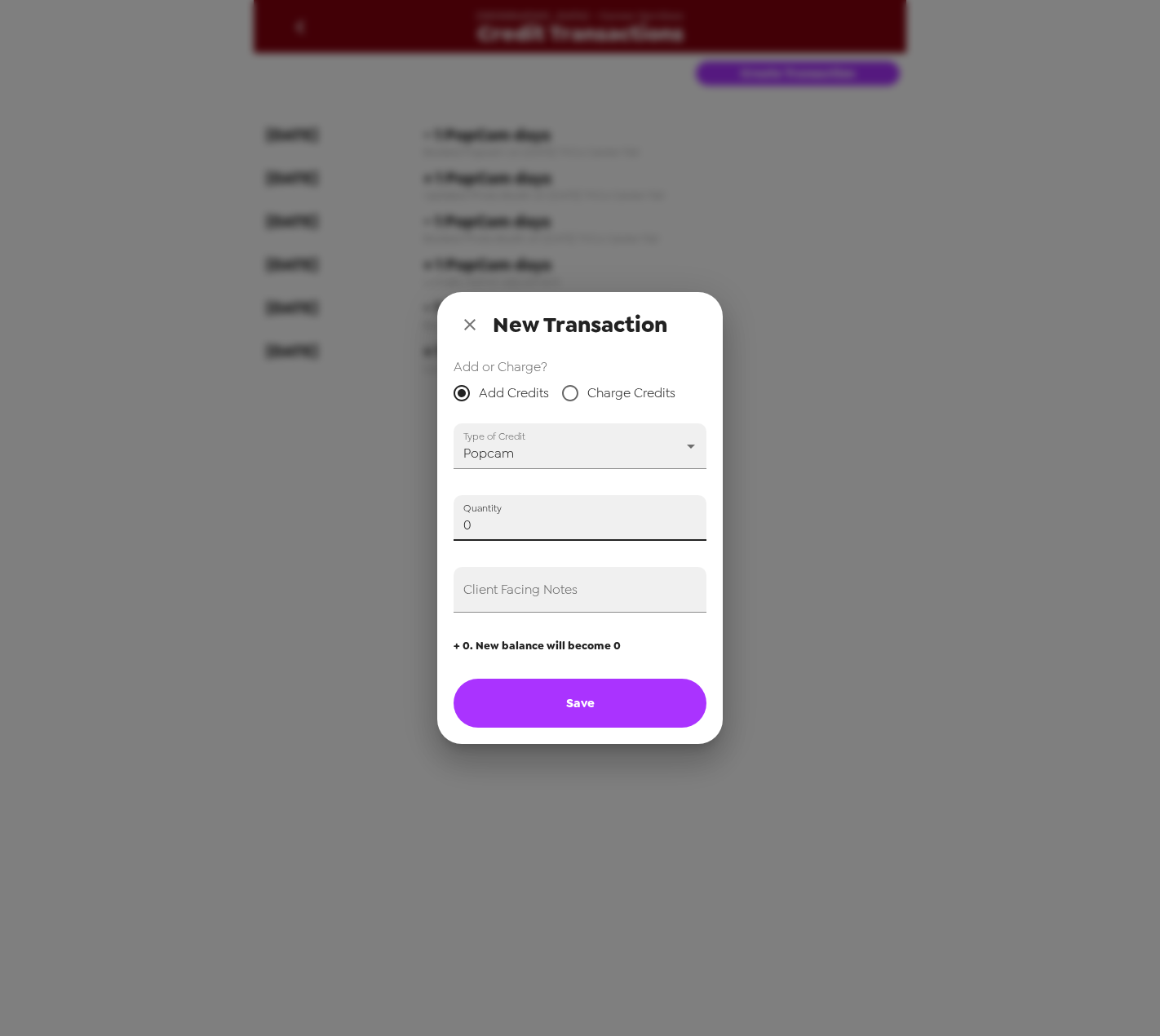
drag, startPoint x: 530, startPoint y: 527, endPoint x: 362, endPoint y: 527, distance: 168.0
click at [362, 429] on div "New Transaction Add or Charge? Add Credits Charge Credits Type of Credit Popcam…" at bounding box center [580, 518] width 1160 height 1036
type input "1"
click at [553, 429] on input "Client Facing Notes" at bounding box center [580, 589] width 253 height 46
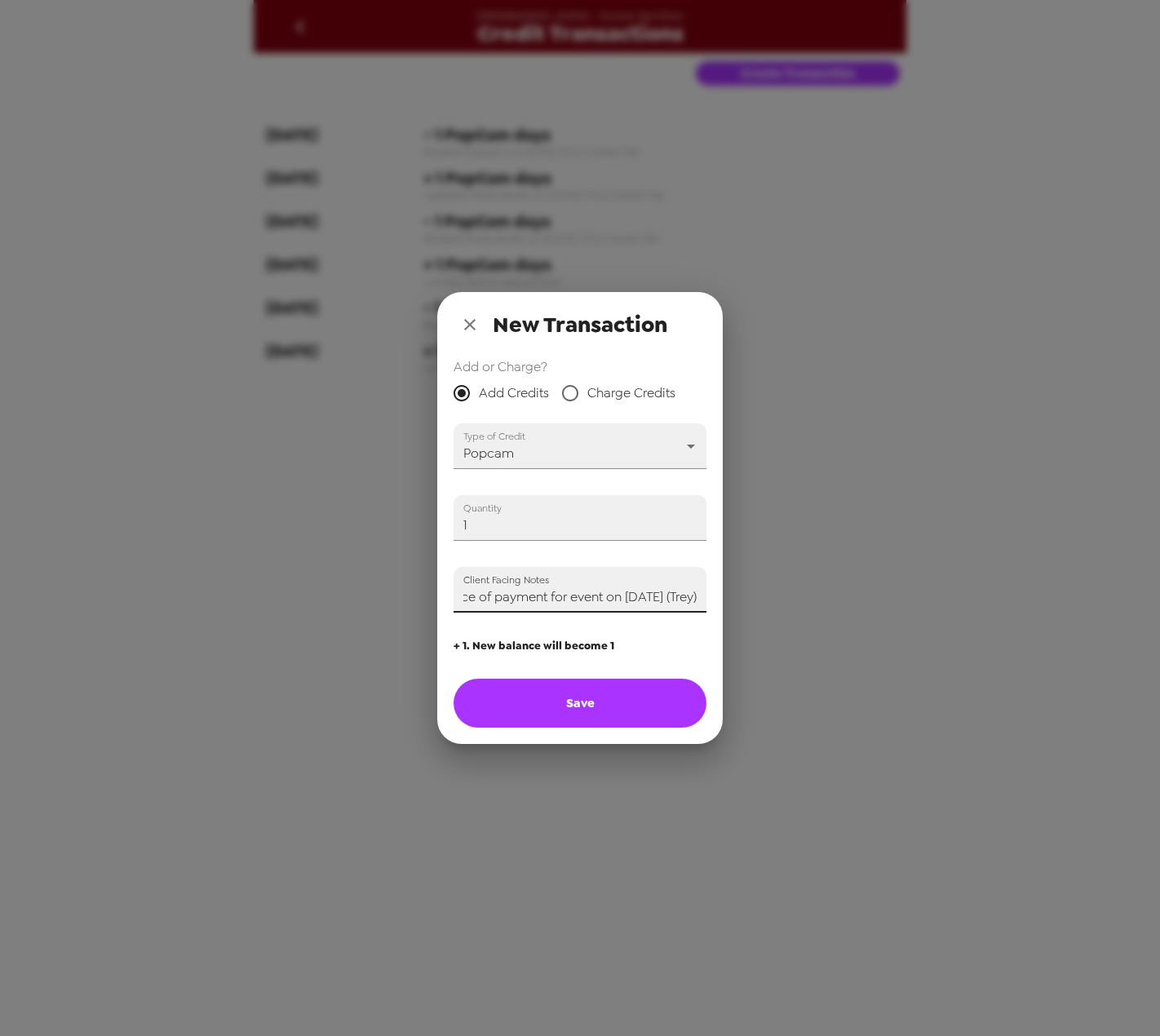
type input "Applying one credit in advance of payment for event on 9/19/25 (Trey)"
click at [612, 429] on button "Save" at bounding box center [580, 703] width 253 height 49
type input "0"
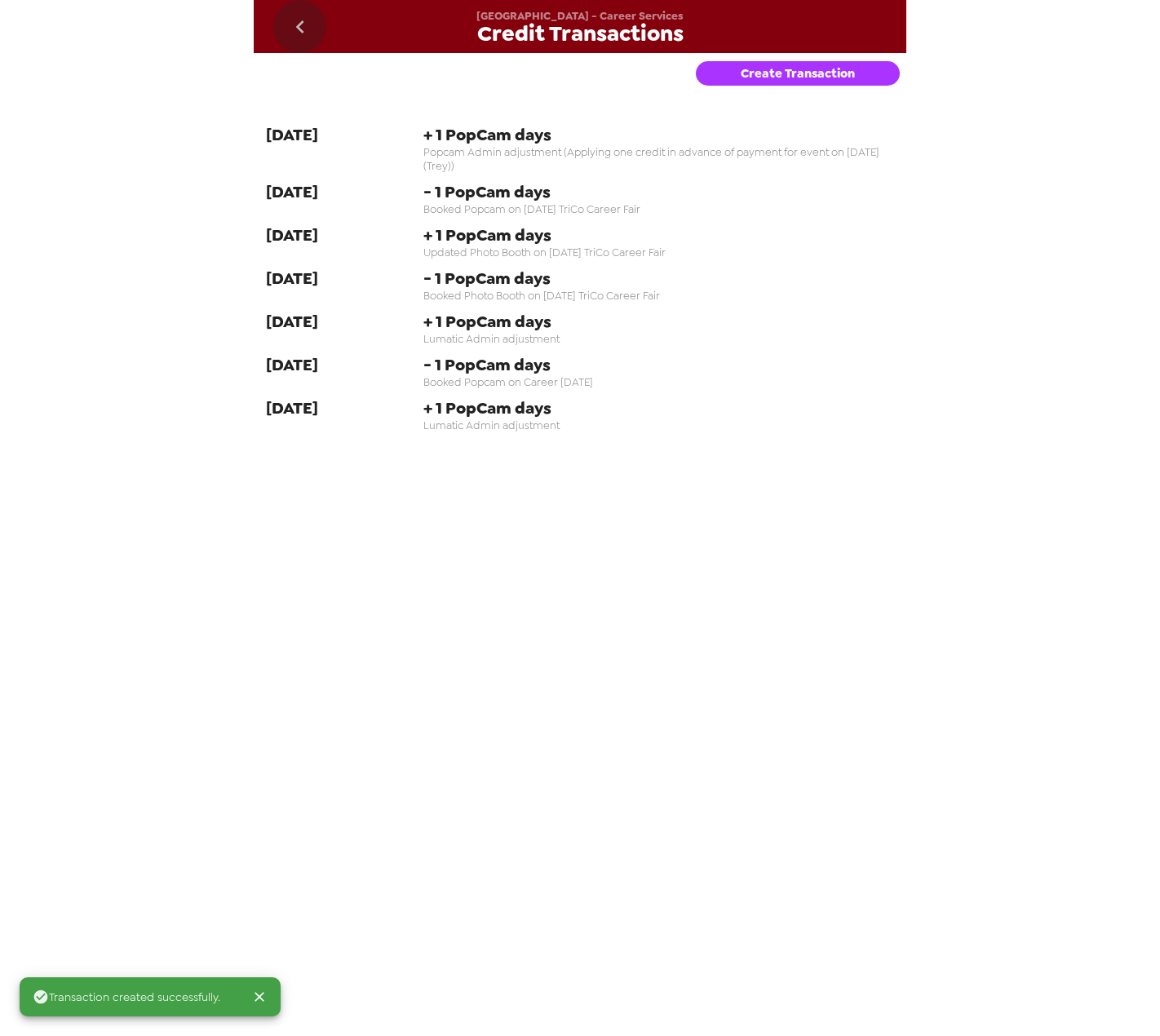
click at [294, 26] on icon "go back" at bounding box center [300, 27] width 27 height 27
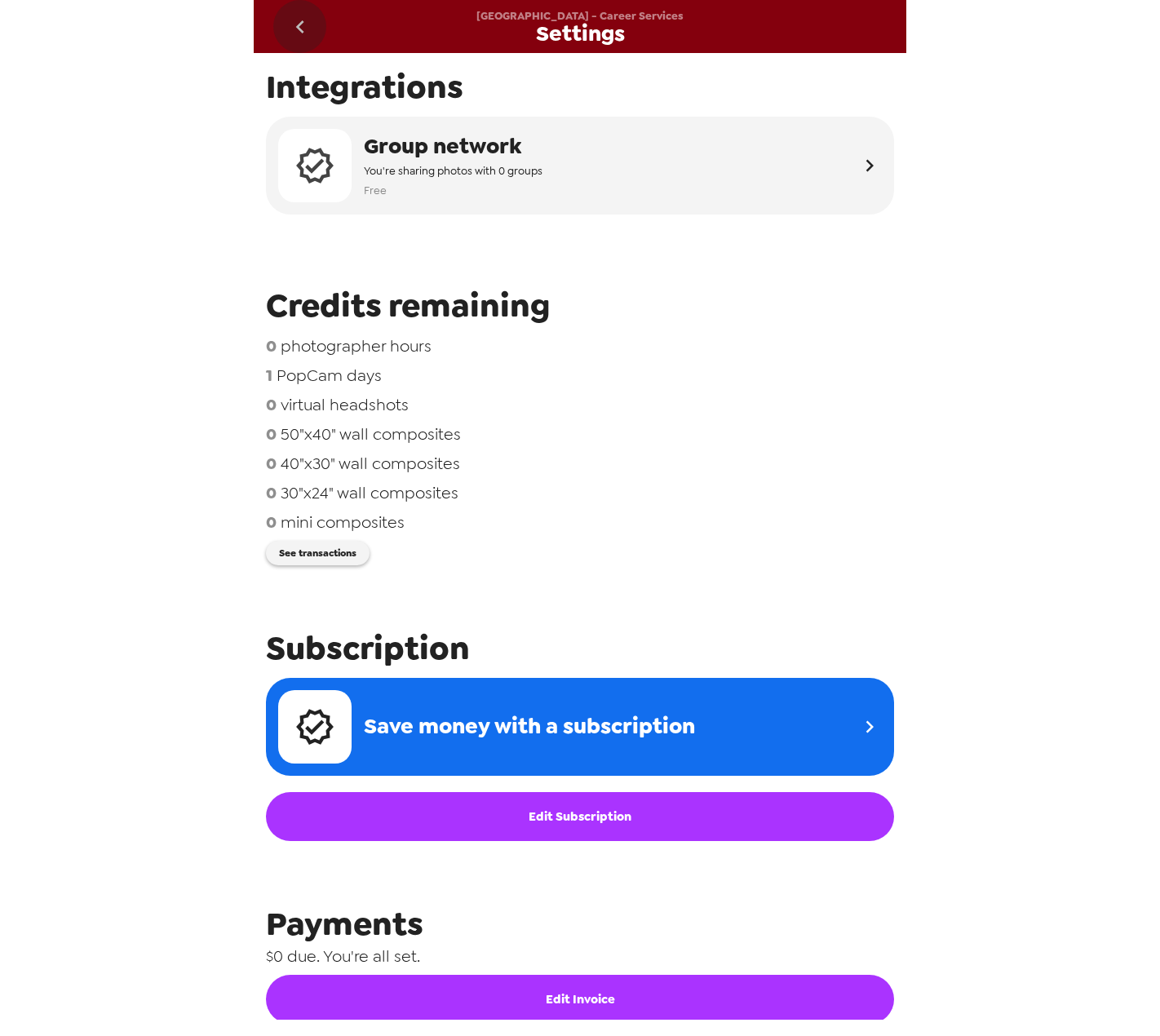
click at [302, 26] on icon "go back" at bounding box center [300, 27] width 27 height 27
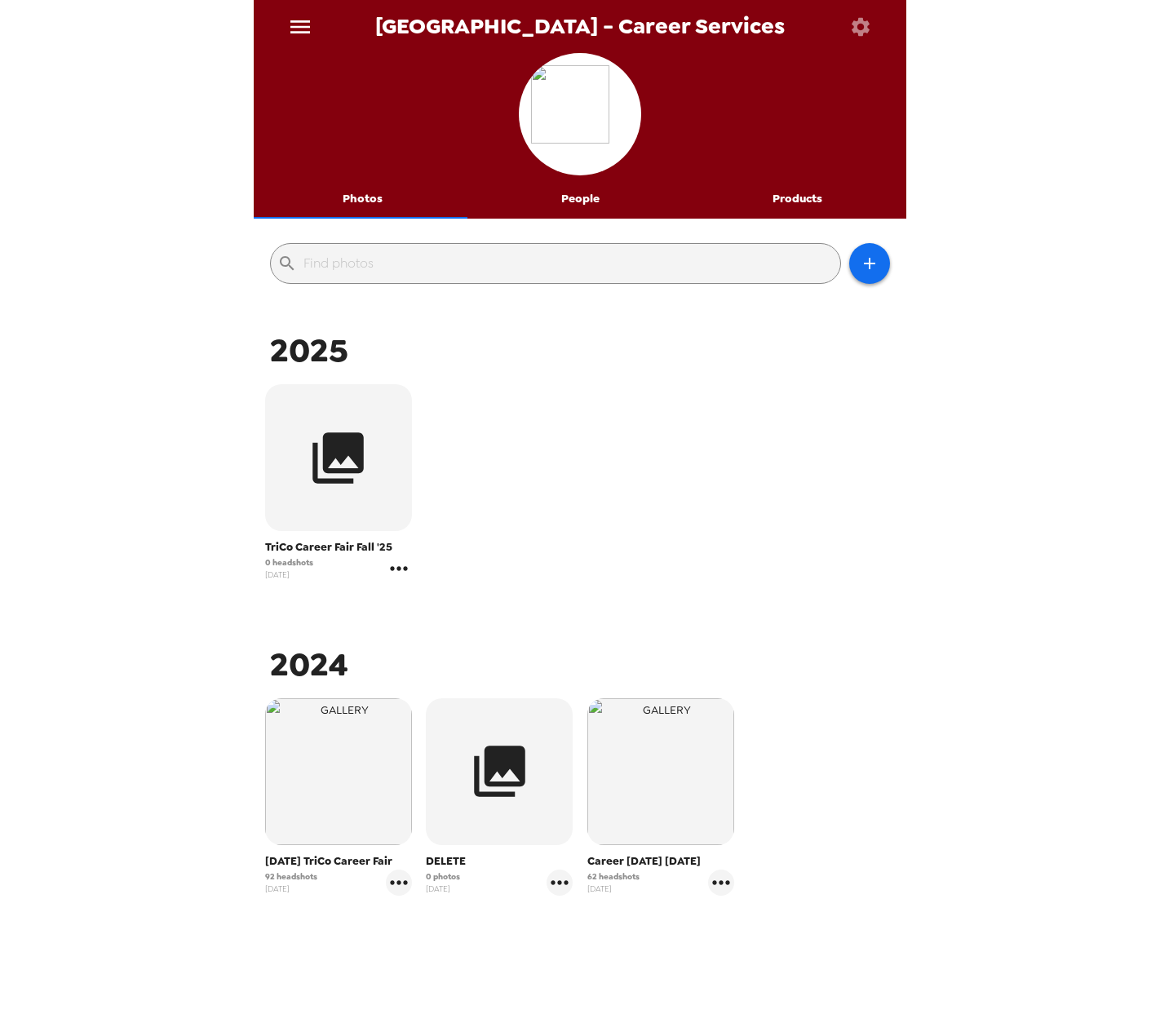
click at [401, 429] on icon "gallery menu" at bounding box center [399, 569] width 27 height 27
click at [423, 429] on li "Edit Shoot" at bounding box center [479, 603] width 191 height 29
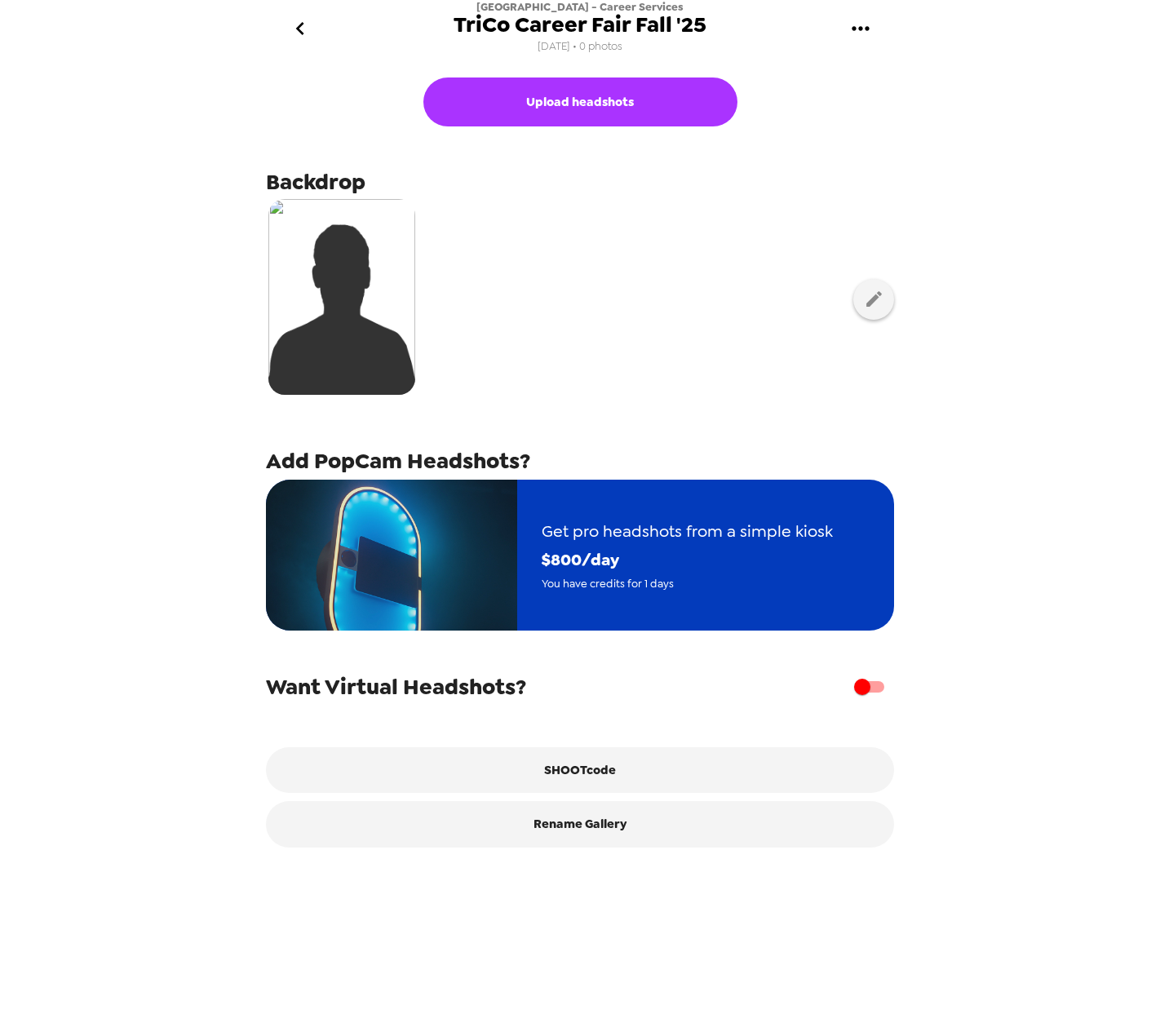
click at [610, 429] on span "You have credits for 1 days" at bounding box center [688, 583] width 292 height 19
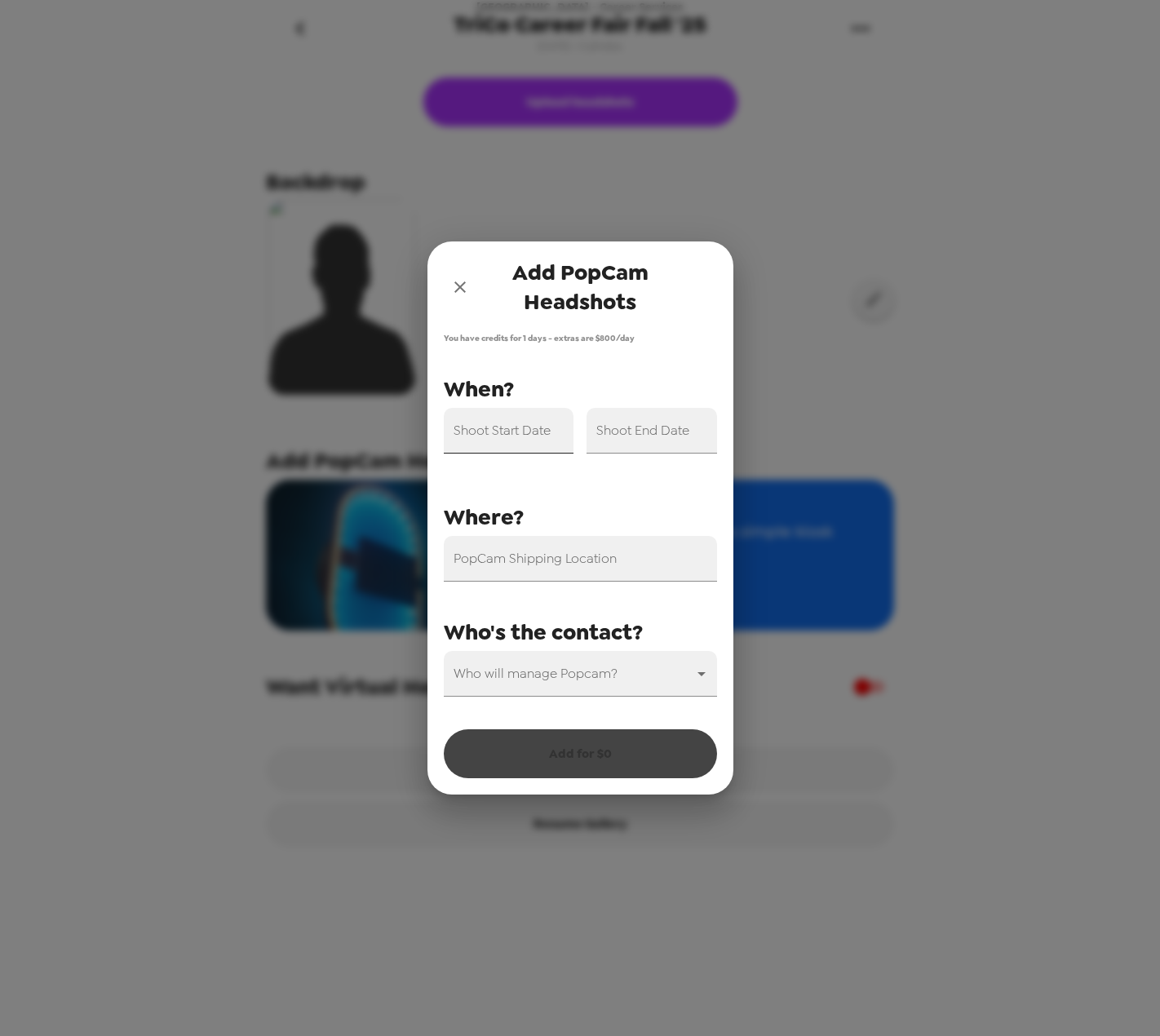
click at [531, 426] on div "Shoot Start Date" at bounding box center [509, 430] width 131 height 46
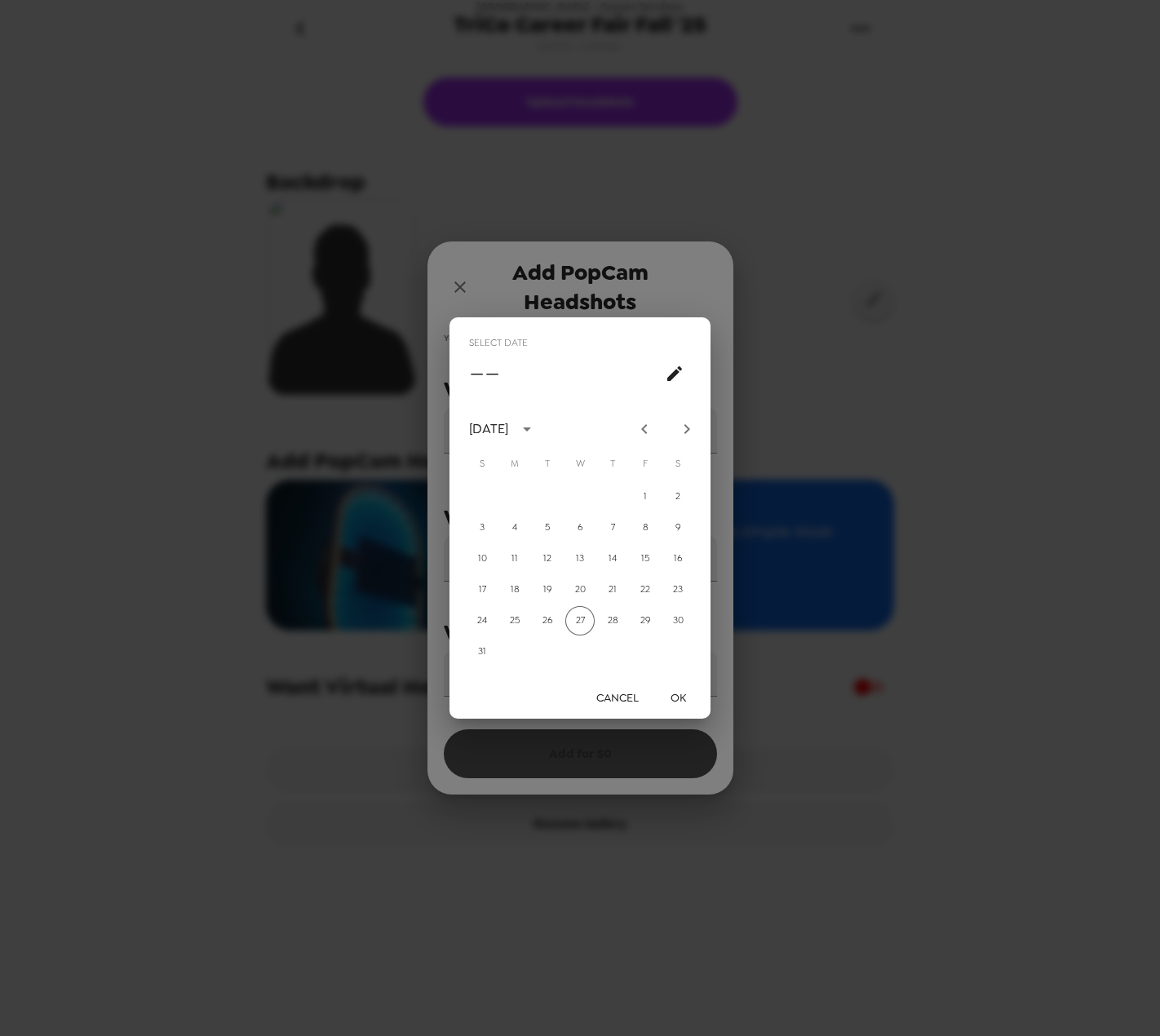
click at [683, 424] on icon "Next month" at bounding box center [688, 429] width 20 height 20
drag, startPoint x: 646, startPoint y: 563, endPoint x: 648, endPoint y: 577, distance: 14.1
click at [647, 429] on button "19" at bounding box center [645, 559] width 29 height 29
type input "[DATE]"
click at [680, 429] on button "OK" at bounding box center [678, 697] width 52 height 30
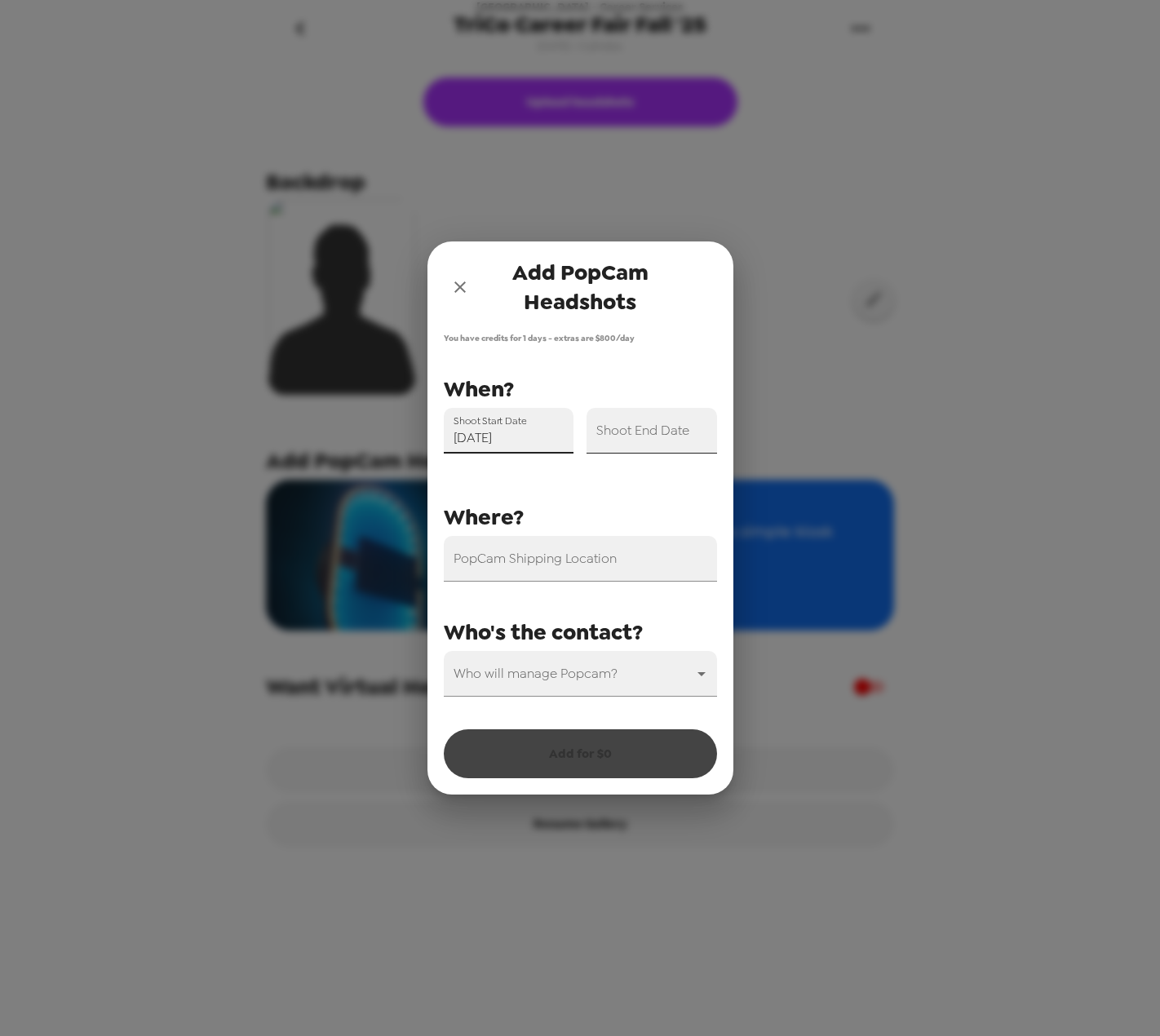
click at [674, 429] on input "Shoot End Date" at bounding box center [651, 430] width 131 height 46
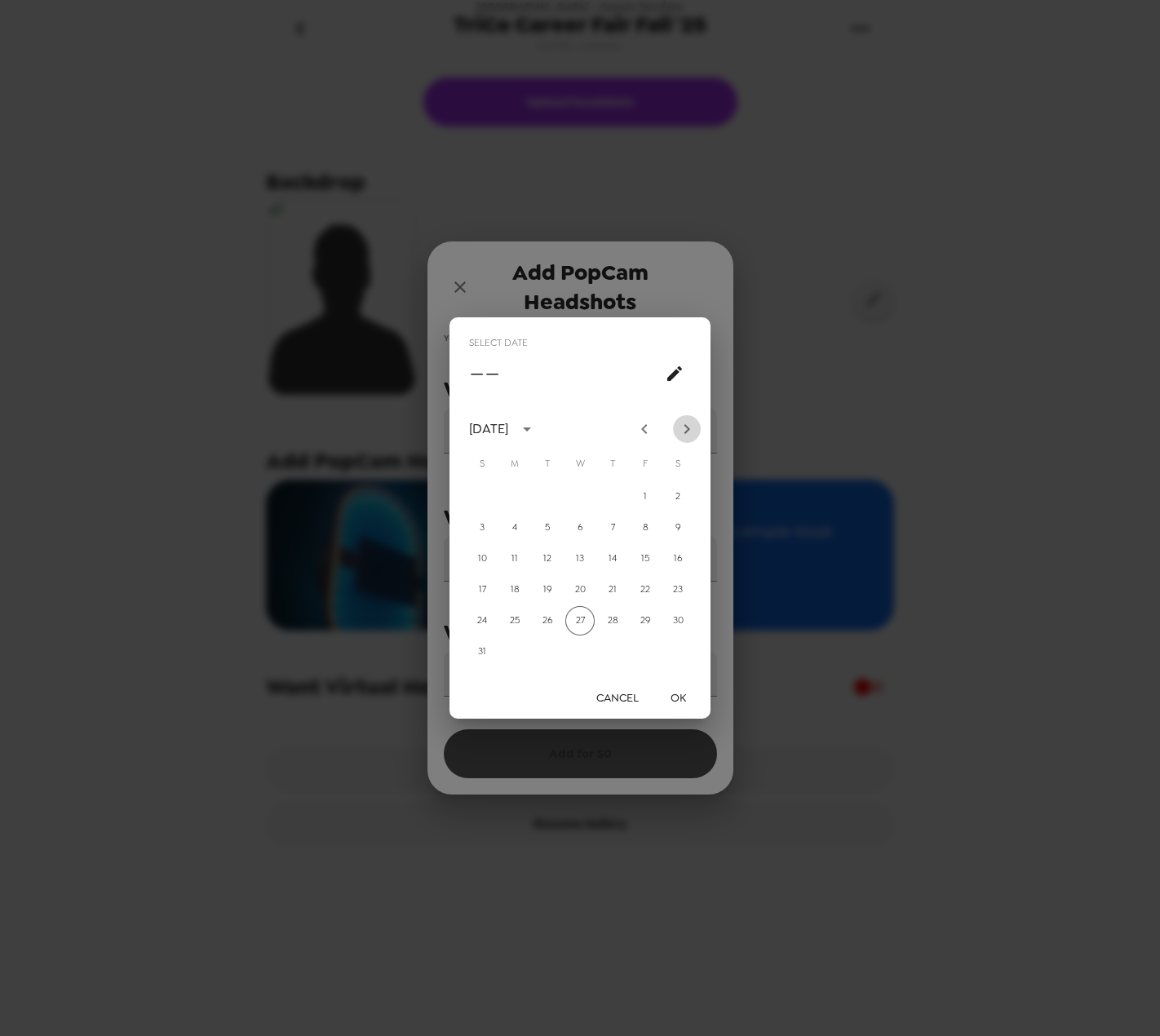
drag, startPoint x: 684, startPoint y: 435, endPoint x: 684, endPoint y: 447, distance: 12.0
click at [684, 429] on icon "Next month" at bounding box center [688, 429] width 20 height 20
drag, startPoint x: 640, startPoint y: 561, endPoint x: 655, endPoint y: 651, distance: 91.2
click at [642, 429] on button "19" at bounding box center [645, 559] width 29 height 29
type input "[DATE]"
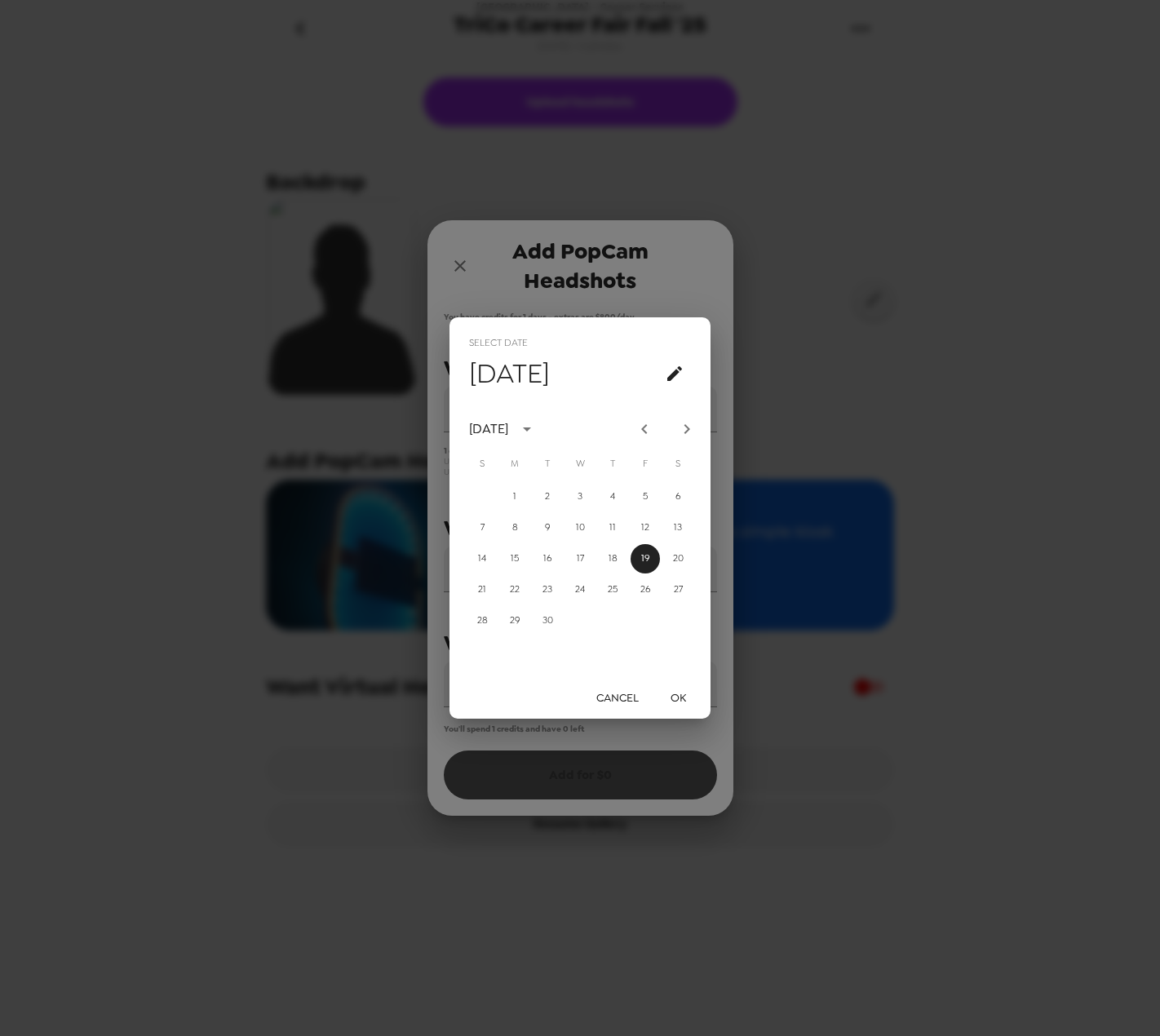
click at [676, 429] on button "OK" at bounding box center [678, 697] width 52 height 30
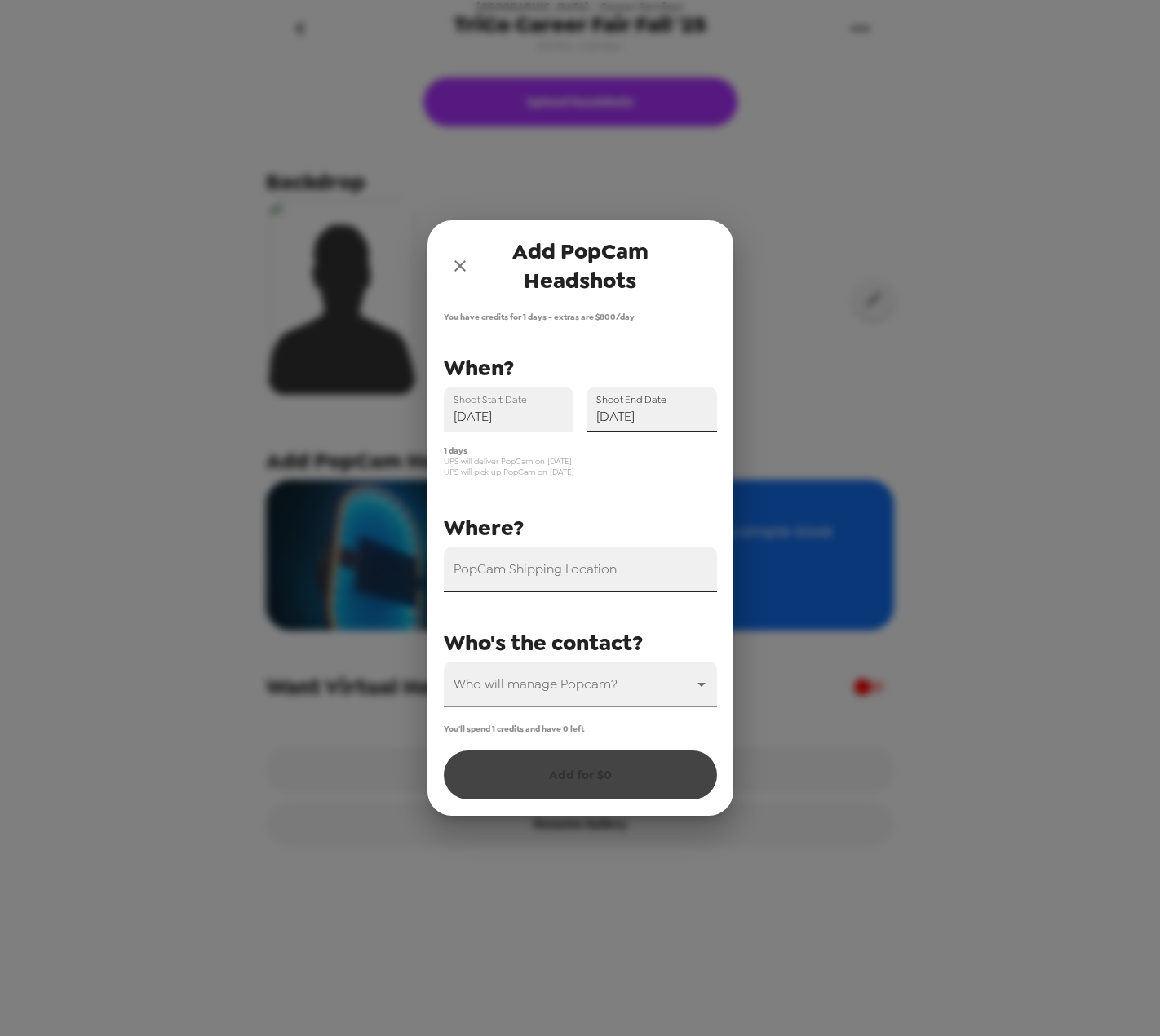
click at [622, 429] on input "PopCam Shipping Location" at bounding box center [580, 570] width 273 height 46
paste input "500 College Avenue Swarthmore PA 19081"
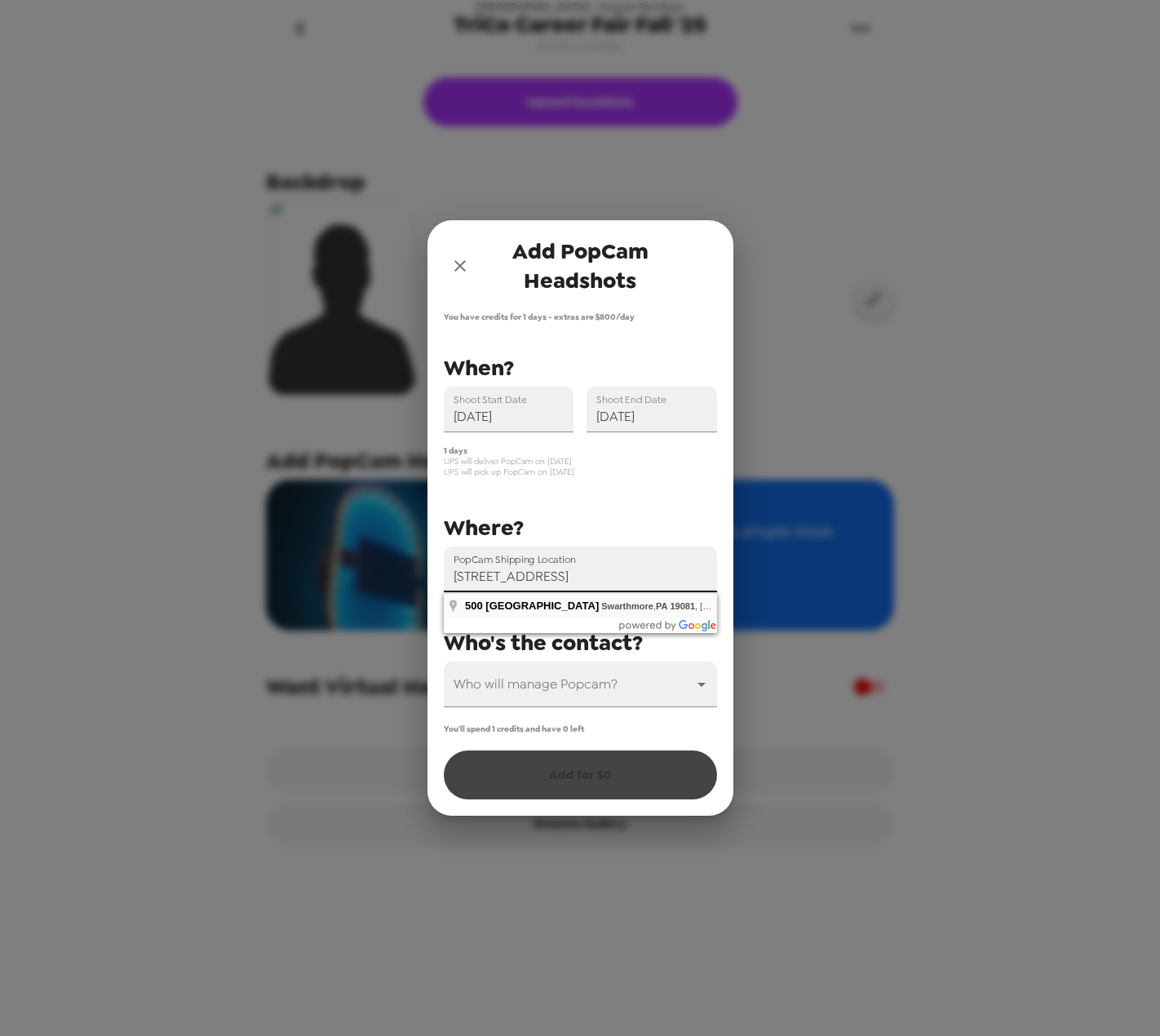
type input "500 College Avenue, Swarthmore, PA 19081, USA"
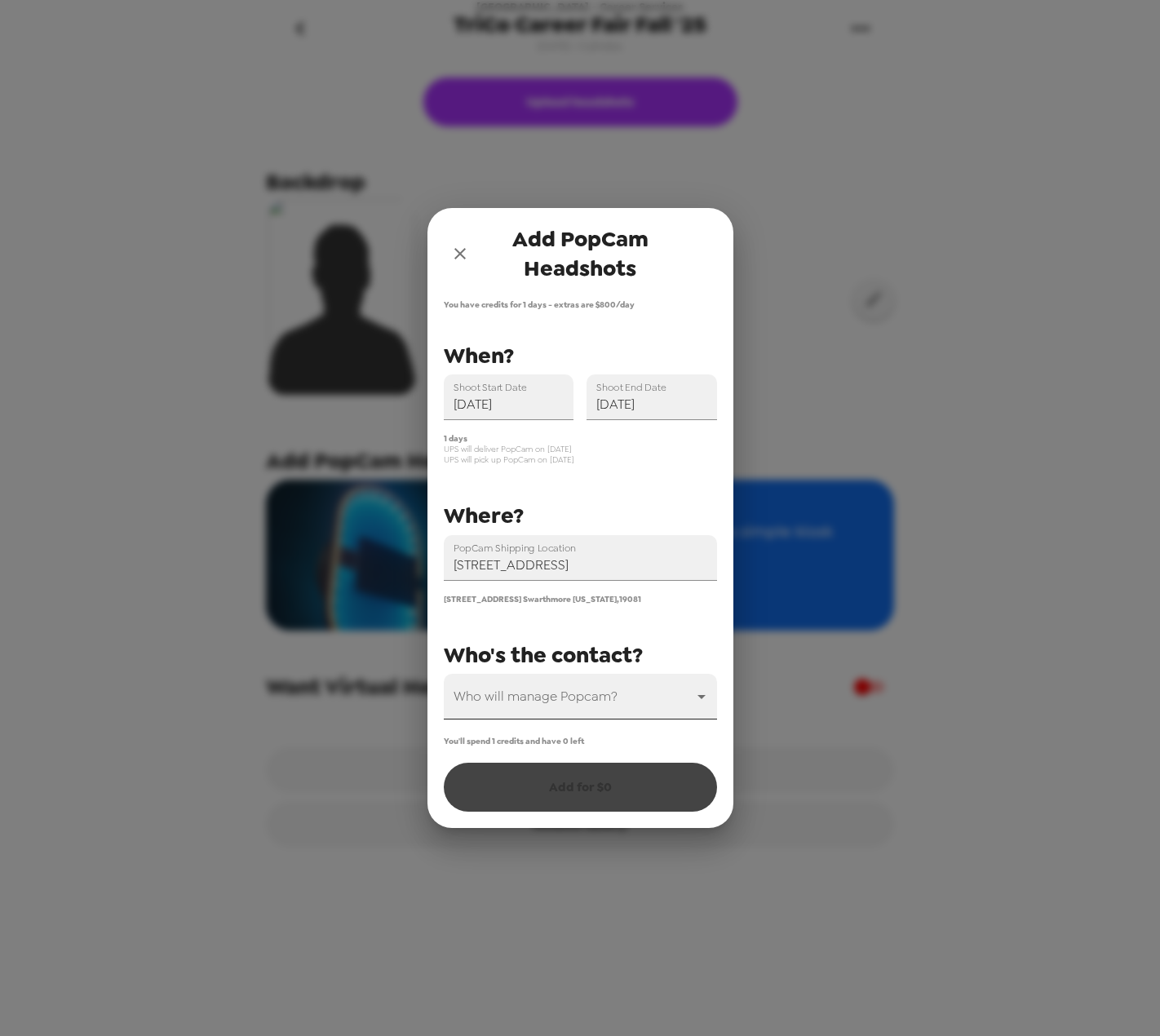
click at [553, 429] on body "Swarthmore College - Career Services TriCo Career Fair Fall '25 8/27/25 • 0 pho…" at bounding box center [580, 518] width 1160 height 1036
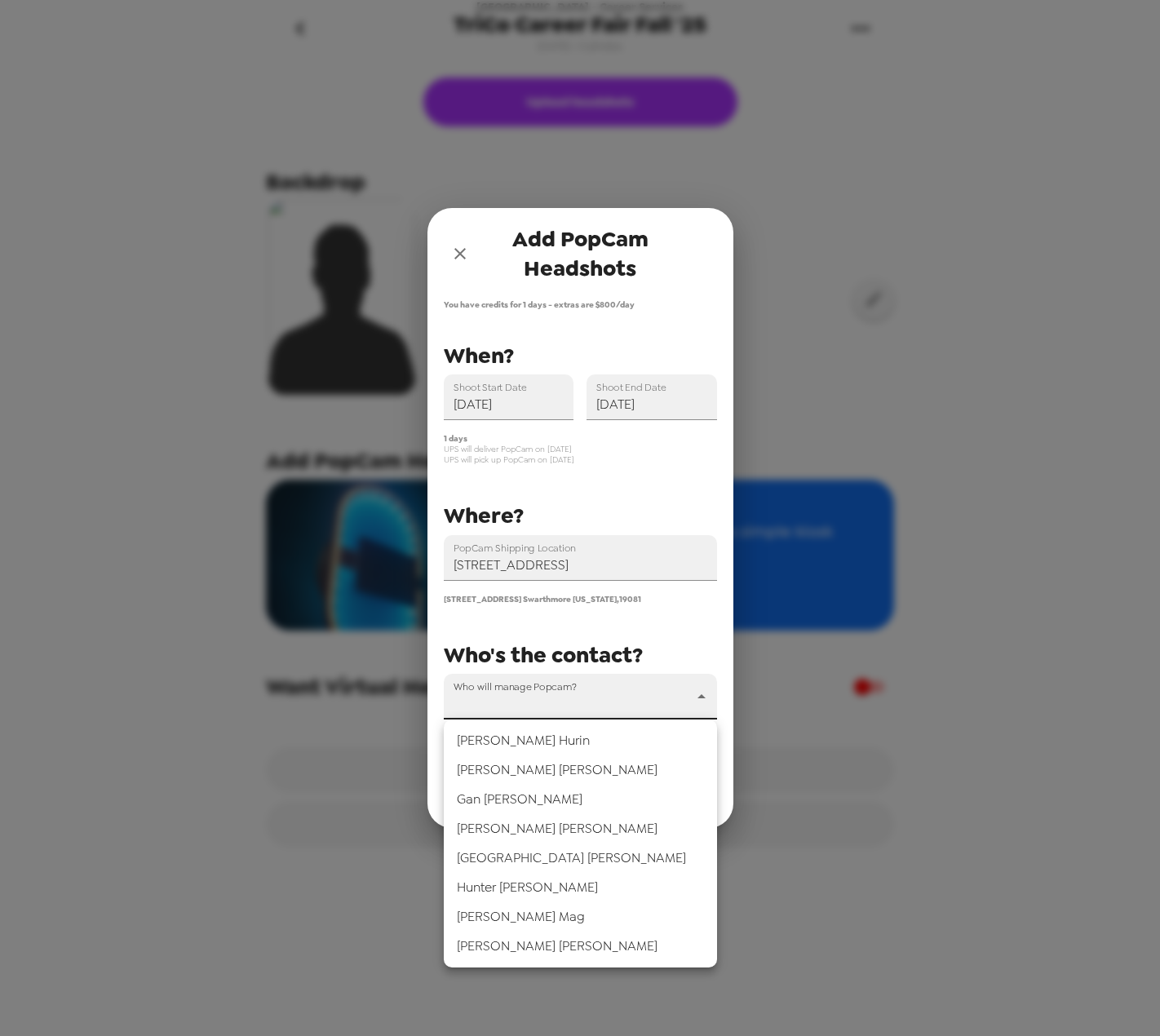
click at [519, 429] on li "Lisa Maginnis" at bounding box center [580, 947] width 273 height 29
type input "44877"
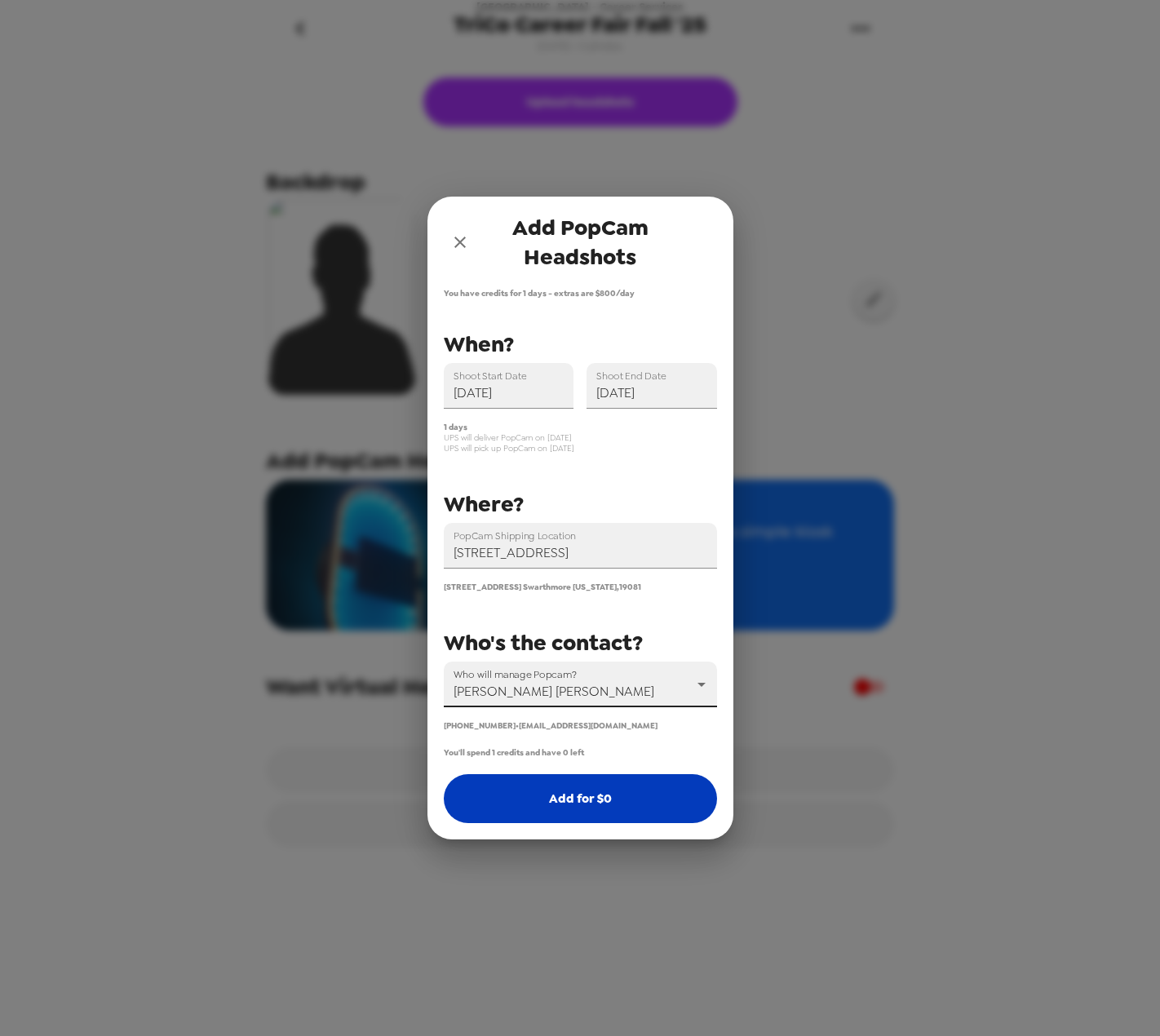
click at [533, 429] on button "Add for $ 0" at bounding box center [580, 798] width 273 height 49
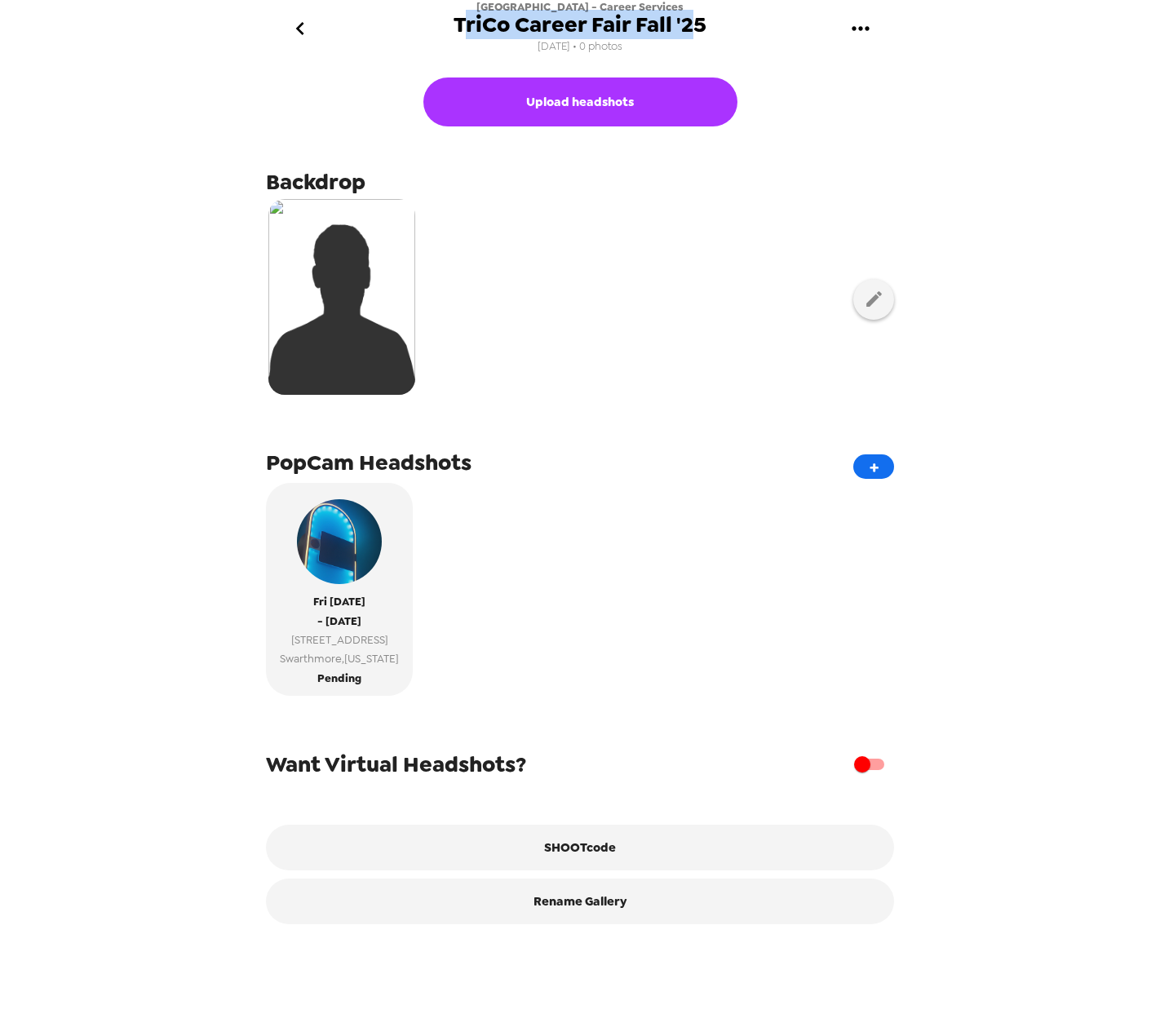
drag, startPoint x: 687, startPoint y: 9, endPoint x: 464, endPoint y: 4, distance: 223.1
click at [464, 4] on div "Swarthmore College - Career Services TriCo Career Fair Fall '25 8/27/25 • 0 pho…" at bounding box center [580, 28] width 253 height 57
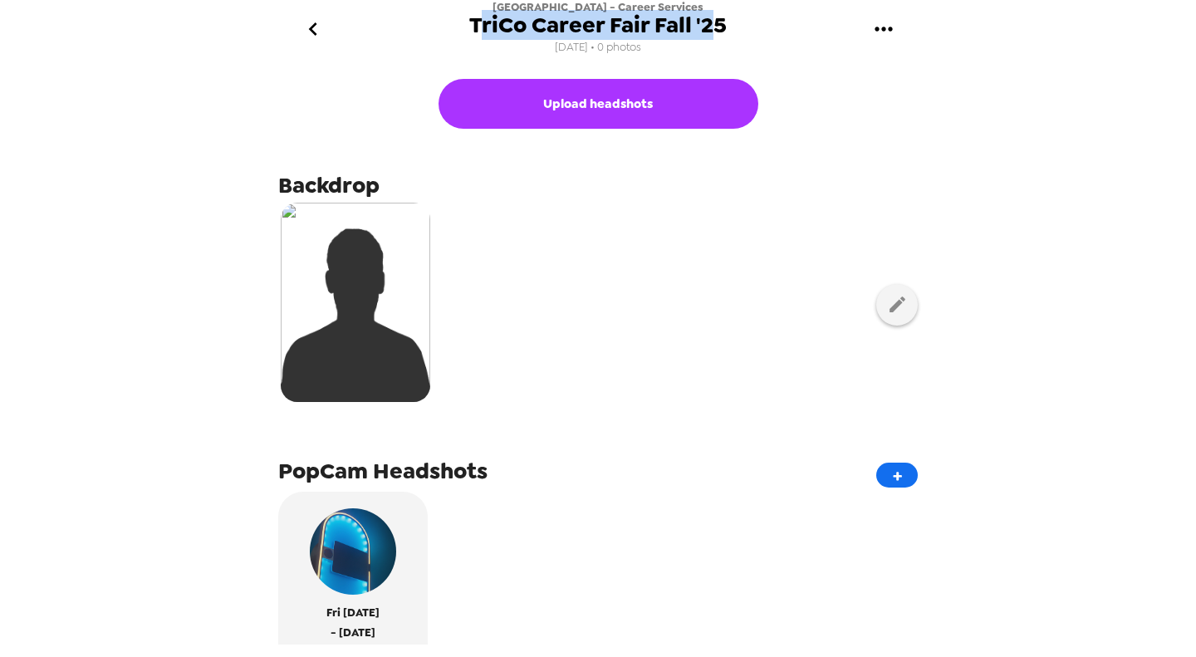
click at [882, 36] on icon "gallery menu" at bounding box center [884, 29] width 27 height 27
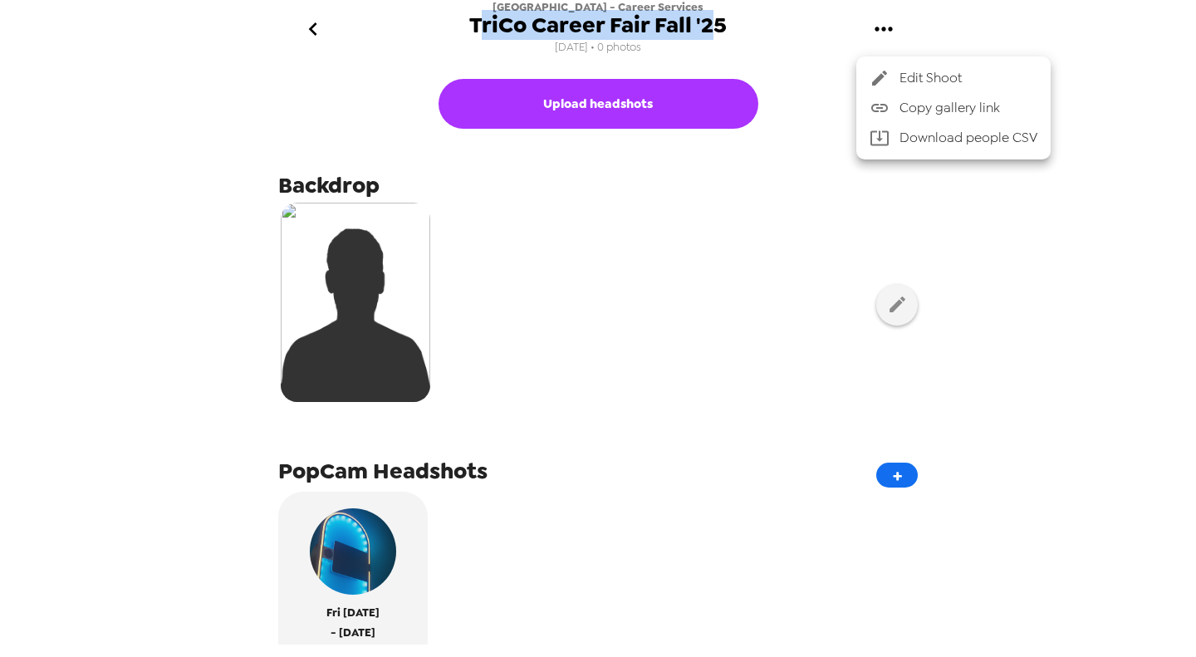
click at [909, 113] on span "Copy gallery link" at bounding box center [969, 108] width 138 height 20
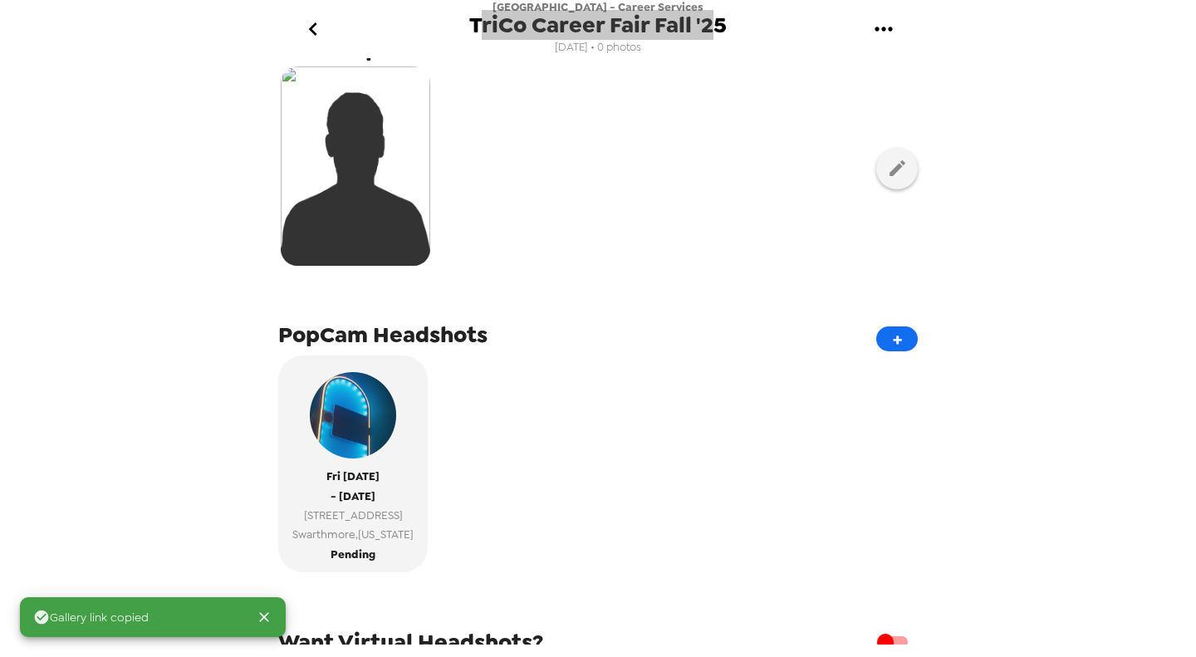
scroll to position [321, 0]
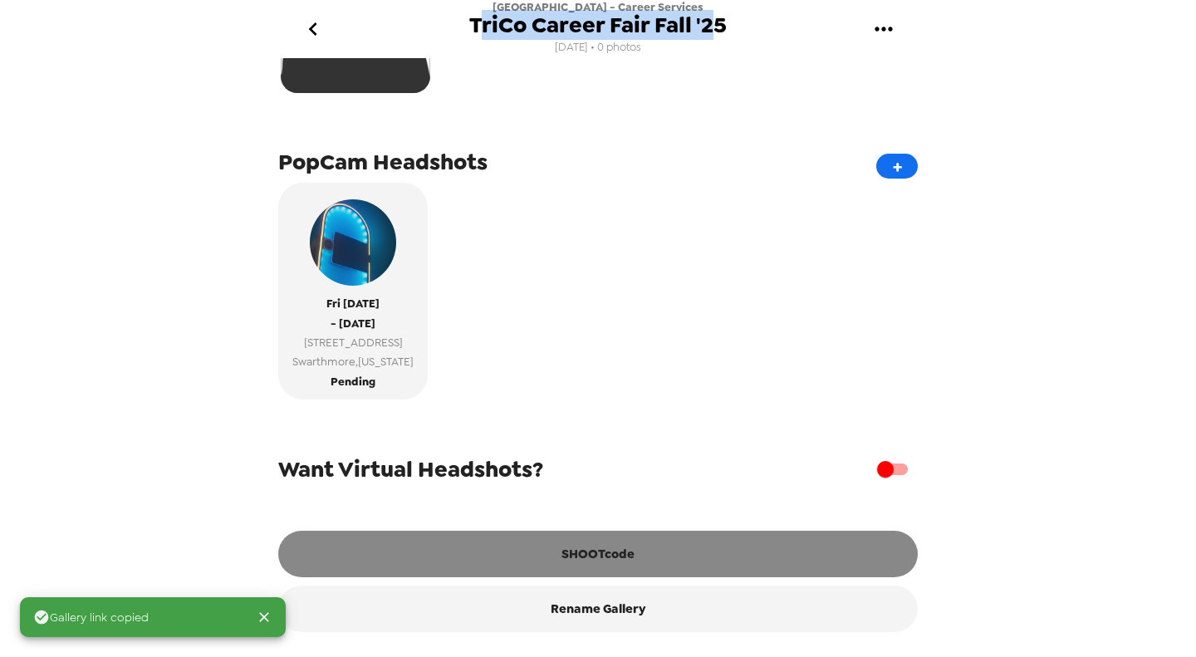
click at [709, 557] on button "SHOOTcode" at bounding box center [598, 554] width 640 height 47
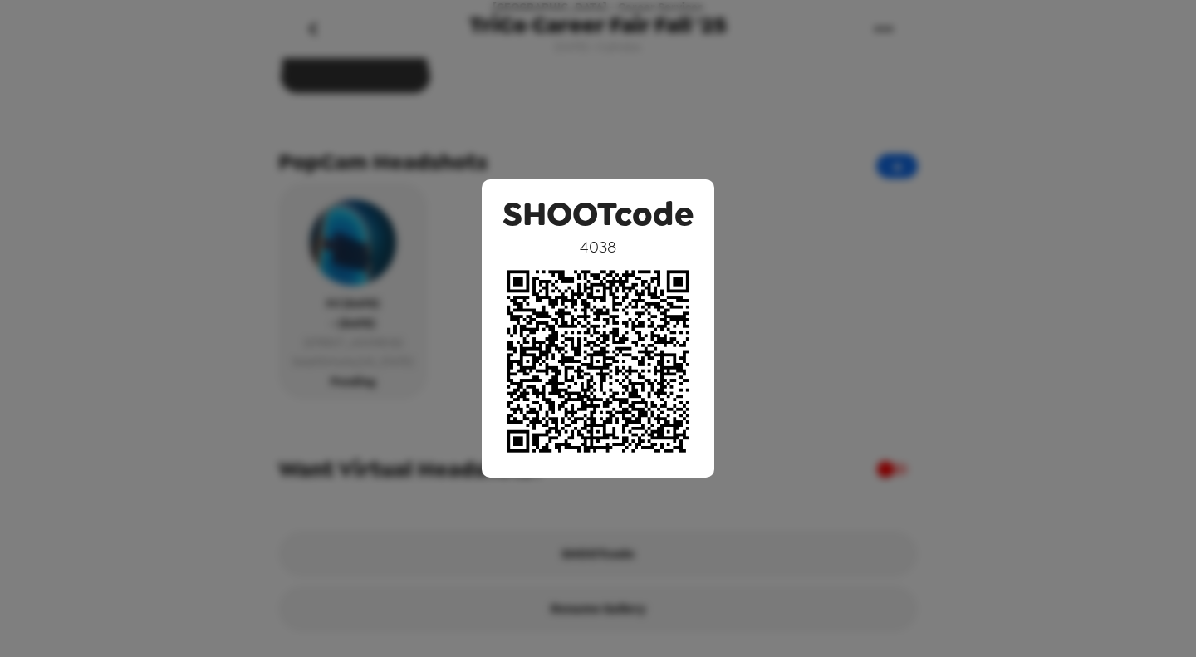
click at [819, 283] on div "SHOOTcode 4038" at bounding box center [598, 328] width 1196 height 657
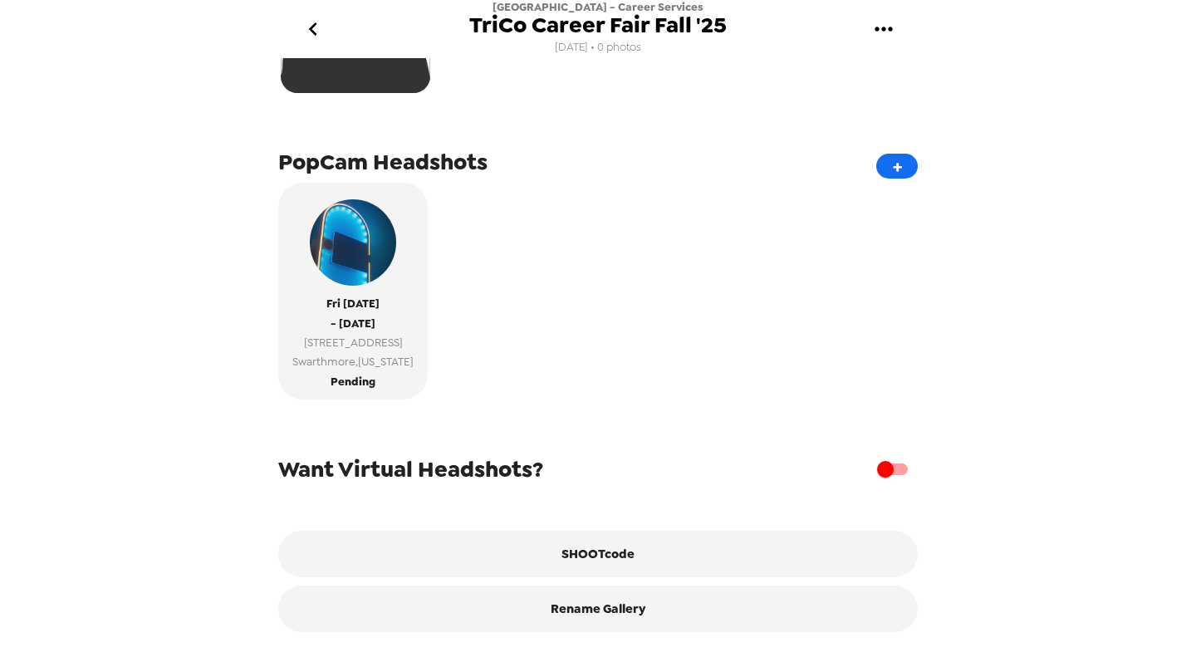
click at [688, 204] on div "[DATE] - [DATE] [STREET_ADDRESS][US_STATE]" at bounding box center [598, 297] width 640 height 229
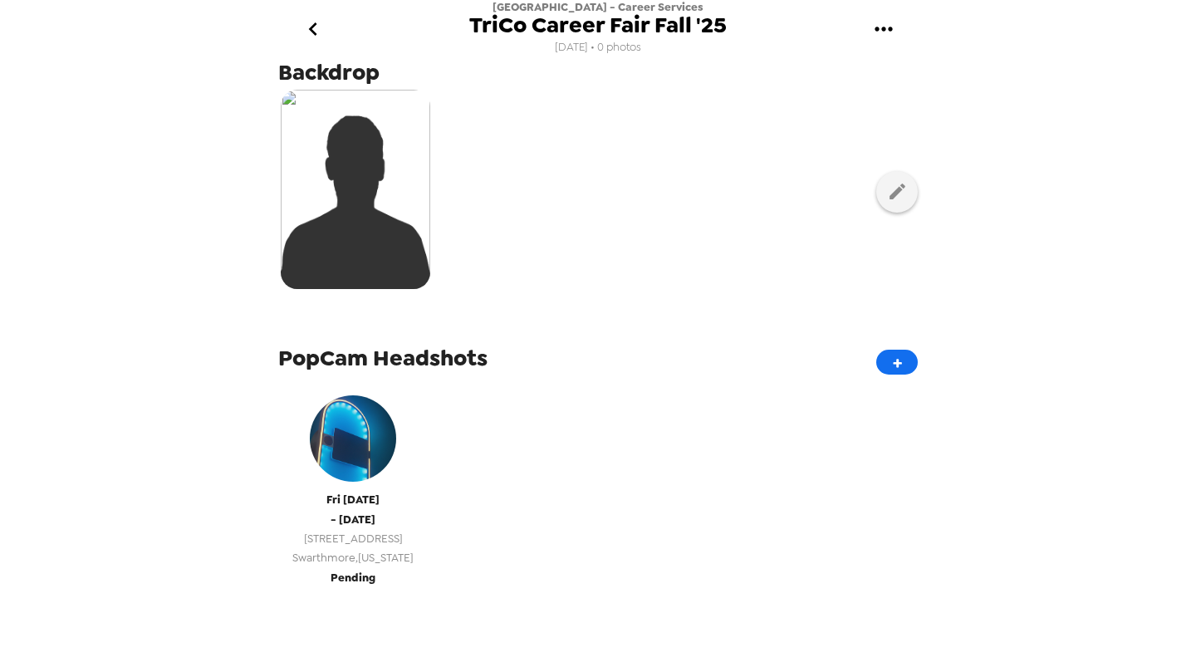
scroll to position [166, 0]
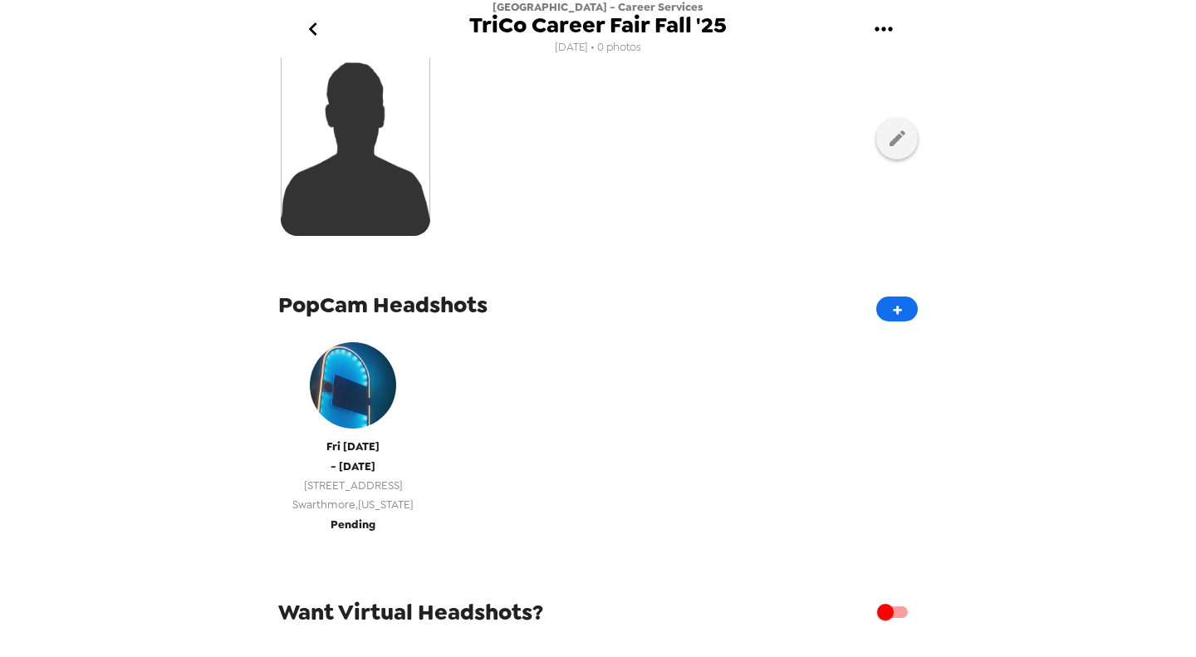
click at [391, 411] on div "[DATE] - [DATE] [STREET_ADDRESS][US_STATE]" at bounding box center [353, 424] width 133 height 180
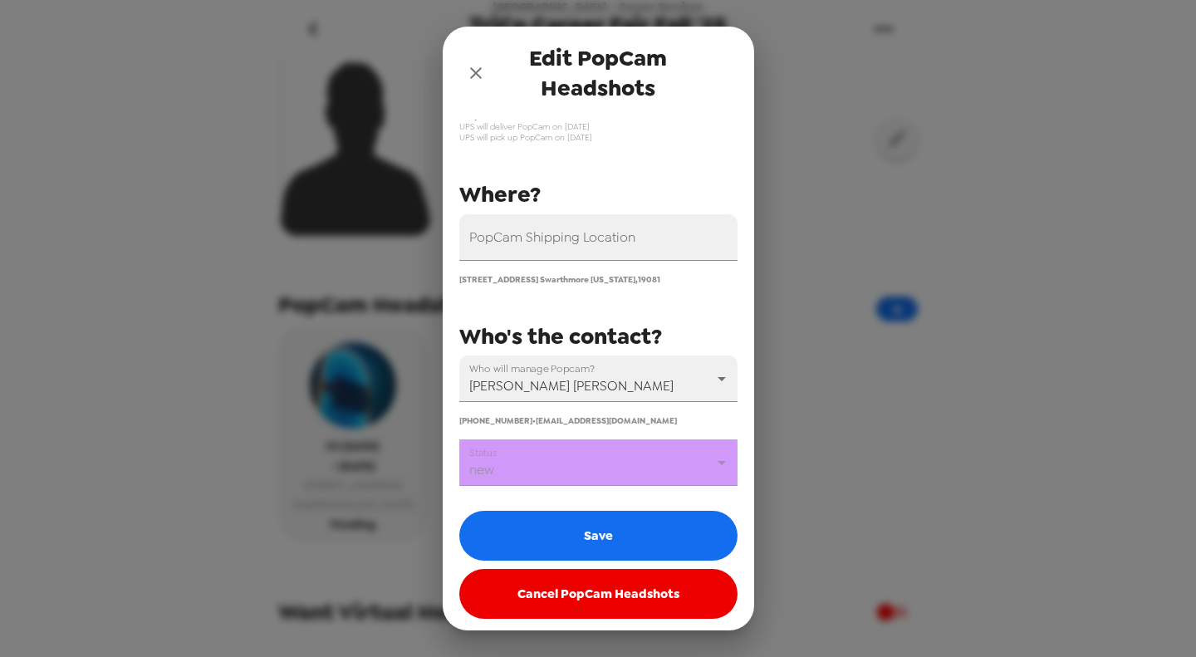
scroll to position [138, 0]
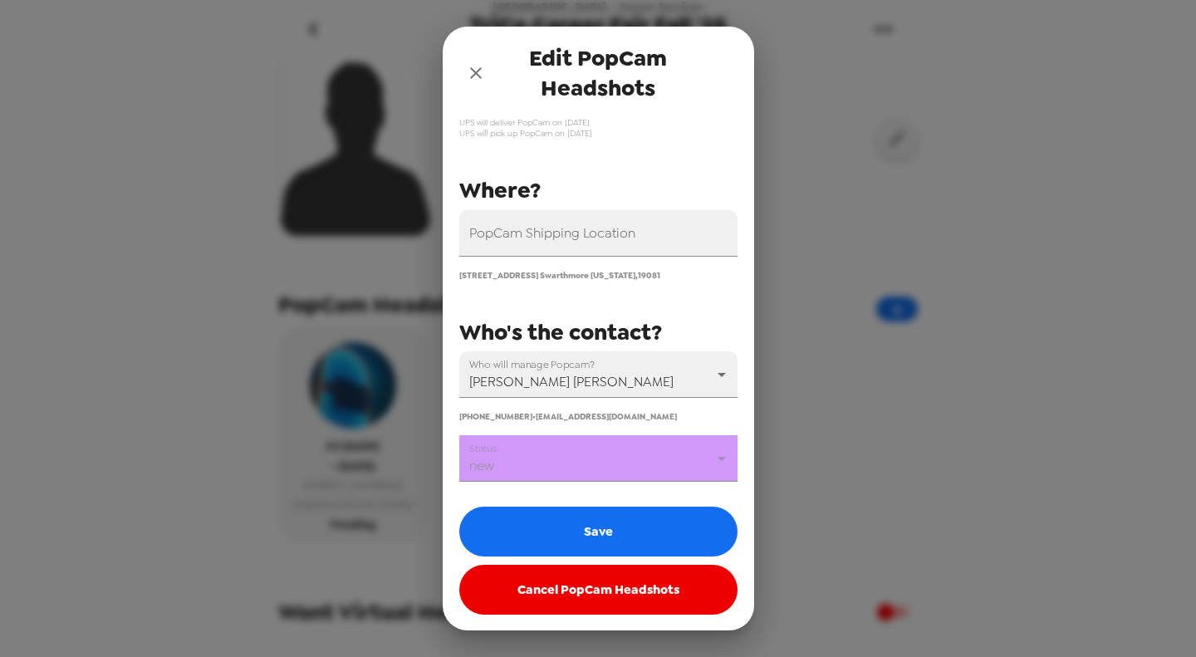
click at [571, 462] on body "[GEOGRAPHIC_DATA] - Career Services TriCo Career Fair Fall '25 [DATE] • 0 photo…" at bounding box center [598, 328] width 1196 height 657
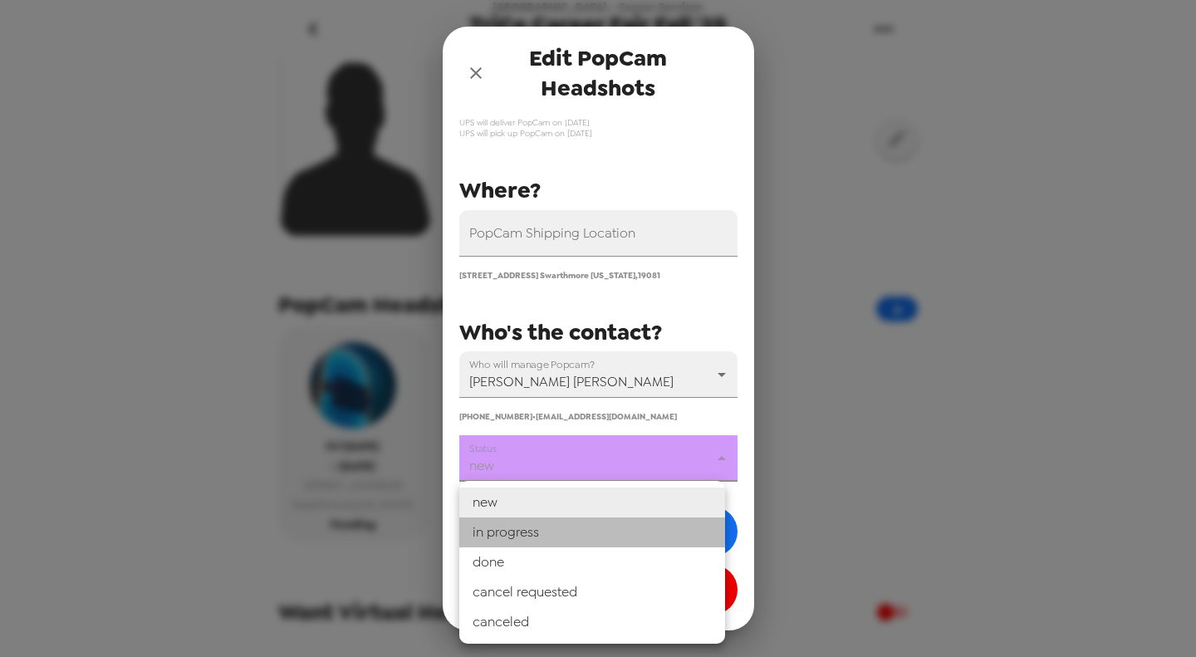
click at [555, 534] on li "in progress" at bounding box center [592, 533] width 266 height 30
type input "in progress"
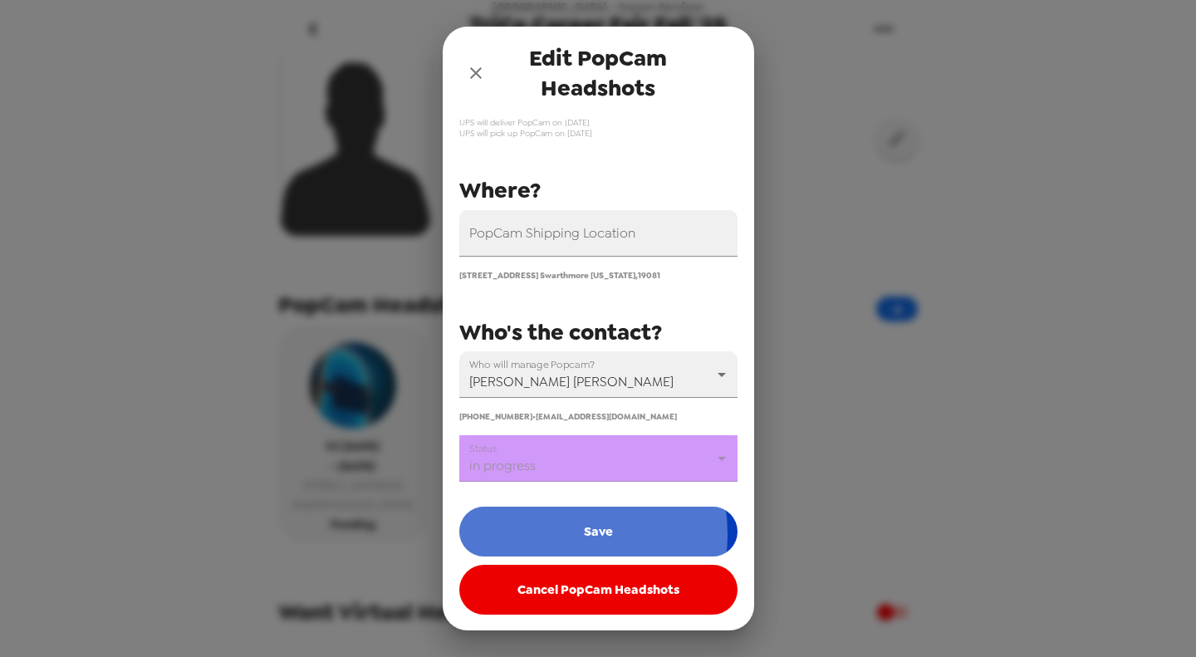
click at [551, 533] on button "Save" at bounding box center [598, 532] width 278 height 50
